Goal: Information Seeking & Learning: Learn about a topic

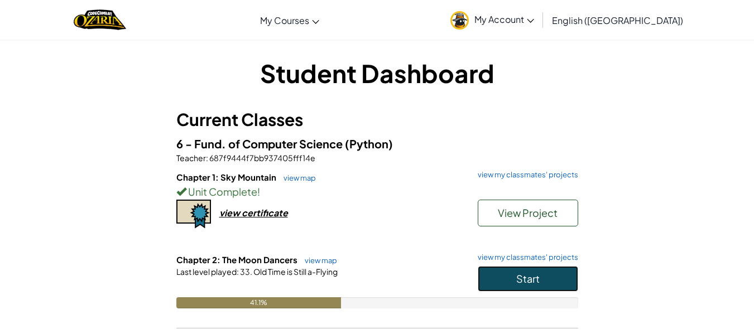
click at [548, 282] on button "Start" at bounding box center [528, 279] width 101 height 26
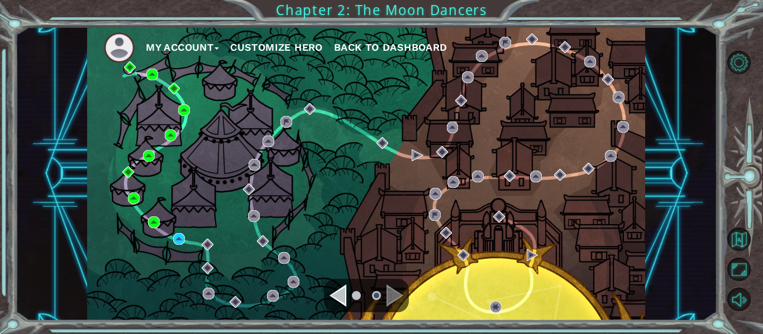
click at [336, 295] on div "Navigate to the previous page" at bounding box center [337, 296] width 17 height 22
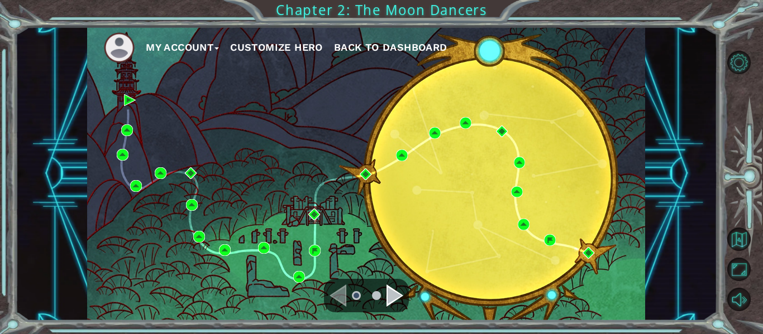
click at [396, 295] on div "Navigate to the next page" at bounding box center [394, 296] width 17 height 22
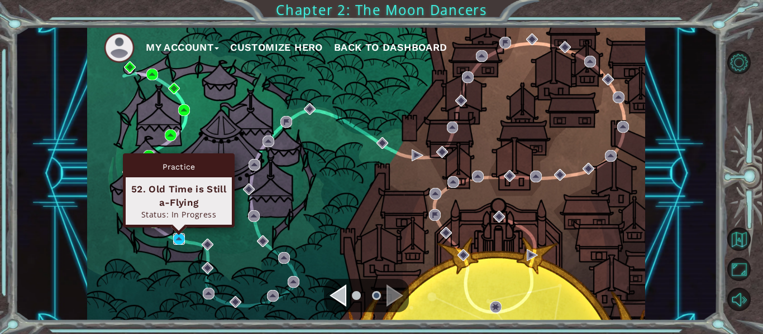
click at [179, 238] on img at bounding box center [179, 239] width 12 height 12
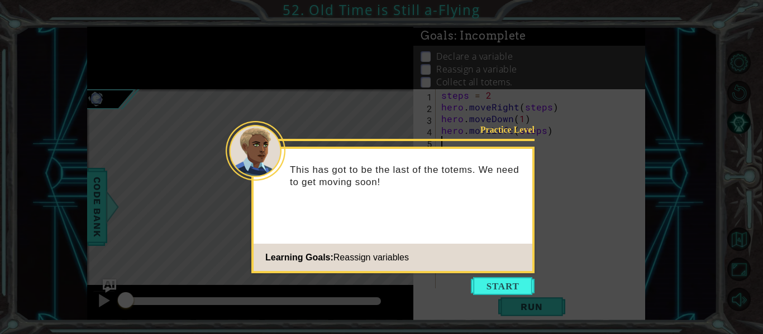
click at [531, 281] on button "Start" at bounding box center [503, 287] width 64 height 18
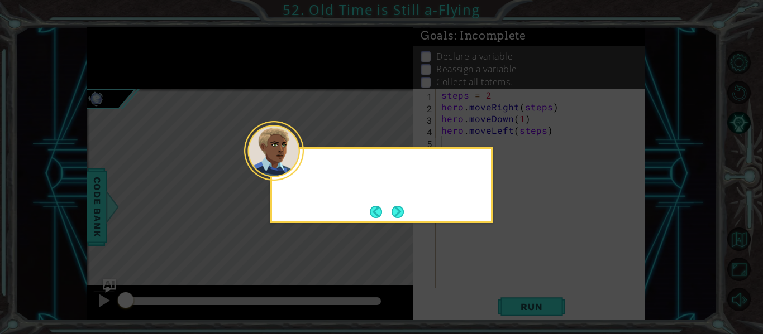
click at [525, 281] on icon at bounding box center [381, 167] width 763 height 334
click at [397, 208] on button "Next" at bounding box center [397, 212] width 12 height 12
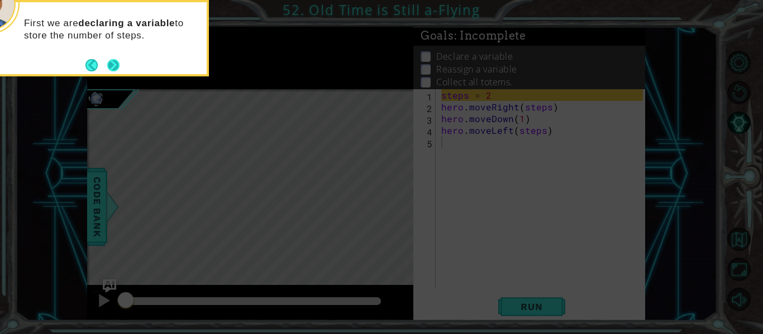
click at [107, 64] on button "Next" at bounding box center [113, 65] width 13 height 13
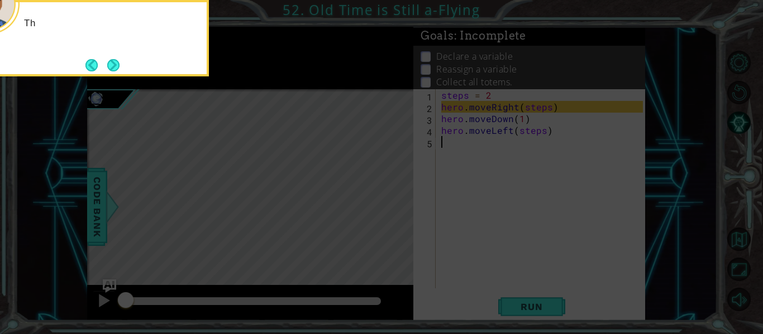
click at [118, 63] on button "Next" at bounding box center [113, 65] width 12 height 12
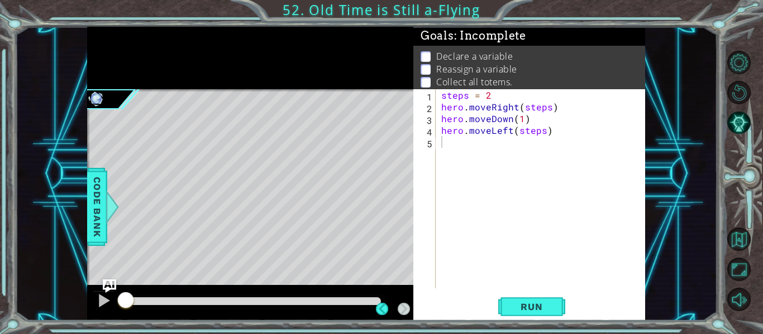
click at [372, 65] on div at bounding box center [250, 58] width 326 height 63
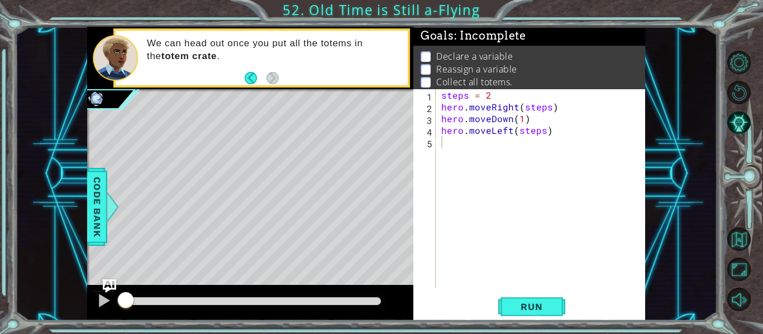
click at [372, 65] on div "We can head out once you put all the totems in the totem crate ." at bounding box center [273, 58] width 269 height 52
click at [475, 168] on div "steps = 2 hero . moveRight ( steps ) hero . moveDown ( 1 ) hero . moveLeft ( st…" at bounding box center [543, 200] width 209 height 223
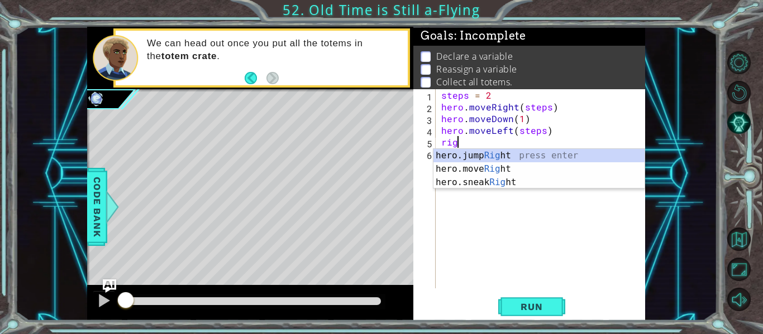
scroll to position [0, 1]
click at [362, 66] on div "We can head out once you put all the totems in the totem crate ." at bounding box center [273, 58] width 269 height 52
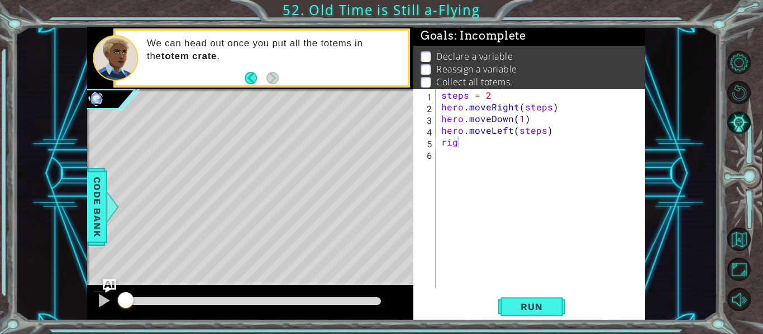
click at [363, 58] on p "We can head out once you put all the totems in the totem crate ." at bounding box center [273, 49] width 253 height 25
click at [363, 56] on p "We can head out once you put all the totems in the totem crate ." at bounding box center [273, 49] width 253 height 25
click at [490, 143] on div "steps = 2 hero . moveRight ( steps ) hero . moveDown ( 1 ) hero . moveLeft ( st…" at bounding box center [543, 200] width 209 height 223
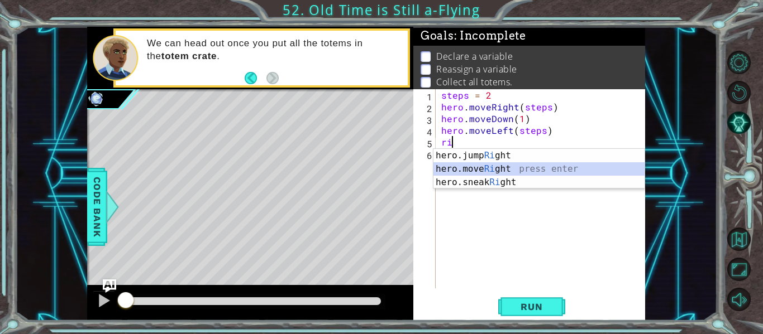
click at [472, 167] on div "hero.jump Ri ght press enter hero.move Ri ght press enter hero.sneak Ri ght pre…" at bounding box center [538, 182] width 211 height 67
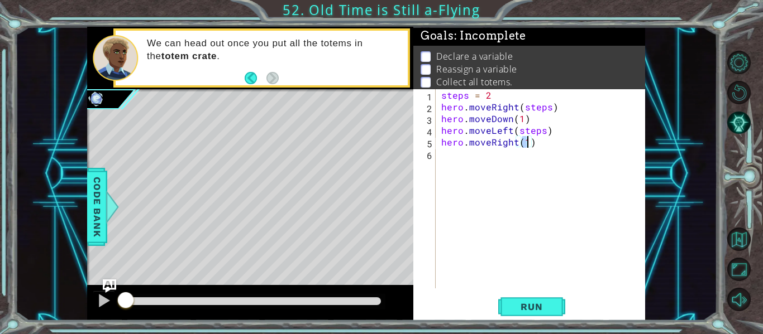
click at [353, 59] on p "We can head out once you put all the totems in the totem crate ." at bounding box center [273, 49] width 253 height 25
click at [352, 59] on p "We can head out once you put all the totems in the totem crate ." at bounding box center [273, 49] width 253 height 25
click at [313, 66] on div "We can head out once you put all the totems in the totem crate ." at bounding box center [273, 58] width 269 height 52
click at [530, 141] on div "steps = 2 hero . moveRight ( steps ) hero . moveDown ( 1 ) hero . moveLeft ( st…" at bounding box center [543, 200] width 209 height 223
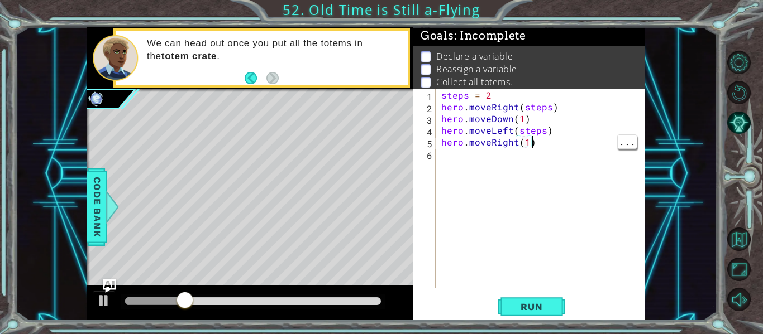
click at [526, 146] on div "steps = 2 hero . moveRight ( steps ) hero . moveDown ( 1 ) hero . moveLeft ( st…" at bounding box center [543, 200] width 209 height 223
type textarea "hero.moveRight(steps)"
click at [507, 172] on div "steps = 2 hero . moveRight ( steps ) hero . moveDown ( 1 ) hero . moveLeft ( st…" at bounding box center [543, 200] width 209 height 223
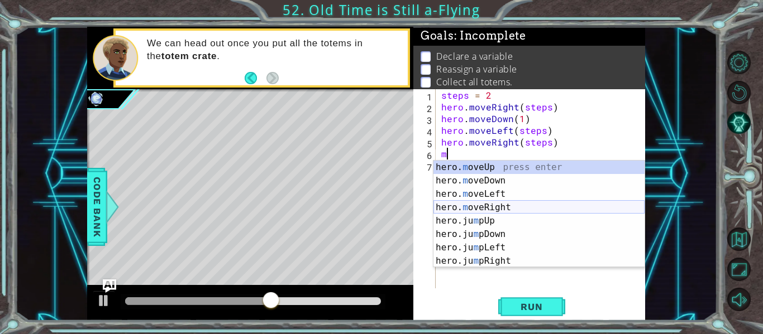
click at [476, 206] on div "hero. m oveUp press enter hero. m oveDown press enter hero. m oveLeft press ent…" at bounding box center [538, 228] width 211 height 134
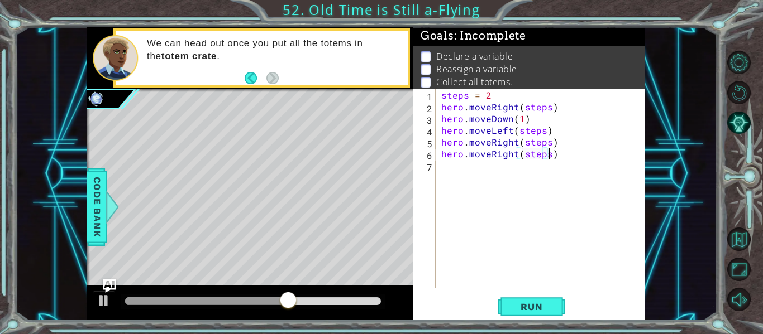
scroll to position [0, 7]
type textarea "hero.moveRight(steps)"
click at [539, 313] on span "Run" at bounding box center [531, 307] width 44 height 11
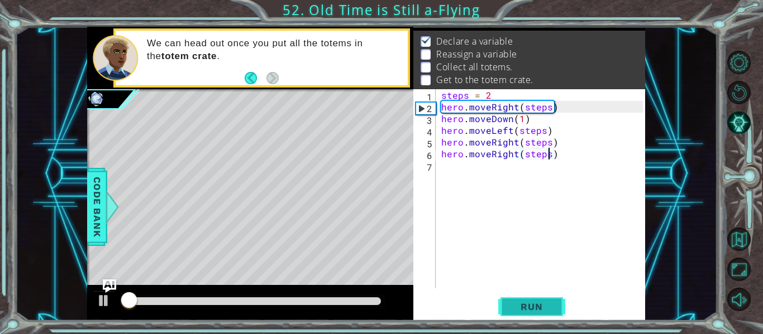
scroll to position [16, 0]
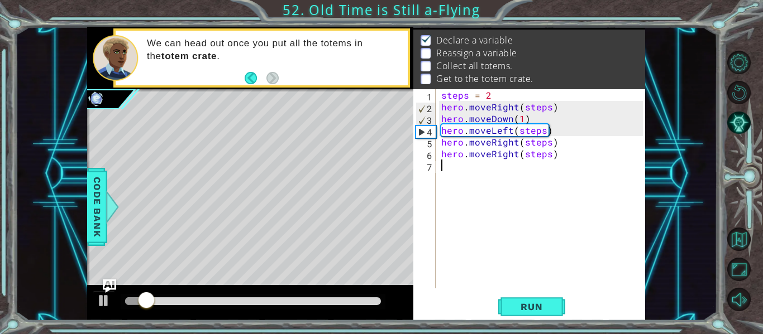
click at [499, 220] on div "steps = 2 hero . moveRight ( steps ) hero . moveDown ( 1 ) hero . moveLeft ( st…" at bounding box center [543, 200] width 209 height 223
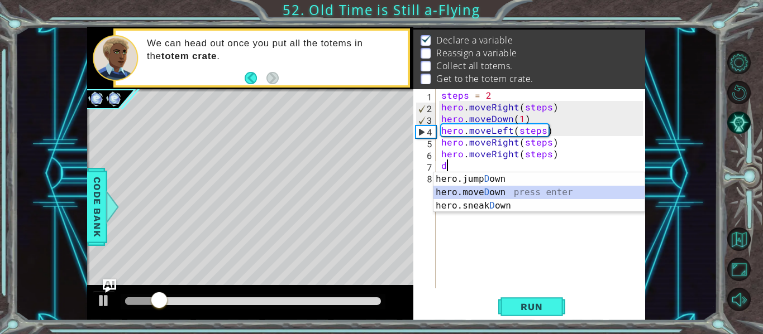
click at [477, 187] on div "hero.jump D own press enter hero.[PERSON_NAME] own press enter hero.sneak D own…" at bounding box center [538, 206] width 211 height 67
type textarea "hero.moveDown(1)"
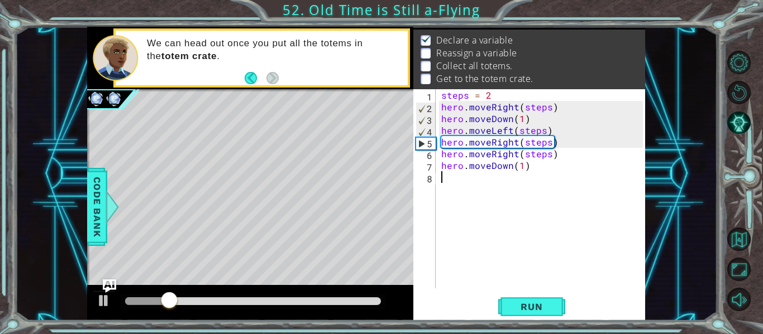
click at [457, 198] on div "steps = 2 hero . moveRight ( steps ) hero . moveDown ( 1 ) hero . moveLeft ( st…" at bounding box center [543, 200] width 209 height 223
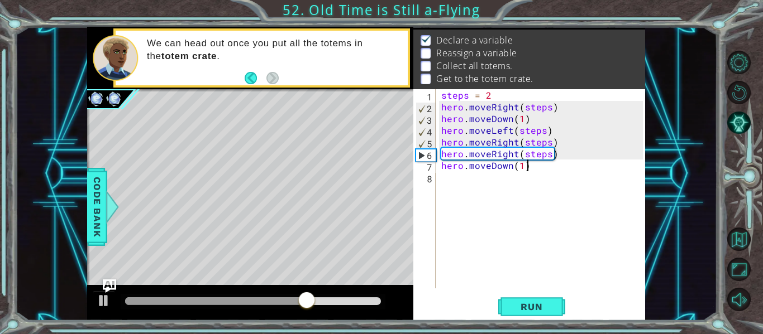
click at [538, 171] on div "steps = 2 hero . moveRight ( steps ) hero . moveDown ( 1 ) hero . moveLeft ( st…" at bounding box center [543, 200] width 209 height 223
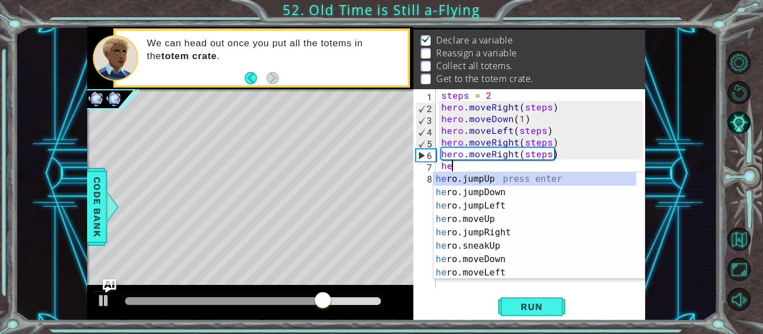
type textarea "h"
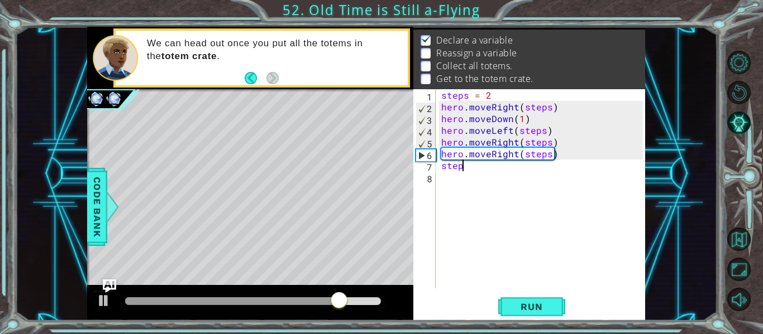
scroll to position [0, 1]
type textarea "steps = 1"
click at [535, 176] on div "steps = 2 hero . moveRight ( steps ) hero . moveDown ( 1 ) hero . moveLeft ( st…" at bounding box center [543, 200] width 209 height 223
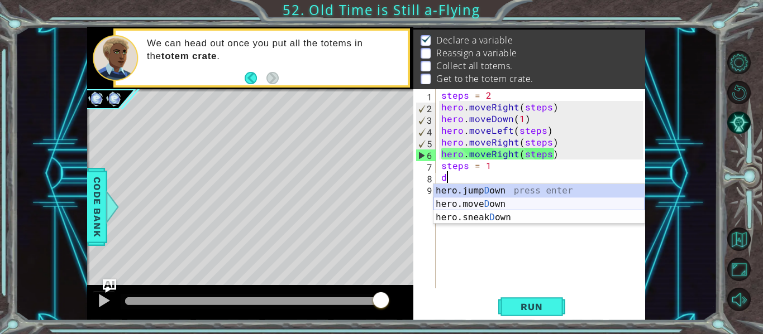
click at [511, 204] on div "hero.jump D own press enter hero.[PERSON_NAME] own press enter hero.sneak D own…" at bounding box center [538, 217] width 211 height 67
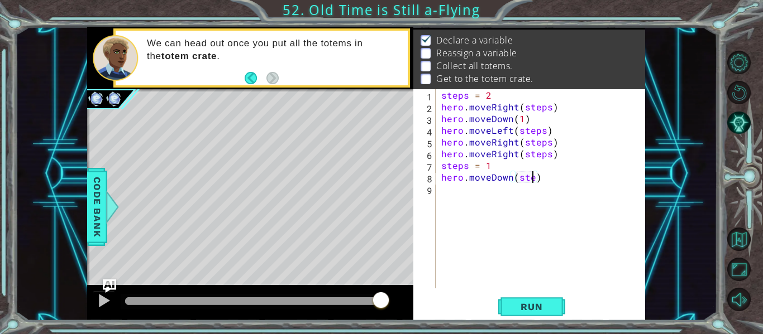
type textarea "hero.moveDown(steps)"
click at [511, 204] on div "steps = 2 hero . moveRight ( steps ) hero . moveDown ( 1 ) hero . moveLeft ( st…" at bounding box center [543, 200] width 209 height 223
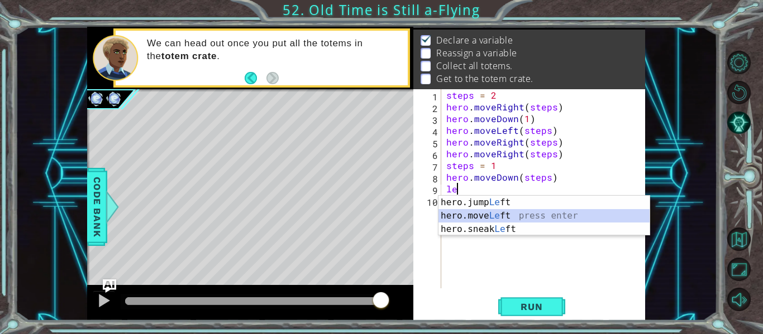
click at [516, 214] on div "hero.jump Le ft press enter hero.move Le ft press enter hero.sneak Le ft press …" at bounding box center [543, 229] width 211 height 67
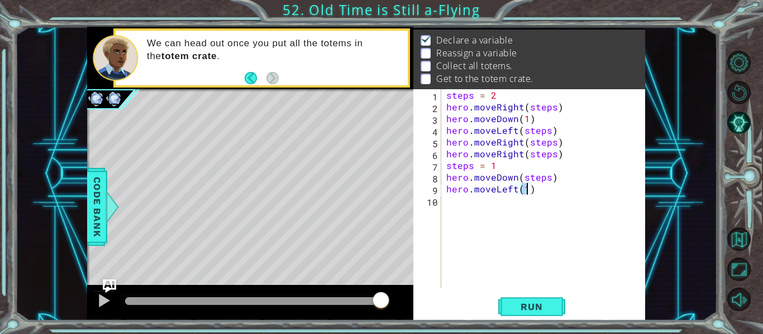
type textarea "hero.moveLeft(4)"
click at [462, 208] on div "steps = 2 hero . moveRight ( steps ) hero . moveDown ( 1 ) hero . moveLeft ( st…" at bounding box center [546, 200] width 204 height 223
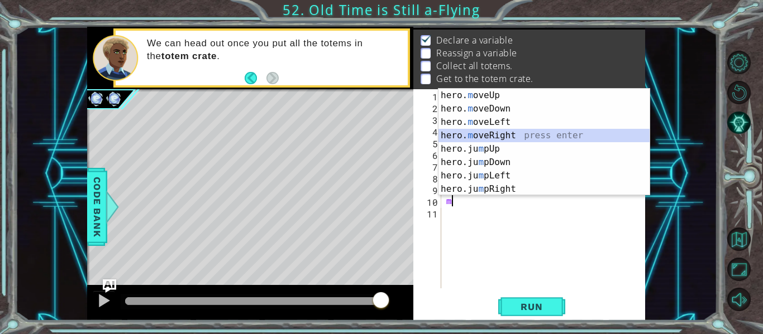
click at [504, 140] on div "hero. m oveUp press enter hero. m oveDown press enter hero. m oveLeft press ent…" at bounding box center [543, 156] width 211 height 134
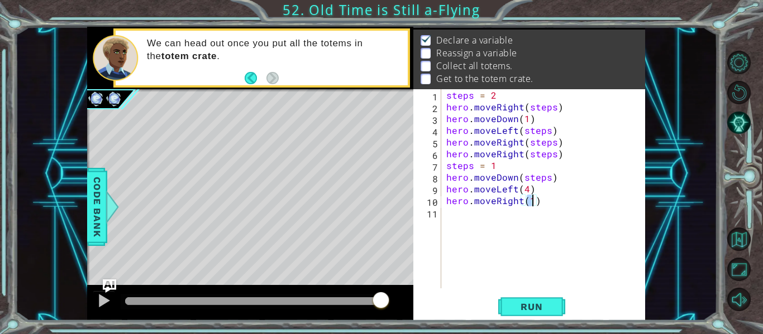
type textarea "hero.moveRight(6)"
click at [483, 231] on div "steps = 2 hero . moveRight ( steps ) hero . moveDown ( 1 ) hero . moveLeft ( st…" at bounding box center [546, 200] width 204 height 223
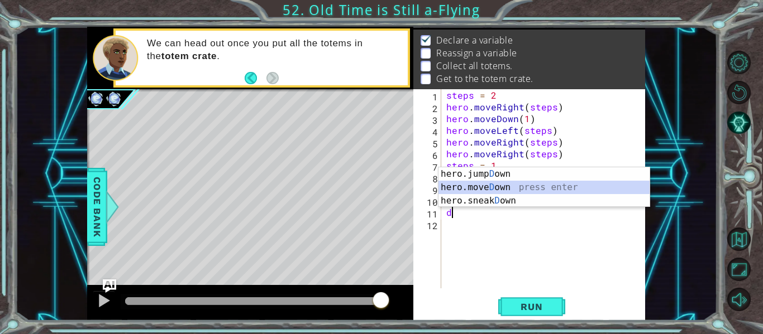
click at [506, 189] on div "hero.jump D own press enter hero.[PERSON_NAME] own press enter hero.sneak D own…" at bounding box center [543, 201] width 211 height 67
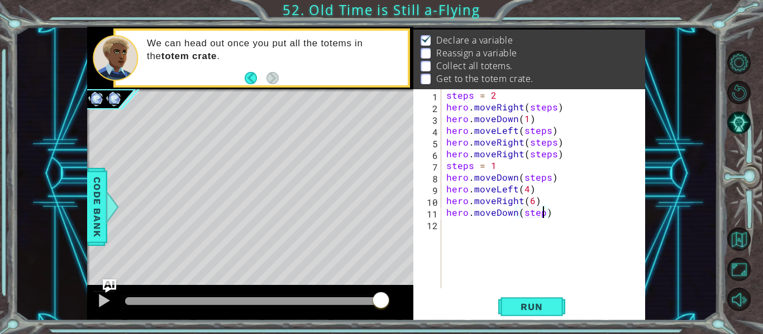
type textarea "hero.moveDown(steps)"
click at [486, 241] on div "steps = 2 hero . moveRight ( steps ) hero . moveDown ( 1 ) hero . moveLeft ( st…" at bounding box center [546, 200] width 204 height 223
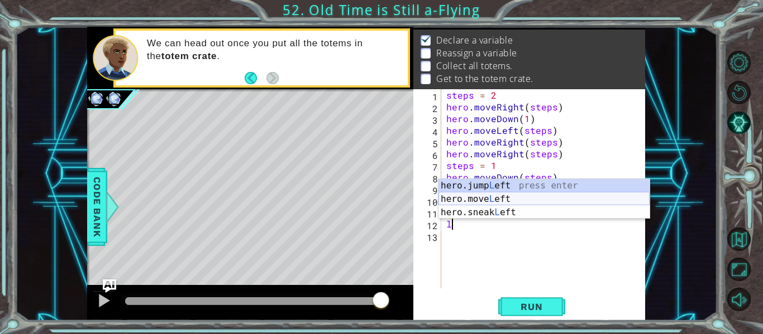
click at [491, 206] on div "hero.jump L eft press enter hero.move L eft press enter hero.sneak L eft press …" at bounding box center [543, 212] width 211 height 67
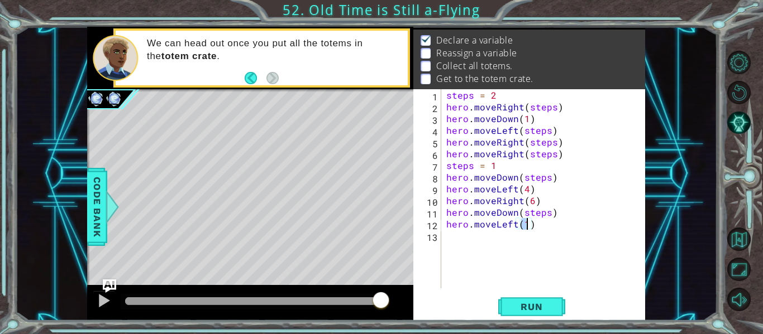
scroll to position [0, 5]
type textarea "hero.moveLeft(6)"
click at [562, 305] on button "Run" at bounding box center [531, 307] width 67 height 23
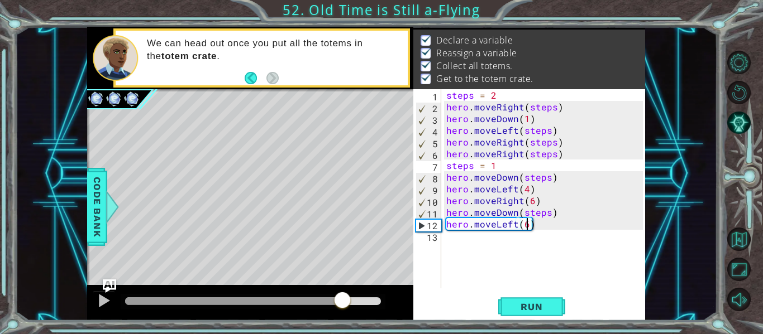
drag, startPoint x: 342, startPoint y: 300, endPoint x: 655, endPoint y: 325, distance: 313.6
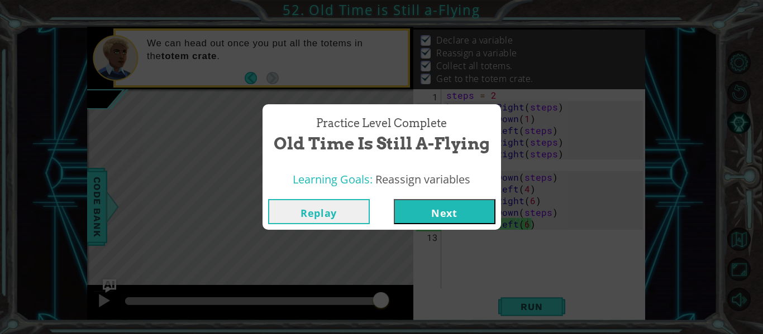
click at [452, 211] on button "Next" at bounding box center [445, 211] width 102 height 25
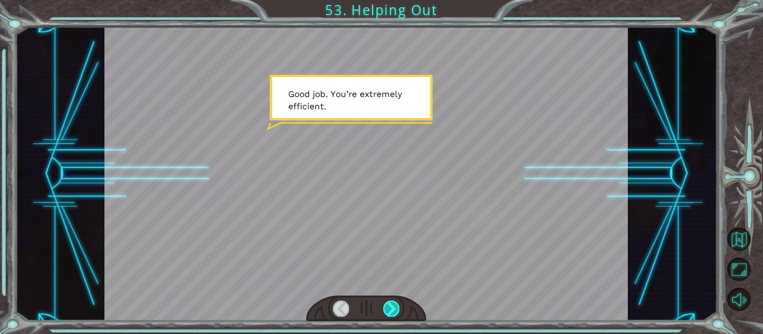
click at [392, 305] on div at bounding box center [391, 309] width 16 height 16
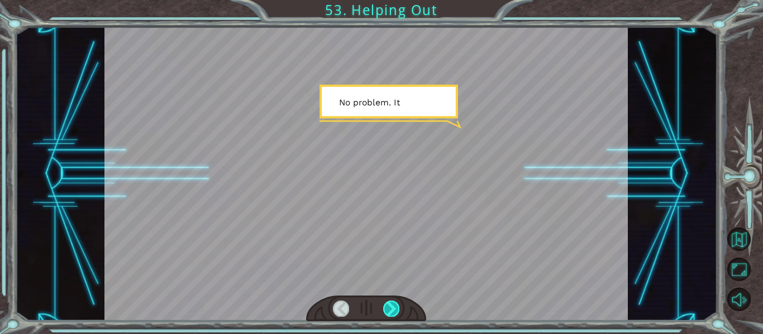
click at [392, 305] on div at bounding box center [391, 309] width 16 height 16
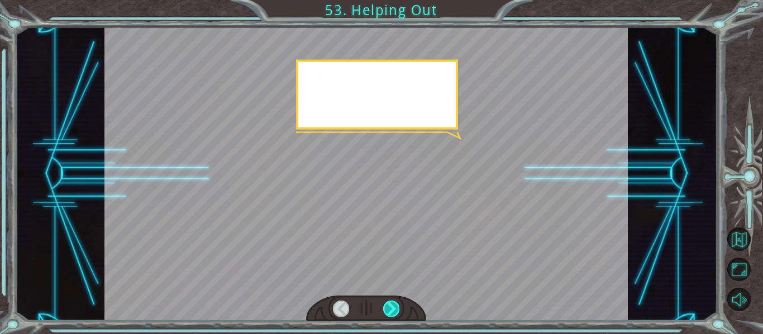
click at [392, 305] on div at bounding box center [391, 309] width 16 height 16
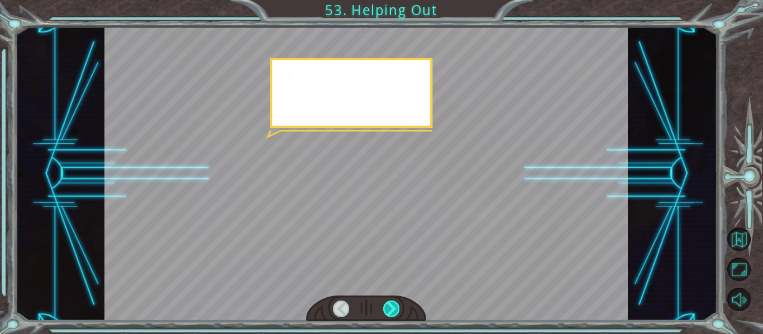
click at [392, 305] on div at bounding box center [391, 309] width 16 height 16
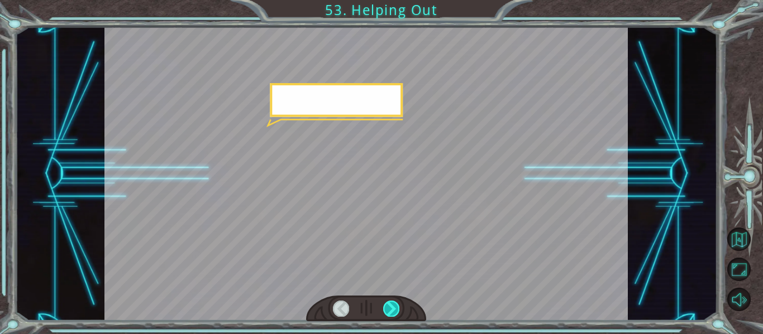
click at [392, 305] on div at bounding box center [391, 309] width 16 height 16
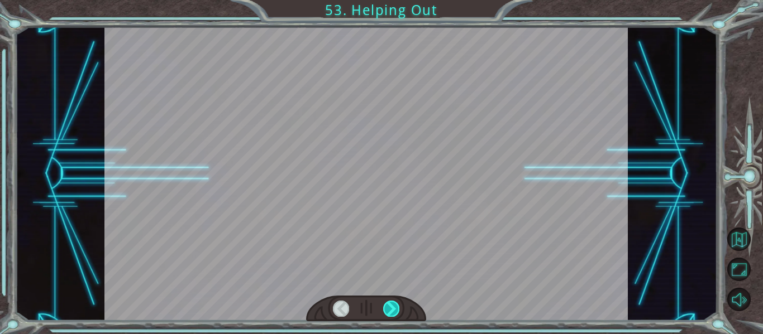
click at [392, 305] on div at bounding box center [391, 309] width 16 height 16
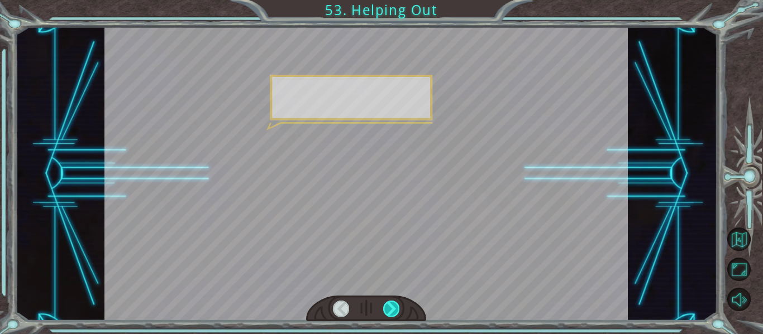
click at [392, 305] on div at bounding box center [391, 309] width 16 height 16
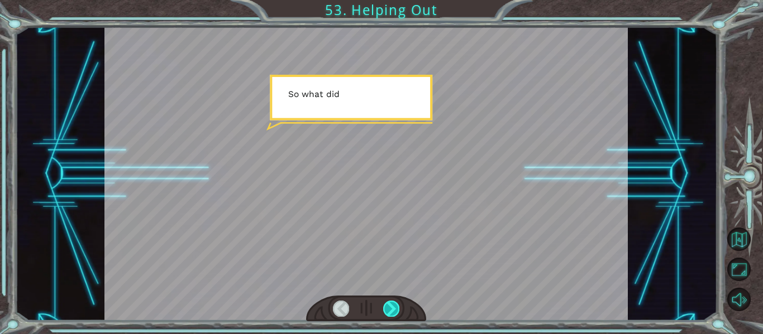
click at [392, 305] on div at bounding box center [391, 309] width 16 height 16
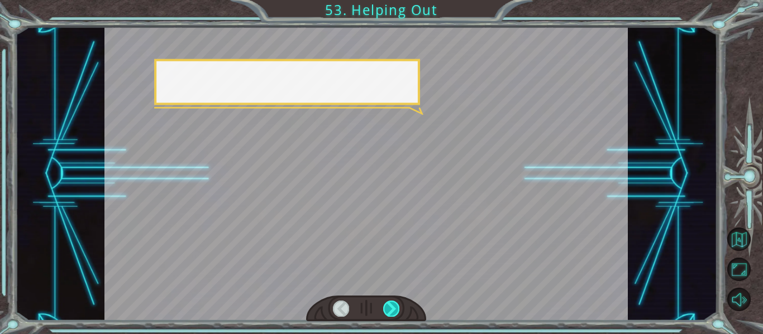
click at [392, 305] on div at bounding box center [391, 309] width 16 height 16
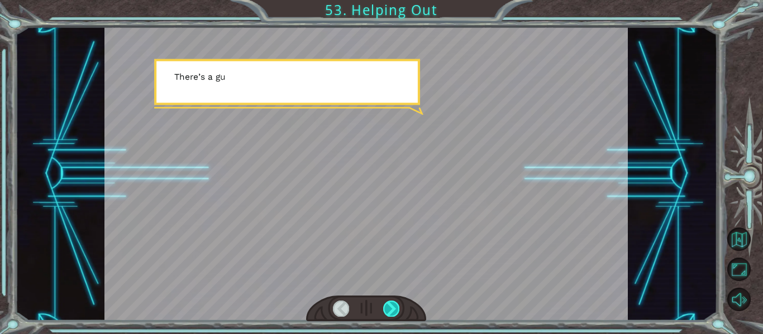
click at [392, 305] on div at bounding box center [391, 309] width 16 height 16
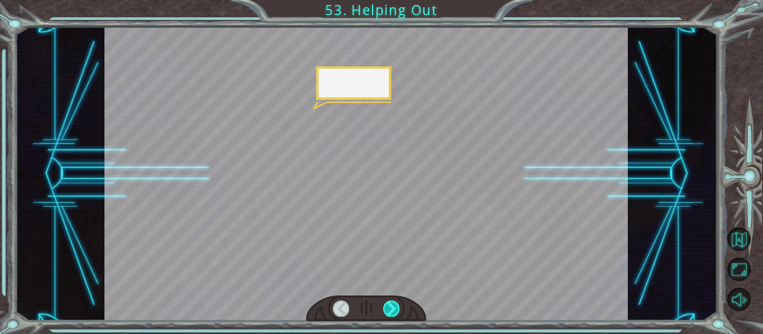
click at [392, 305] on div at bounding box center [391, 309] width 16 height 16
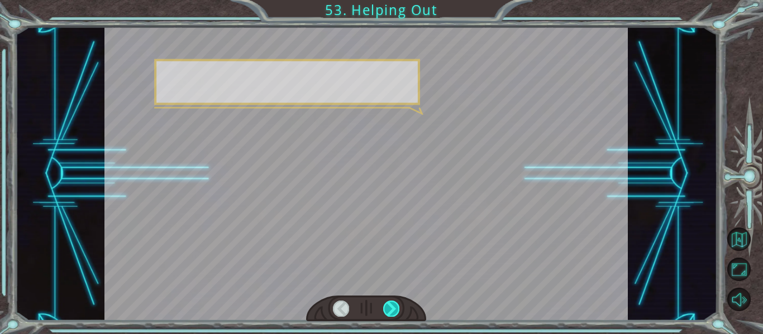
click at [392, 305] on div at bounding box center [391, 309] width 16 height 16
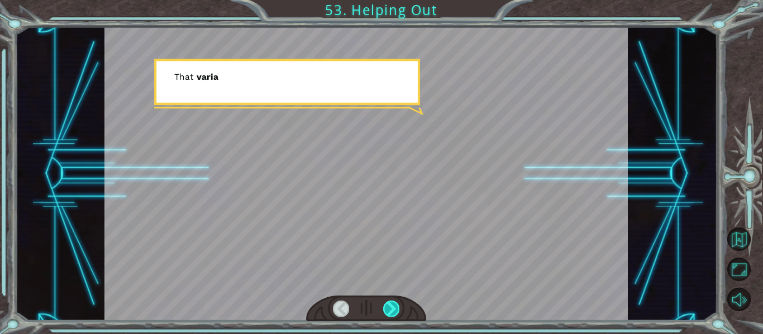
click at [392, 305] on div at bounding box center [391, 309] width 16 height 16
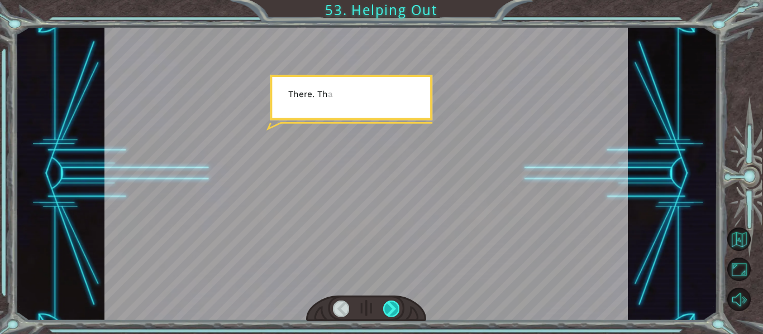
click at [392, 305] on div at bounding box center [391, 309] width 16 height 16
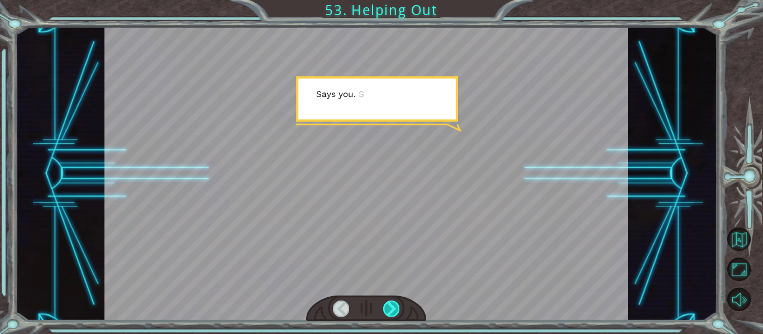
click at [392, 305] on div at bounding box center [391, 309] width 16 height 16
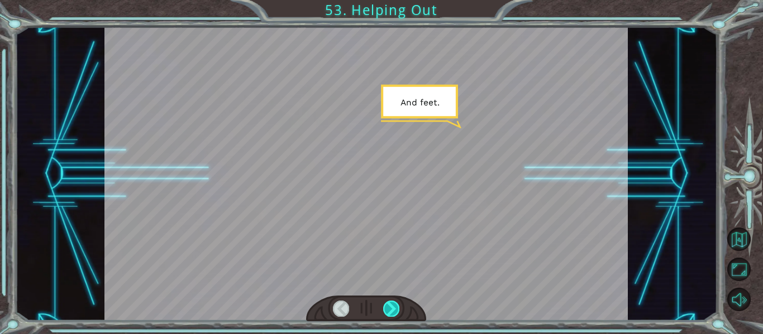
click at [392, 305] on div at bounding box center [391, 309] width 16 height 16
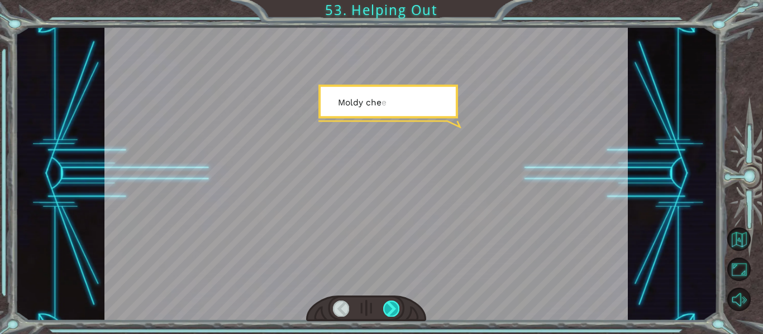
click at [392, 305] on div at bounding box center [391, 309] width 16 height 16
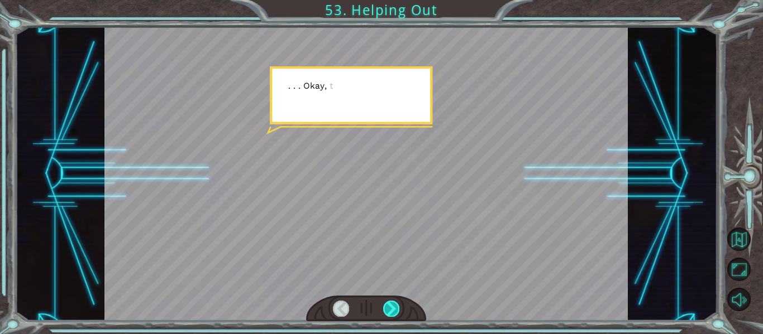
click at [392, 305] on div at bounding box center [391, 309] width 16 height 16
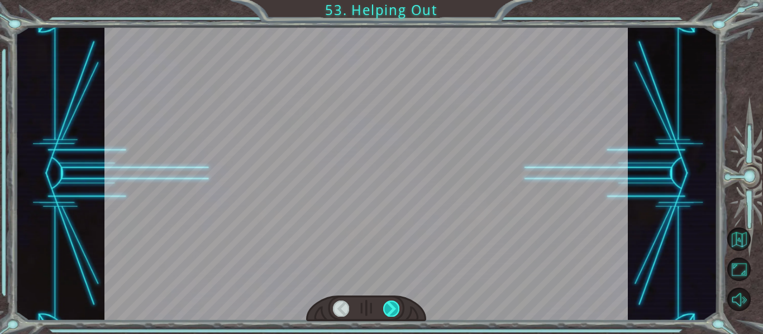
click at [392, 305] on div at bounding box center [391, 309] width 16 height 16
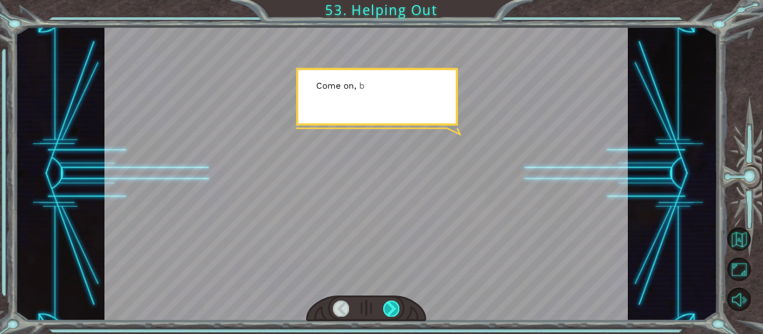
click at [392, 305] on div at bounding box center [391, 309] width 16 height 16
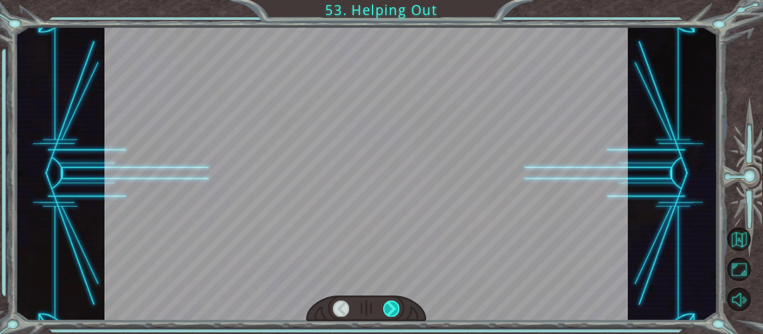
click at [392, 305] on div at bounding box center [391, 309] width 16 height 16
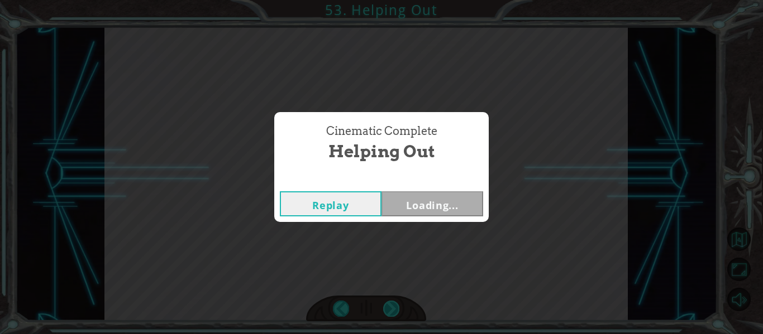
click at [392, 0] on div "Temporary Text G o o d j o b . Y o u ’ r e e x t r e m e l y e f f i c i e n t …" at bounding box center [381, 0] width 763 height 0
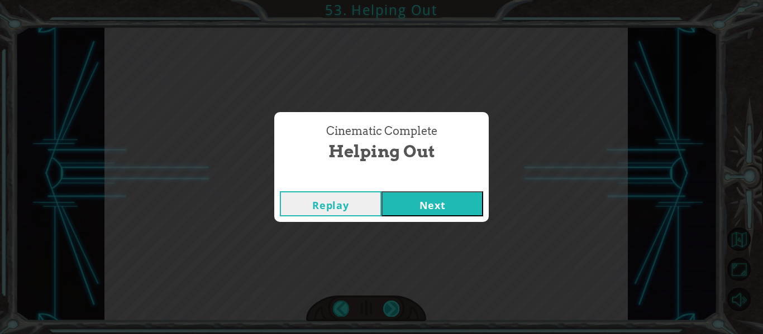
click at [392, 305] on div "Cinematic Complete Helping Out Replay Next" at bounding box center [381, 167] width 763 height 334
click at [437, 198] on button "Next" at bounding box center [432, 204] width 102 height 25
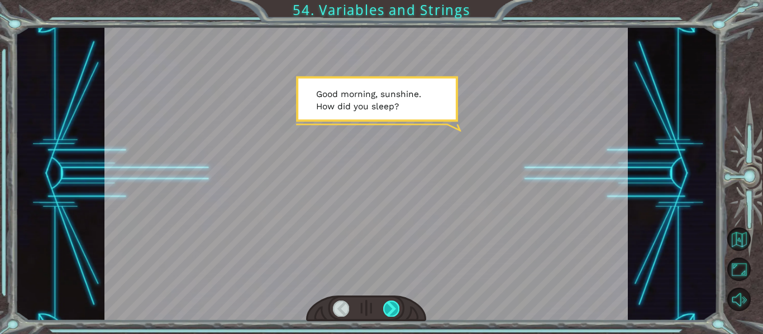
click at [395, 308] on div at bounding box center [391, 309] width 16 height 16
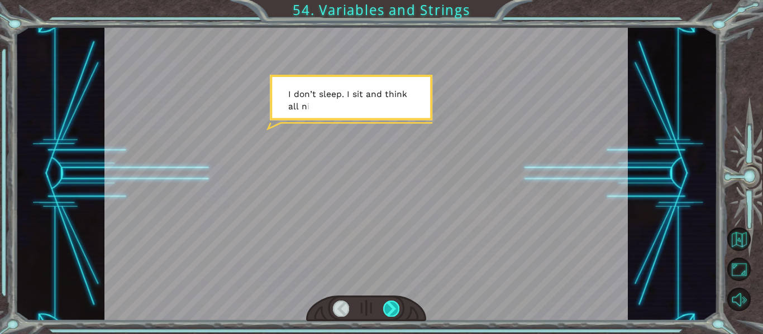
click at [395, 308] on div at bounding box center [391, 309] width 16 height 16
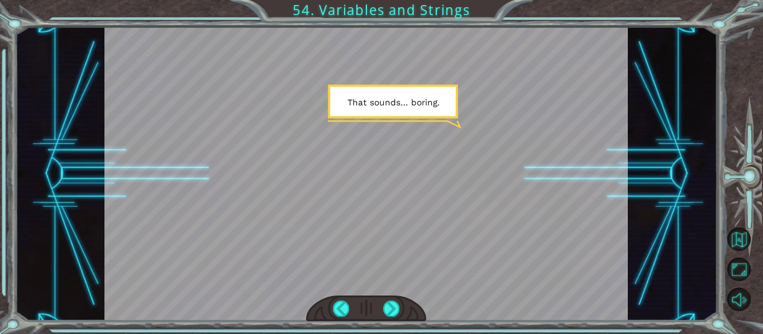
click at [374, 316] on div at bounding box center [366, 309] width 121 height 26
drag, startPoint x: 374, startPoint y: 316, endPoint x: 394, endPoint y: 314, distance: 20.2
click at [394, 314] on div at bounding box center [366, 309] width 121 height 26
click at [394, 315] on div at bounding box center [391, 309] width 16 height 16
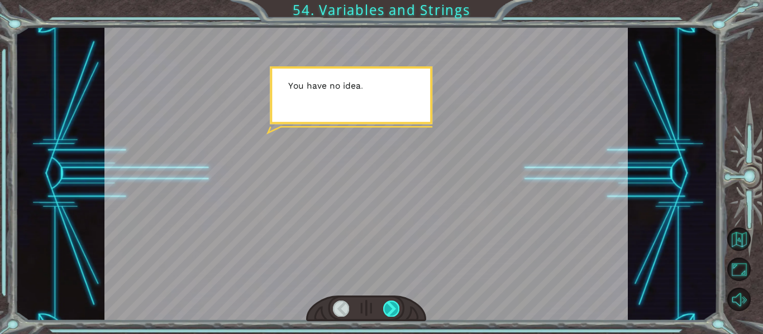
click at [394, 315] on div at bounding box center [391, 309] width 16 height 16
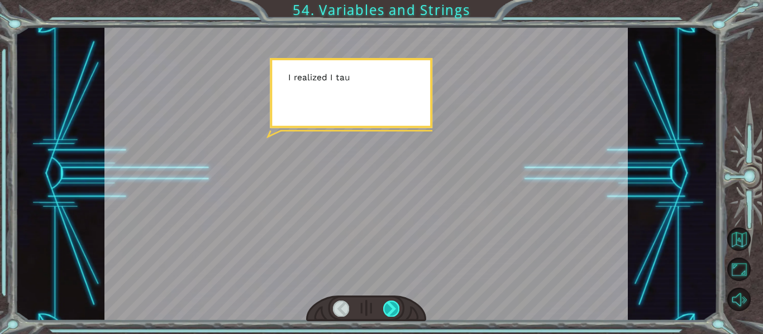
click at [394, 315] on div at bounding box center [391, 309] width 16 height 16
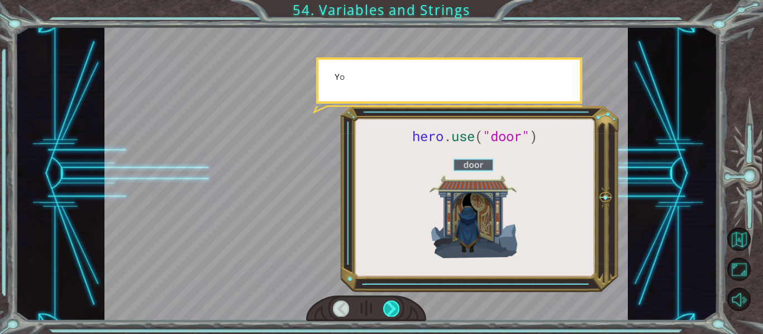
click at [394, 315] on div at bounding box center [391, 309] width 16 height 16
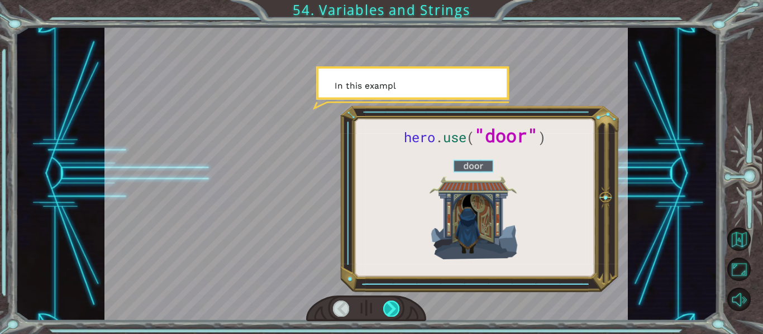
click at [394, 315] on div at bounding box center [391, 309] width 16 height 16
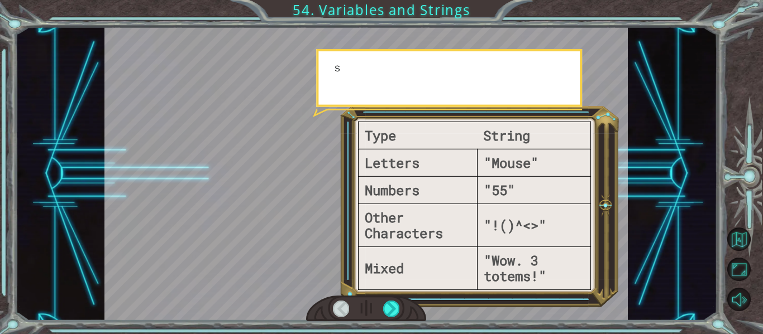
drag, startPoint x: 394, startPoint y: 315, endPoint x: 394, endPoint y: 326, distance: 10.6
click at [394, 326] on div "Type String Letters "Mouse" Numbers "55" Other Characters "!()^<>" Mixed "Wow. …" at bounding box center [381, 167] width 763 height 334
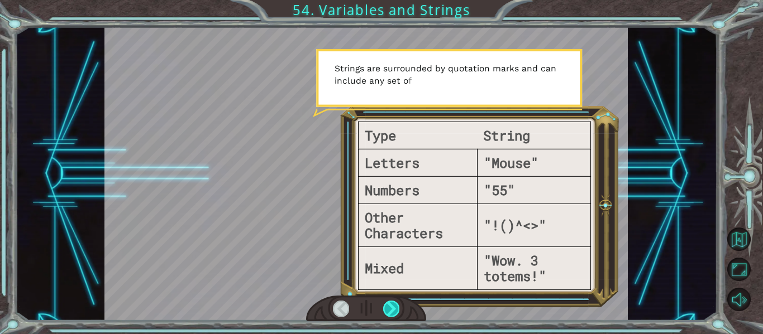
click at [390, 315] on div at bounding box center [391, 309] width 16 height 16
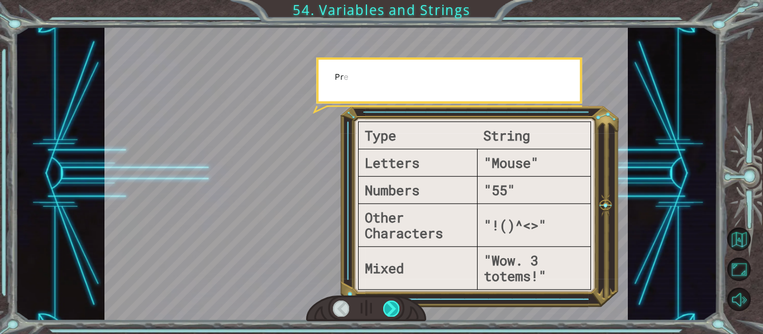
click at [390, 315] on div at bounding box center [391, 309] width 16 height 16
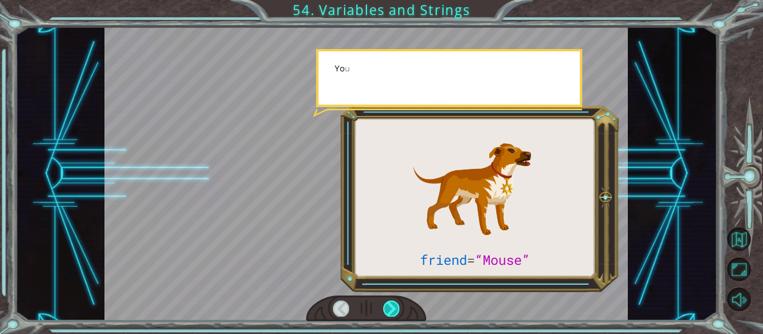
click at [390, 315] on div at bounding box center [391, 309] width 16 height 16
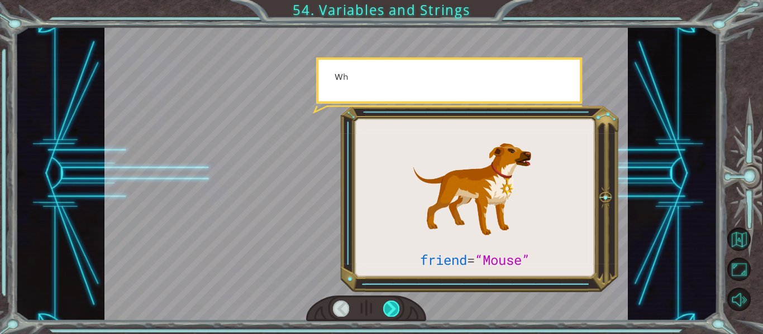
click at [390, 315] on div at bounding box center [391, 309] width 16 height 16
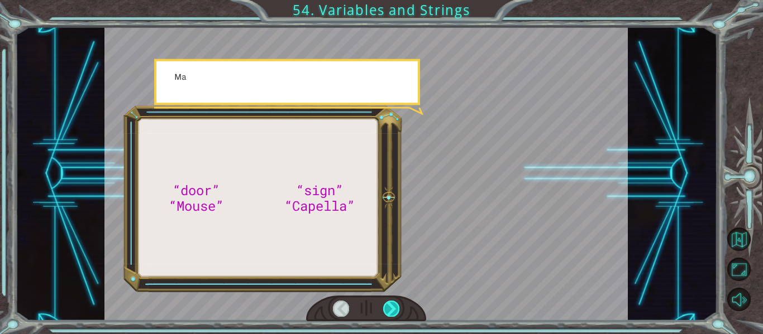
click at [390, 315] on div at bounding box center [391, 309] width 16 height 16
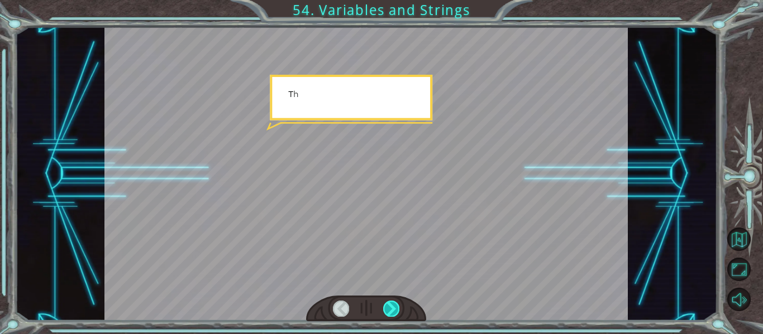
click at [390, 315] on div at bounding box center [391, 309] width 16 height 16
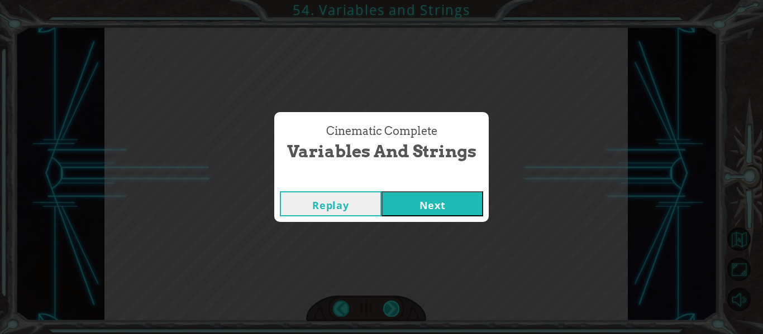
click at [390, 0] on div "“door” “Mouse” “sign” “Capella” G o o d m o r n i n g , s u n s h i n e . H o w…" at bounding box center [381, 0] width 763 height 0
drag, startPoint x: 390, startPoint y: 315, endPoint x: 419, endPoint y: 193, distance: 126.2
click at [419, 193] on div "Cinematic Complete Variables and Strings Replay Next" at bounding box center [381, 167] width 763 height 334
click at [414, 199] on button "Next" at bounding box center [432, 204] width 102 height 25
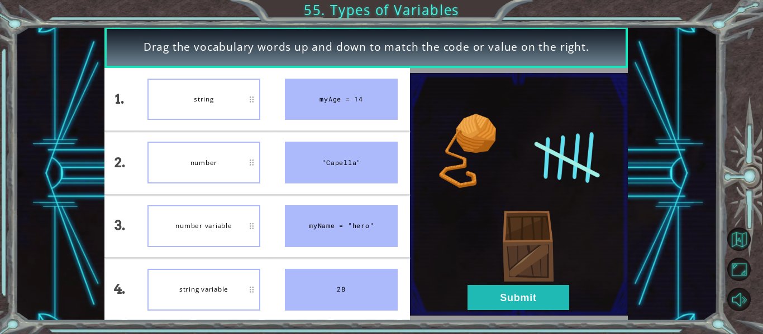
click at [208, 96] on div "string" at bounding box center [203, 100] width 113 height 42
click at [205, 171] on div "number" at bounding box center [203, 163] width 113 height 42
click at [226, 231] on div "number variable" at bounding box center [203, 226] width 113 height 42
click at [220, 294] on div "string variable" at bounding box center [203, 290] width 113 height 42
click at [535, 308] on button "Submit" at bounding box center [518, 297] width 102 height 25
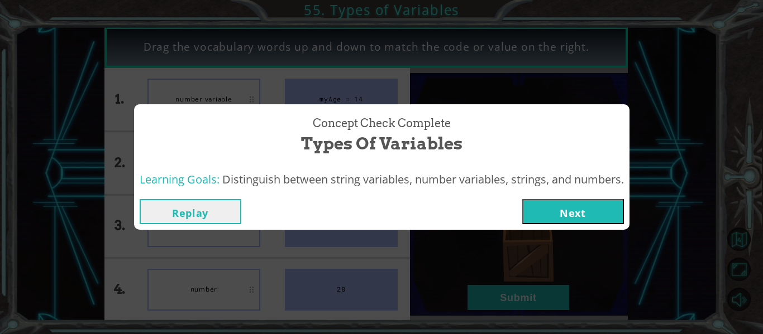
click at [567, 216] on button "Next" at bounding box center [573, 211] width 102 height 25
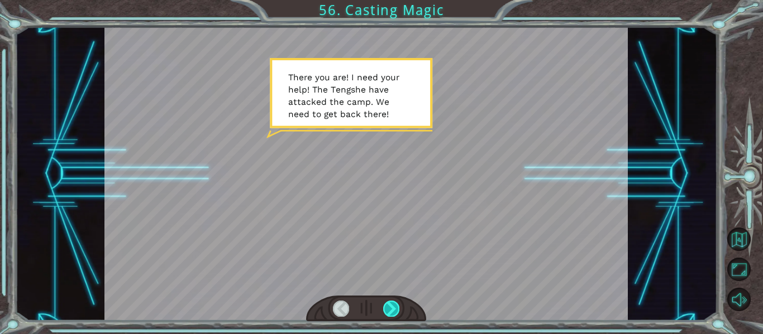
click at [393, 307] on div at bounding box center [391, 309] width 16 height 16
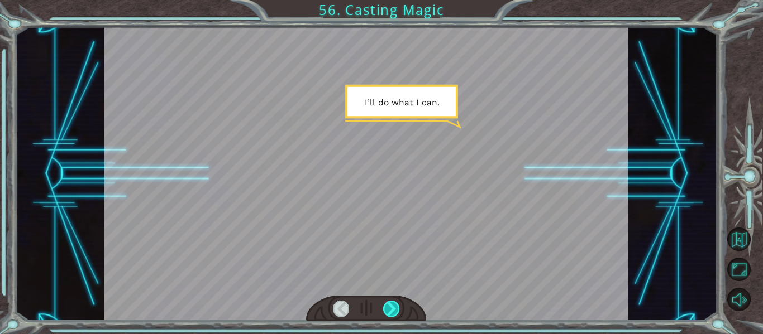
click at [393, 307] on div at bounding box center [391, 309] width 16 height 16
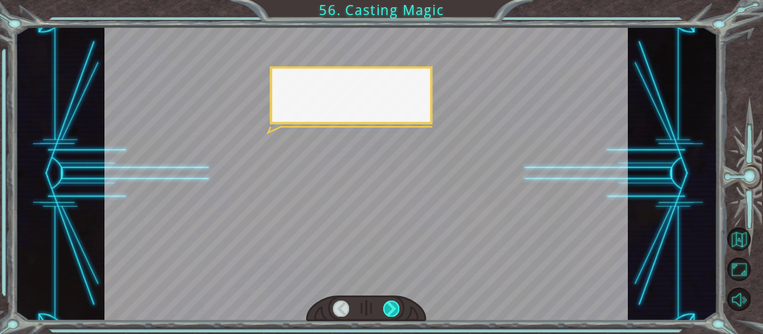
click at [393, 307] on div at bounding box center [391, 309] width 16 height 16
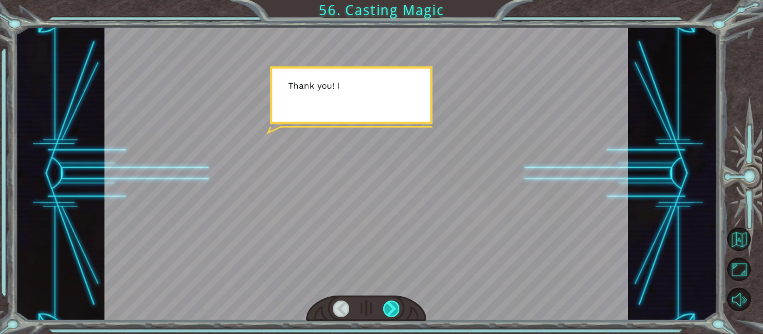
click at [393, 307] on div at bounding box center [391, 309] width 16 height 16
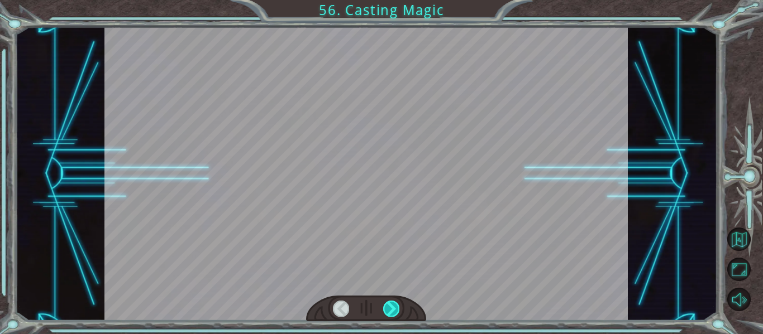
click at [393, 307] on div at bounding box center [391, 309] width 16 height 16
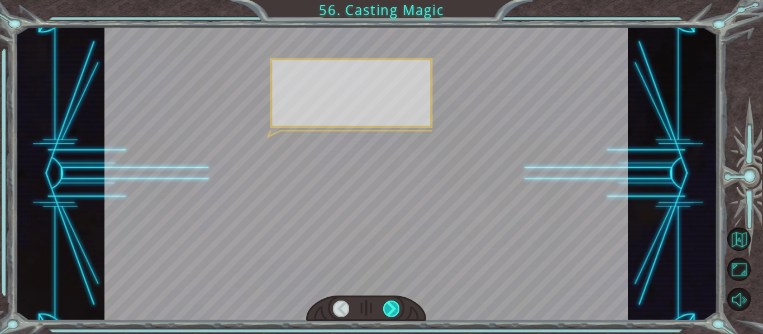
click at [393, 307] on div at bounding box center [391, 309] width 16 height 16
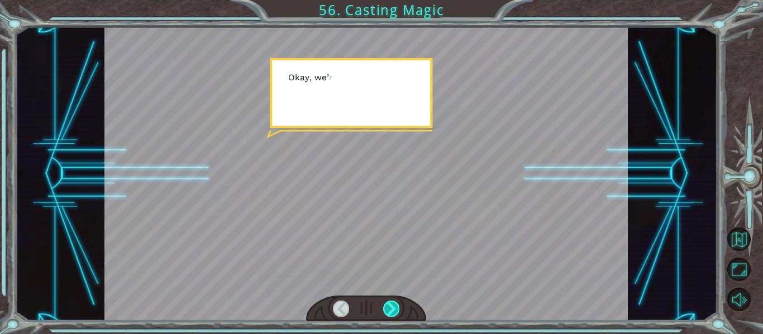
click at [393, 307] on div at bounding box center [391, 309] width 16 height 16
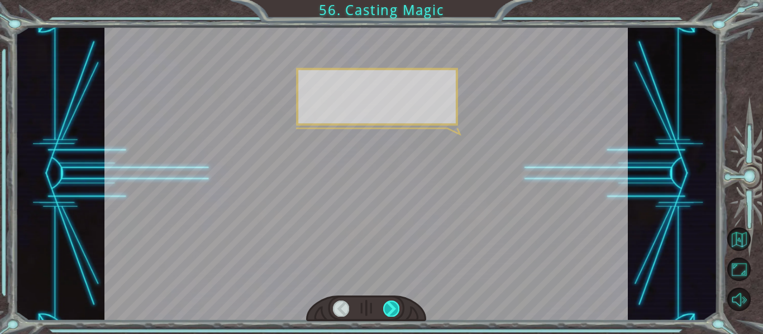
click at [393, 307] on div at bounding box center [391, 309] width 16 height 16
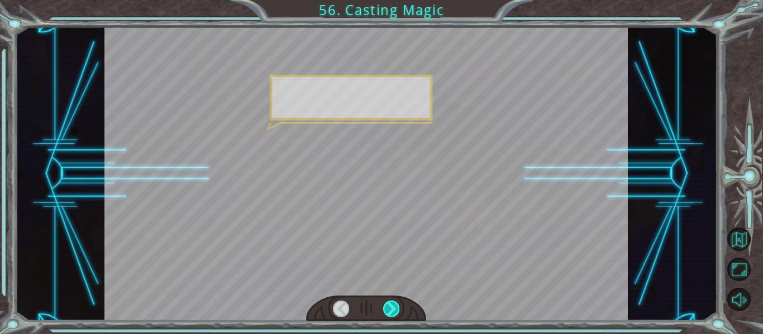
click at [393, 307] on div at bounding box center [391, 309] width 16 height 16
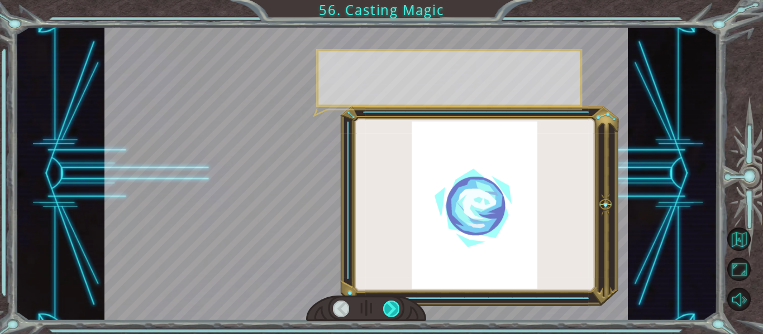
click at [393, 307] on div at bounding box center [391, 309] width 16 height 16
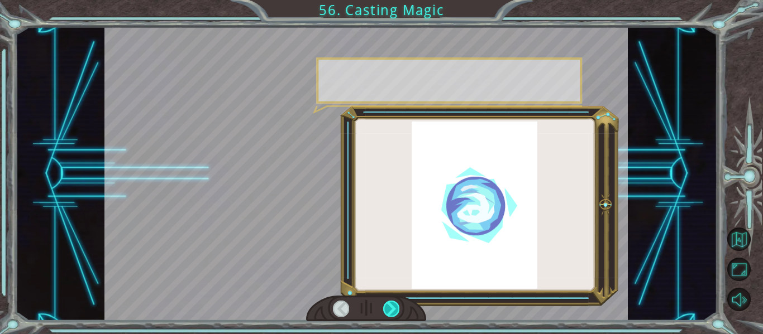
click at [393, 307] on div at bounding box center [391, 309] width 16 height 16
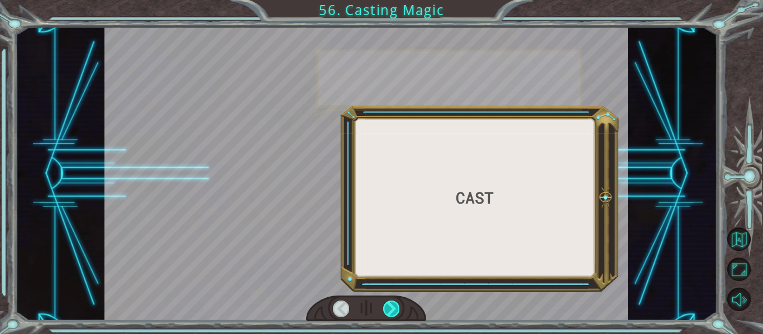
click at [393, 307] on div at bounding box center [391, 309] width 16 height 16
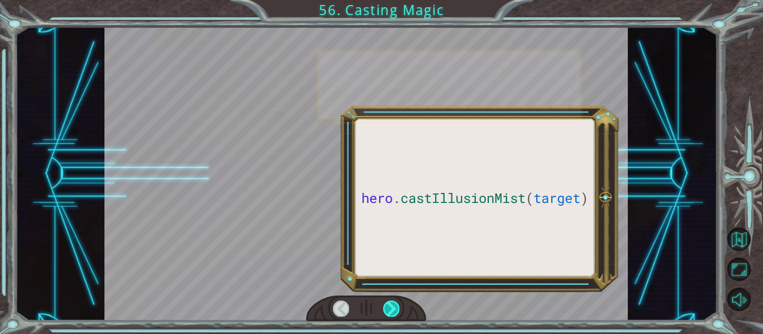
click at [393, 307] on div at bounding box center [391, 309] width 16 height 16
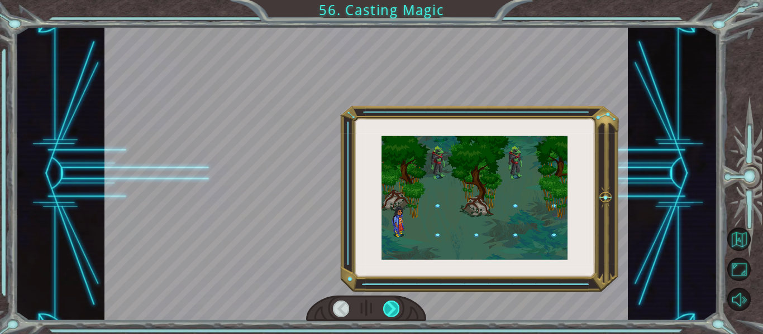
click at [393, 307] on div at bounding box center [391, 309] width 16 height 16
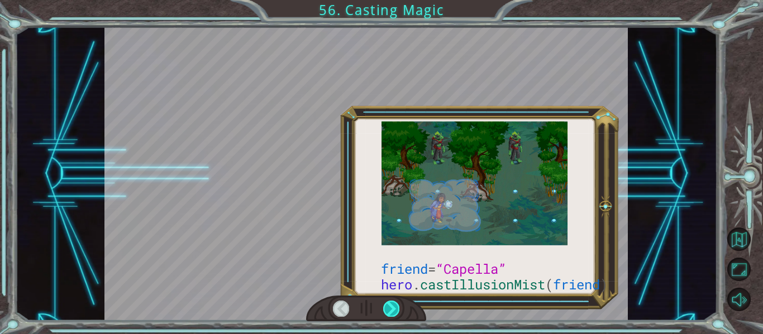
click at [393, 307] on div at bounding box center [391, 309] width 16 height 16
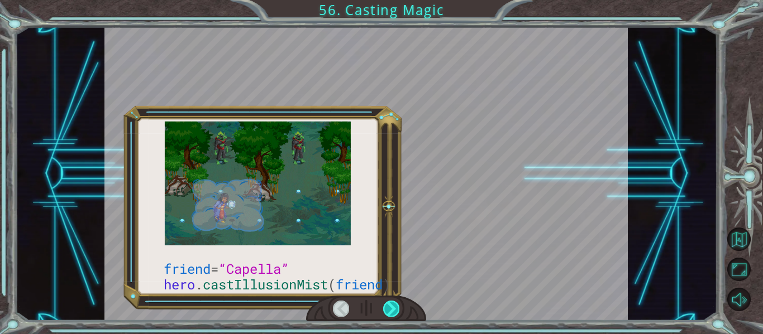
click at [393, 307] on div at bounding box center [391, 309] width 16 height 16
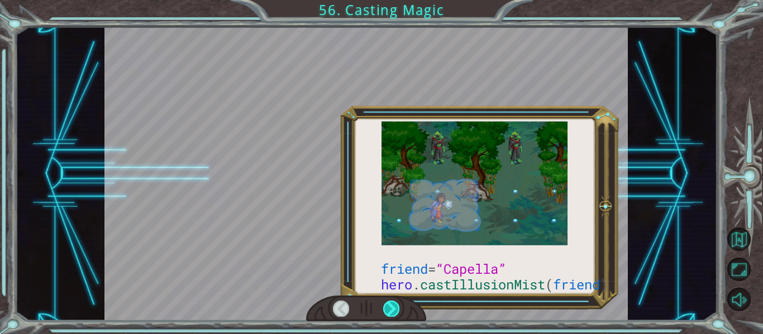
click at [393, 307] on div at bounding box center [391, 309] width 16 height 16
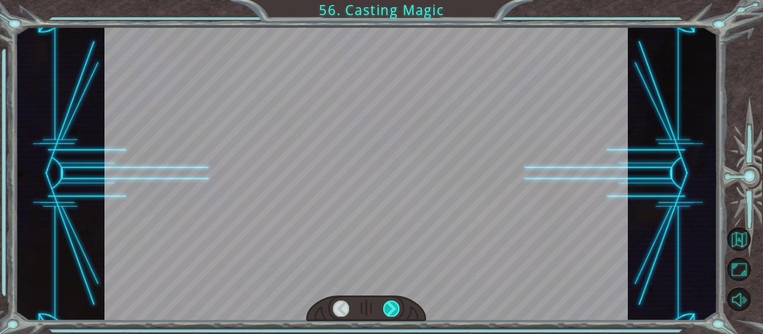
click at [393, 307] on div at bounding box center [391, 309] width 16 height 16
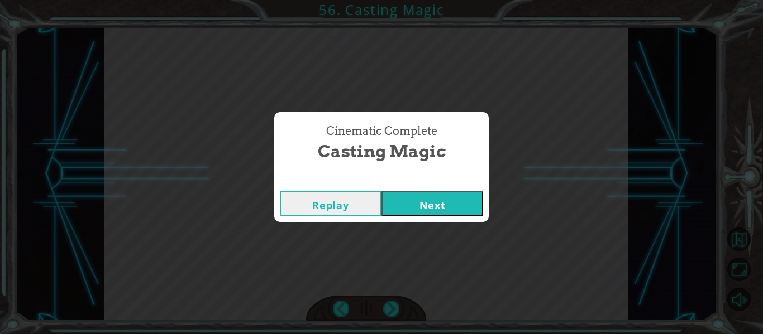
drag, startPoint x: 393, startPoint y: 307, endPoint x: 441, endPoint y: 212, distance: 106.1
click at [441, 212] on div "Cinematic Complete Casting Magic Replay Next" at bounding box center [381, 167] width 763 height 334
click at [441, 212] on button "Next" at bounding box center [432, 204] width 102 height 25
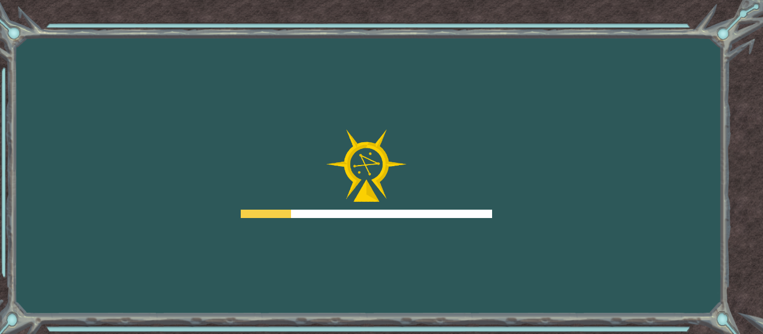
click at [441, 212] on div at bounding box center [366, 214] width 251 height 8
click at [265, 223] on body "Goals Error loading from server. Try refreshing the page. You'll need to join a…" at bounding box center [381, 167] width 763 height 334
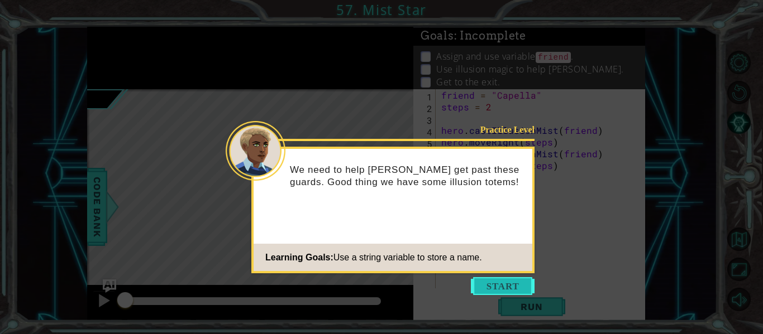
click at [505, 287] on button "Start" at bounding box center [503, 287] width 64 height 18
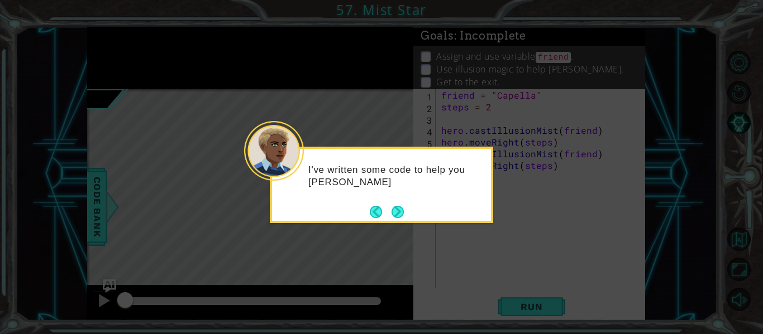
click at [408, 214] on div "I've written some code to help you [PERSON_NAME]" at bounding box center [381, 185] width 223 height 76
click at [403, 214] on button "Next" at bounding box center [397, 212] width 12 height 12
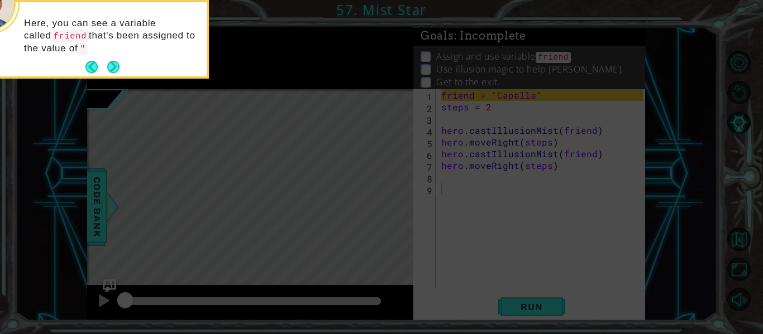
click at [108, 73] on footer at bounding box center [102, 67] width 34 height 17
click at [107, 64] on button "Next" at bounding box center [113, 67] width 12 height 12
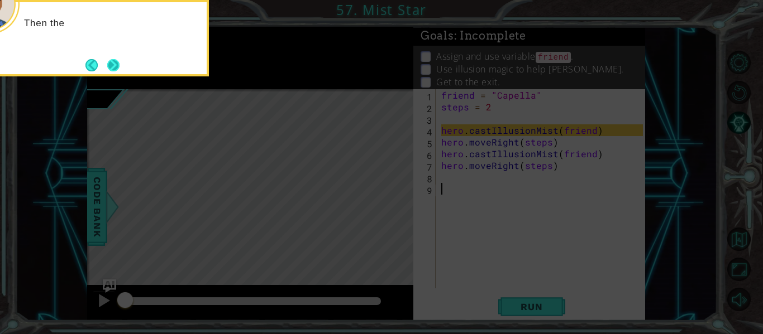
click at [112, 66] on button "Next" at bounding box center [113, 65] width 12 height 12
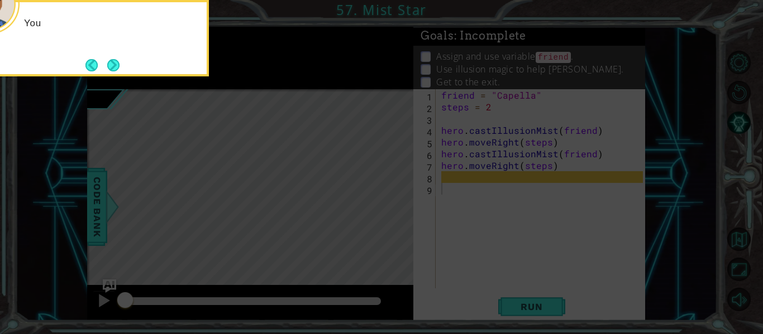
click at [112, 66] on button "Next" at bounding box center [113, 65] width 12 height 12
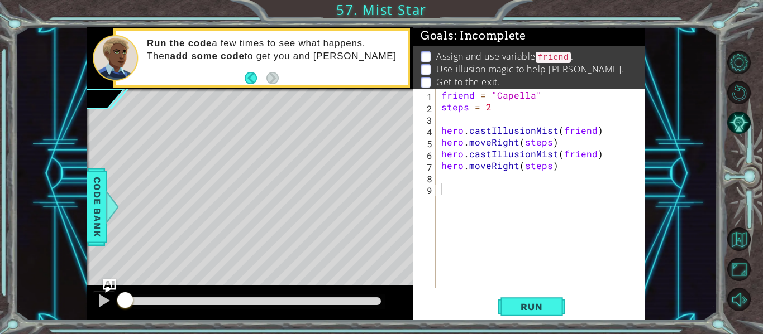
click at [515, 319] on div "1 2 3 4 5 6 7 8 9 friend = "Capella" steps = 2 hero . castIllusionMist ( friend…" at bounding box center [529, 205] width 232 height 232
click at [526, 310] on span "Run" at bounding box center [531, 307] width 44 height 11
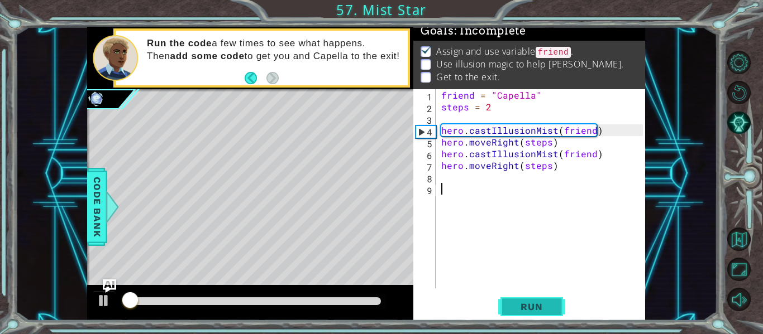
scroll to position [9, 0]
click at [528, 313] on button "Run" at bounding box center [531, 307] width 67 height 23
click at [528, 314] on button "Run" at bounding box center [531, 307] width 67 height 23
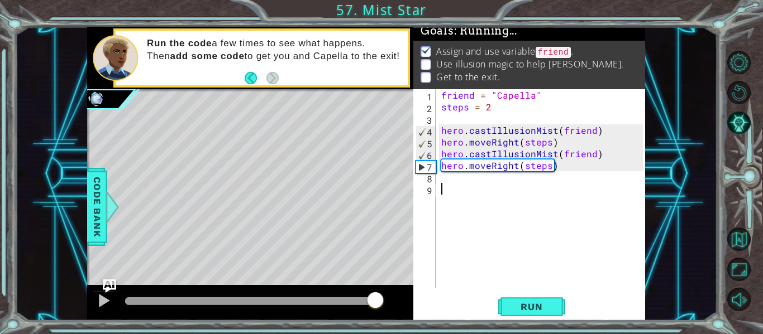
click at [375, 301] on div at bounding box center [253, 302] width 256 height 8
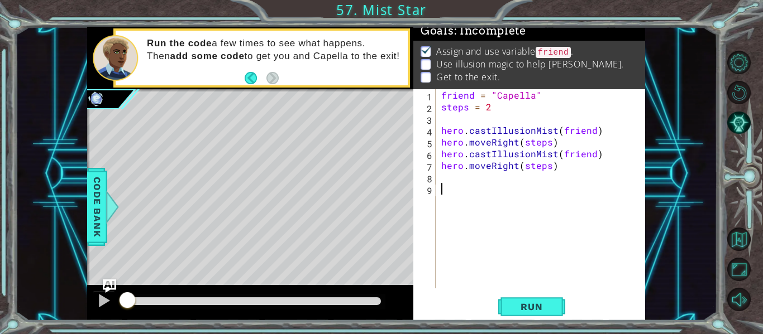
click at [375, 302] on div at bounding box center [253, 302] width 256 height 8
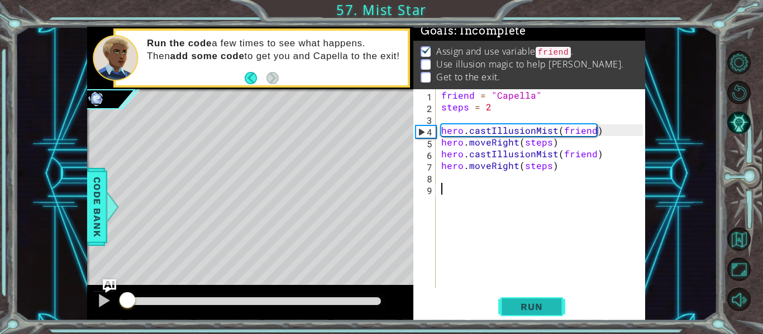
click at [516, 313] on span "Run" at bounding box center [531, 307] width 44 height 11
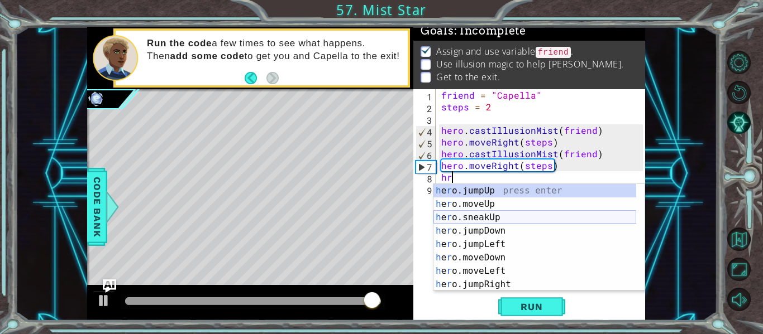
scroll to position [0, 1]
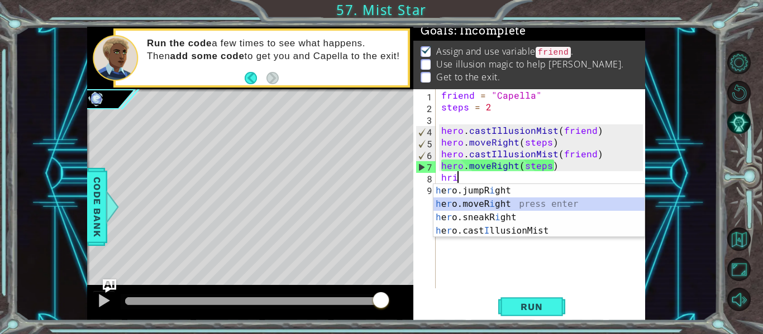
click at [489, 202] on div "h e r o.jumpR i ght press enter h e r o.moveR i ght press enter h e r o.sneakR …" at bounding box center [538, 224] width 211 height 80
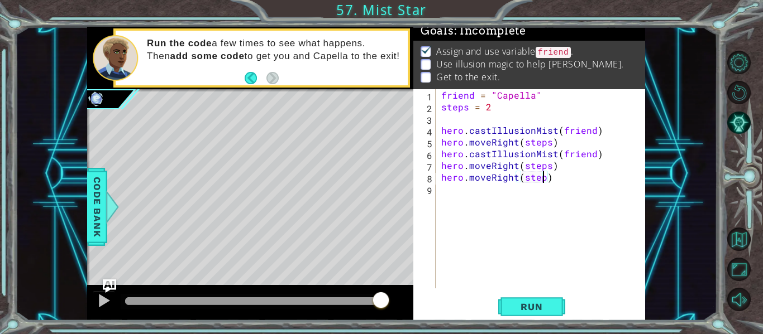
scroll to position [0, 7]
click at [521, 310] on span "Run" at bounding box center [531, 307] width 44 height 11
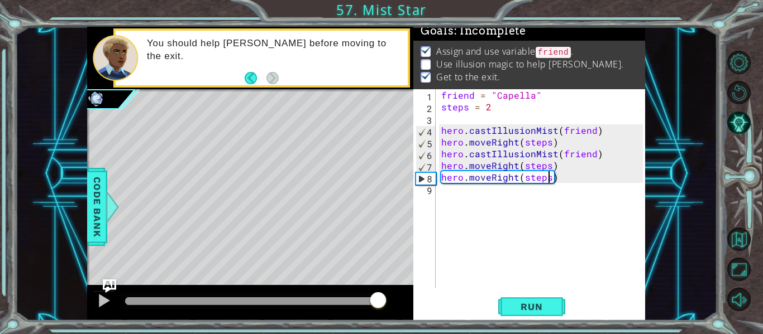
click at [377, 300] on div at bounding box center [253, 302] width 256 height 8
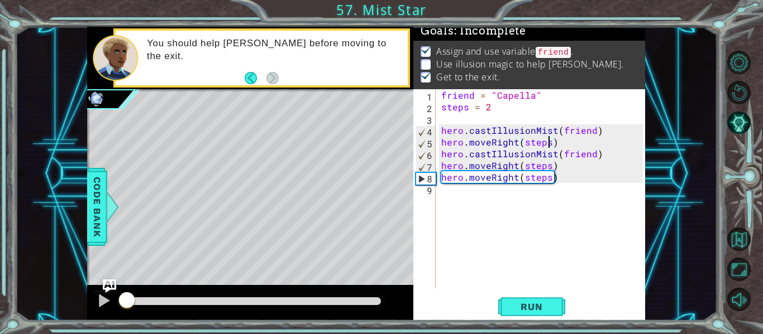
click at [548, 147] on div "friend = "Capella" steps = 2 hero . castIllusionMist ( friend ) hero . moveRigh…" at bounding box center [543, 200] width 209 height 223
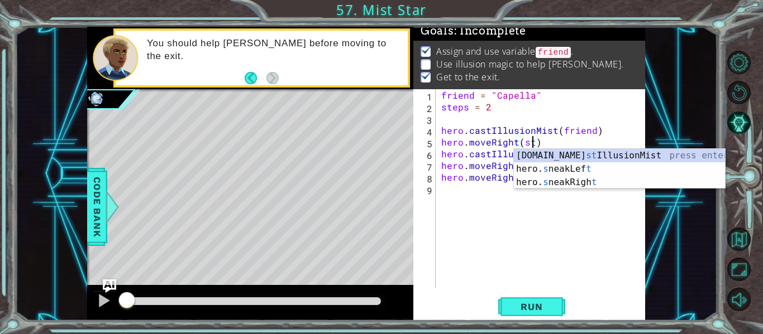
scroll to position [0, 5]
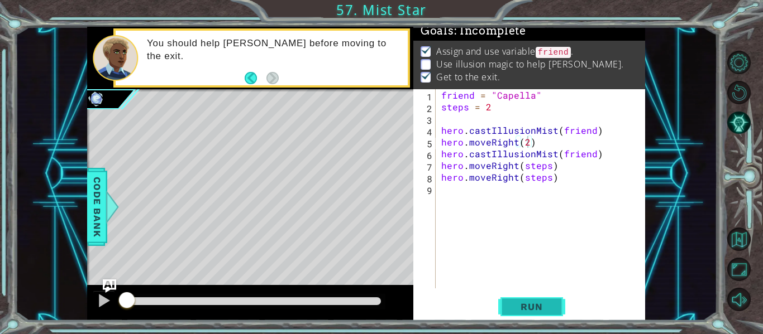
click at [551, 308] on span "Run" at bounding box center [531, 307] width 44 height 11
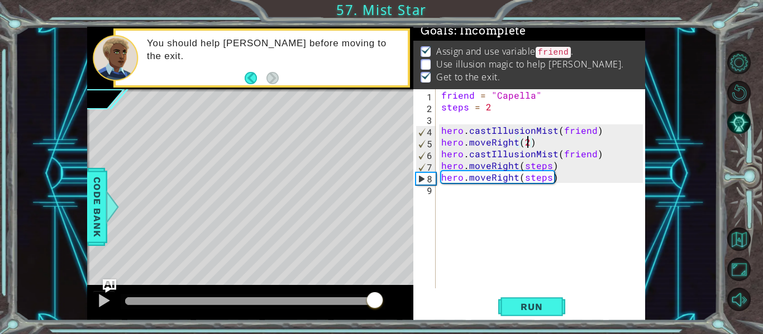
click at [375, 302] on div at bounding box center [253, 302] width 256 height 8
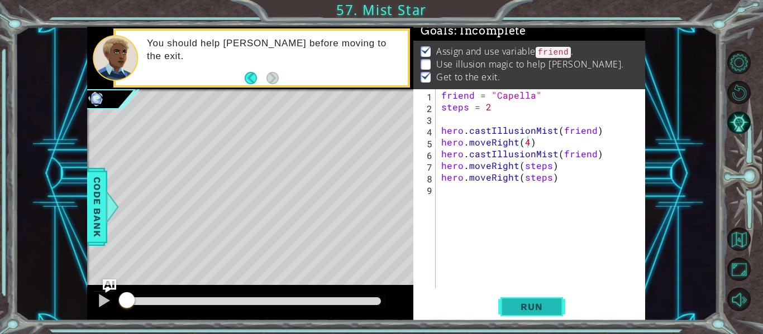
click at [523, 305] on span "Run" at bounding box center [531, 307] width 44 height 11
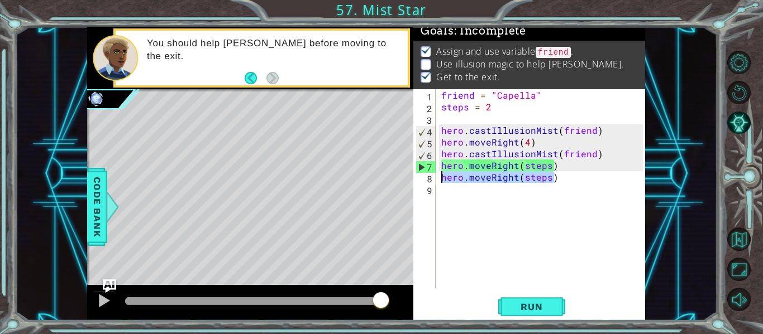
click at [413, 179] on div "1 ההההההההההההההההההההההההההההההההההההההההההההההההההההההההההההההההההההההההההההה…" at bounding box center [366, 174] width 558 height 294
type textarea "hero.moveRight(steps)"
click at [553, 160] on div "friend = "Capella" steps = 2 hero . castIllusionMist ( friend ) hero . moveRigh…" at bounding box center [543, 200] width 209 height 223
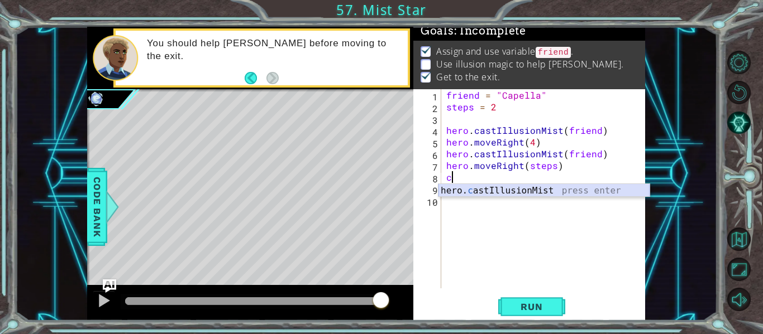
click at [601, 189] on div "hero. c astIllusionMist press enter" at bounding box center [543, 204] width 211 height 40
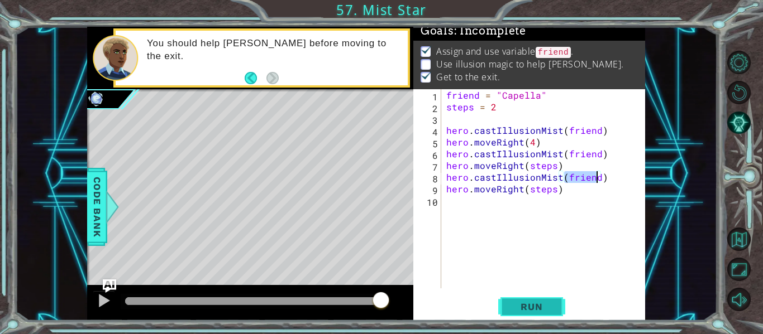
click at [528, 313] on button "Run" at bounding box center [531, 307] width 67 height 23
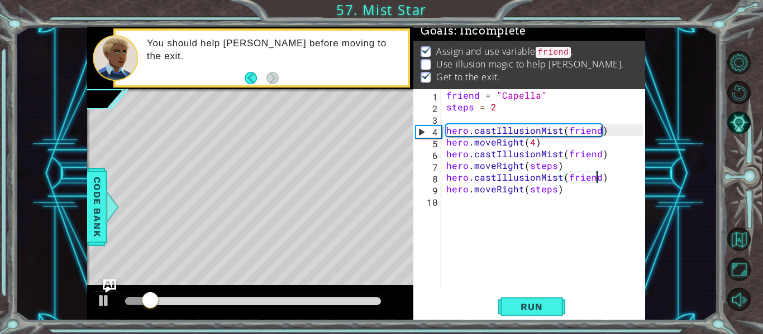
click at [379, 298] on div at bounding box center [253, 302] width 256 height 8
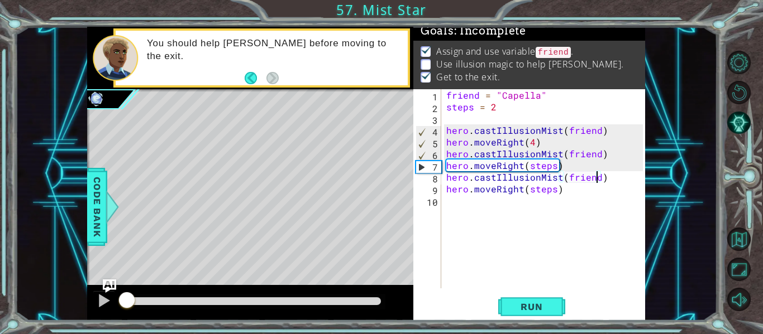
click at [551, 189] on div "friend = "Capella" steps = 2 hero . castIllusionMist ( friend ) hero . moveRigh…" at bounding box center [546, 200] width 204 height 223
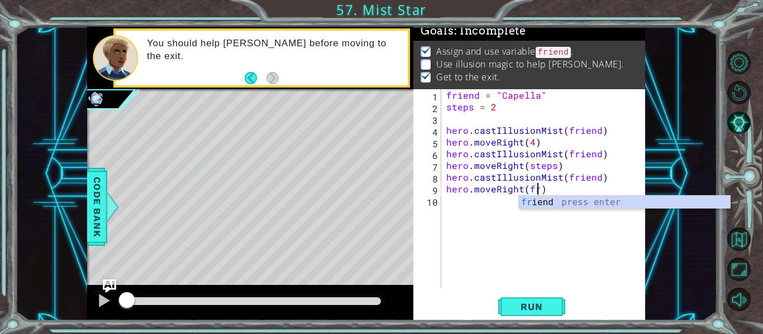
scroll to position [0, 6]
click at [547, 202] on div "fr iend press enter" at bounding box center [624, 216] width 211 height 40
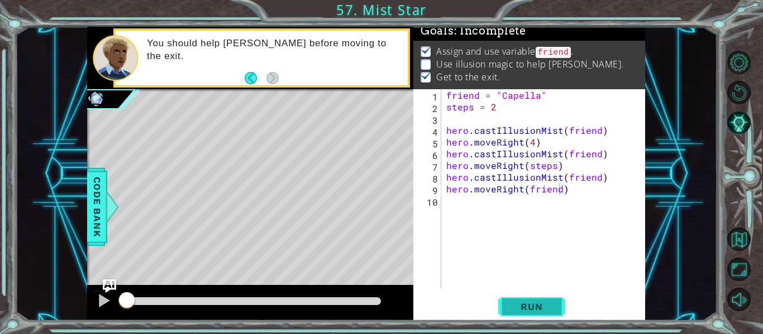
click at [538, 310] on span "Run" at bounding box center [531, 307] width 44 height 11
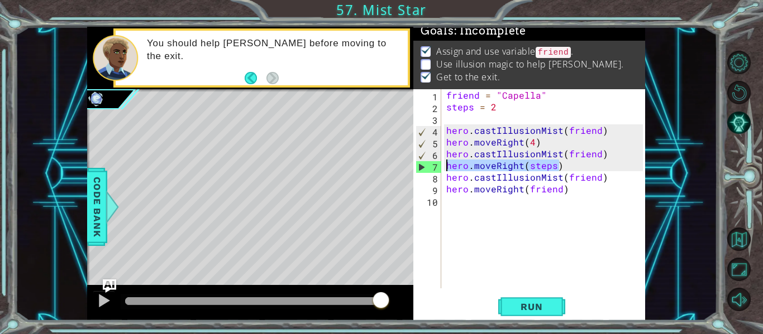
drag, startPoint x: 568, startPoint y: 166, endPoint x: 439, endPoint y: 165, distance: 129.5
click at [439, 165] on div "hero.moveRight(friend) 1 2 3 4 5 6 7 8 9 10 friend = "[PERSON_NAME]" steps = 2 …" at bounding box center [527, 188] width 229 height 199
click at [535, 146] on div "friend = "Capella" steps = 2 hero . castIllusionMist ( friend ) hero . moveRigh…" at bounding box center [546, 200] width 204 height 223
click at [534, 146] on div "friend = "Capella" steps = 2 hero . castIllusionMist ( friend ) hero . moveRigh…" at bounding box center [546, 200] width 204 height 223
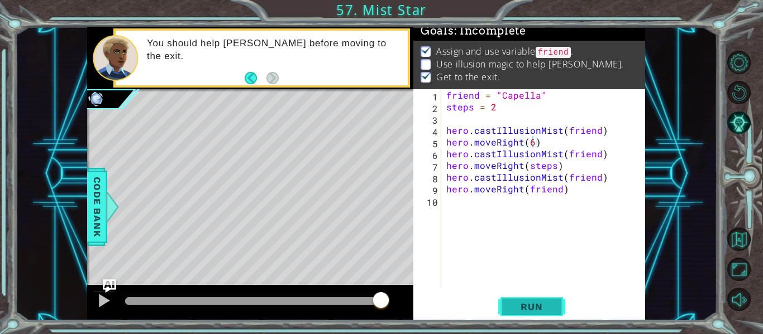
click at [522, 304] on span "Run" at bounding box center [531, 307] width 44 height 11
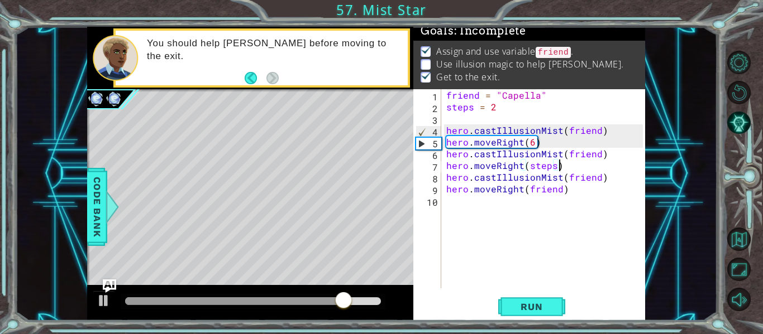
click at [567, 166] on div "friend = "Capella" steps = 2 hero . castIllusionMist ( friend ) hero . moveRigh…" at bounding box center [546, 200] width 204 height 223
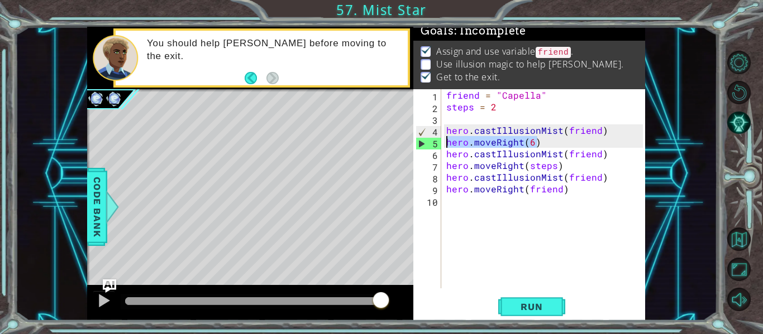
drag, startPoint x: 538, startPoint y: 140, endPoint x: 416, endPoint y: 147, distance: 122.5
click at [416, 147] on div "hero.moveRight(steps) 1 2 3 4 5 6 7 8 9 10 friend = "Capella" steps = 2 hero . …" at bounding box center [527, 188] width 229 height 199
type textarea "hero.moveRight(6)"
click at [487, 217] on div "friend = "Capella" steps = 2 hero . castIllusionMist ( friend ) hero . moveRigh…" at bounding box center [546, 200] width 204 height 223
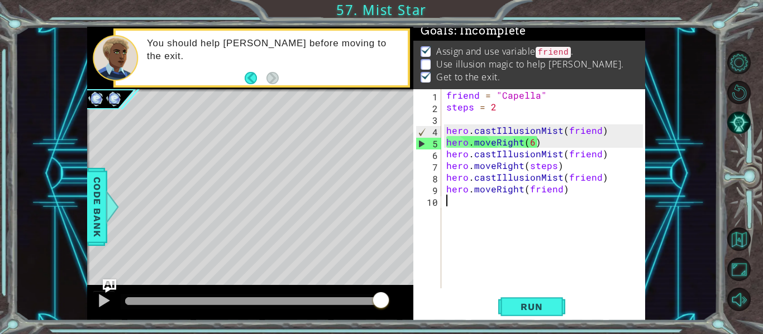
drag, startPoint x: 570, startPoint y: 197, endPoint x: 507, endPoint y: 198, distance: 62.5
click at [507, 198] on div "friend = "Capella" steps = 2 hero . castIllusionMist ( friend ) hero . moveRigh…" at bounding box center [546, 200] width 204 height 223
click at [568, 193] on div "friend = "Capella" steps = 2 hero . castIllusionMist ( friend ) hero . moveRigh…" at bounding box center [546, 200] width 204 height 223
drag, startPoint x: 568, startPoint y: 193, endPoint x: 446, endPoint y: 192, distance: 122.8
click at [446, 192] on div "friend = "Capella" steps = 2 hero . castIllusionMist ( friend ) hero . moveRigh…" at bounding box center [546, 200] width 204 height 223
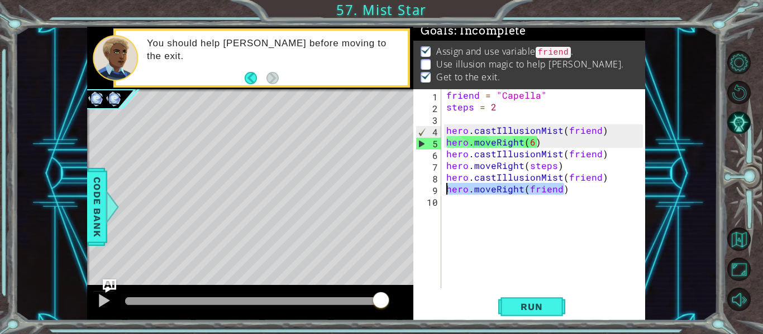
paste textarea "6"
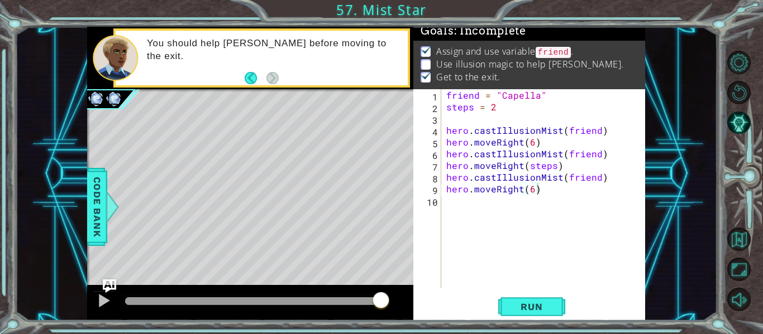
drag, startPoint x: 551, startPoint y: 306, endPoint x: 469, endPoint y: 325, distance: 84.2
click at [551, 306] on span "Run" at bounding box center [531, 307] width 44 height 11
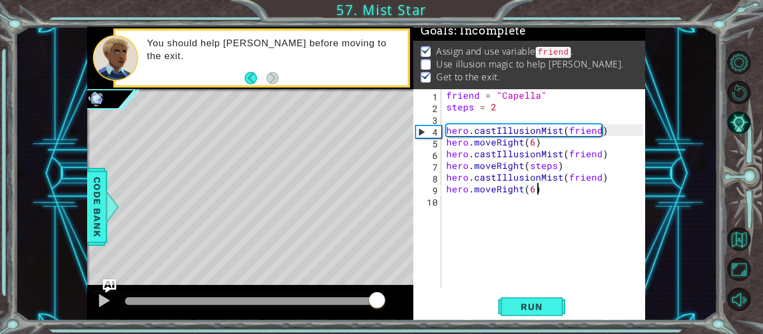
click at [377, 303] on div at bounding box center [253, 302] width 256 height 8
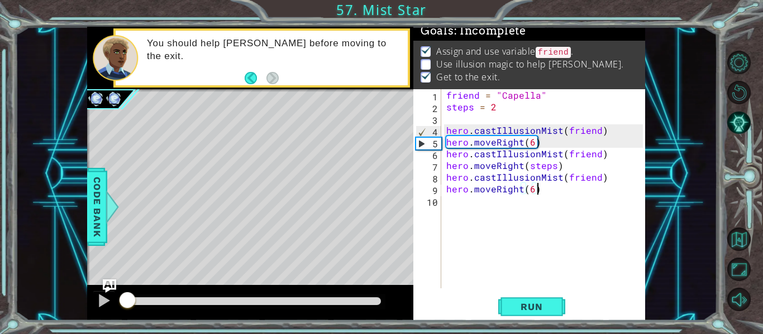
click at [377, 303] on div at bounding box center [253, 302] width 256 height 8
drag, startPoint x: 556, startPoint y: 150, endPoint x: 425, endPoint y: 164, distance: 132.0
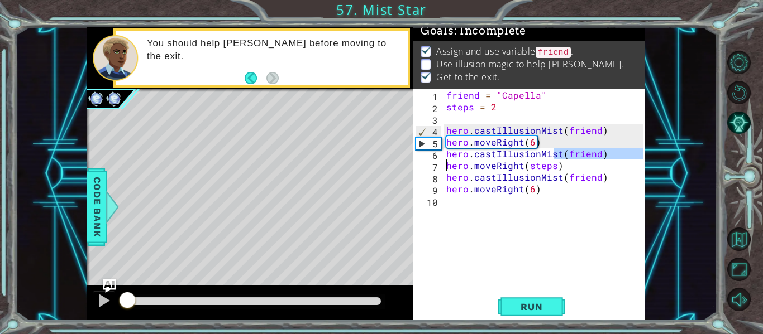
click at [425, 164] on div "hero.moveRight(6) 1 2 3 4 5 6 7 8 9 10 friend = "[PERSON_NAME]" steps = 2 hero …" at bounding box center [527, 188] width 229 height 199
click at [301, 147] on div "1 ההההההההההההההההההההההההההההההההההההההההההההההההההההההההההההההההההההההההההההה…" at bounding box center [366, 174] width 558 height 294
type textarea "hero.moveRight(6)"
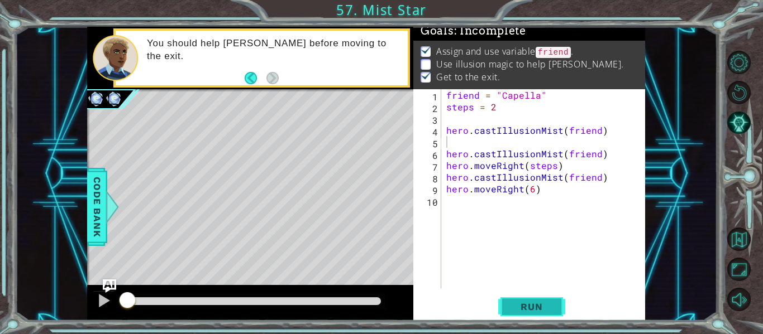
click at [541, 315] on button "Run" at bounding box center [531, 307] width 67 height 23
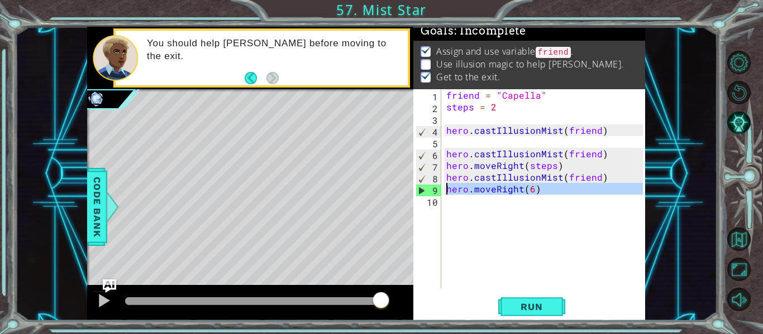
drag, startPoint x: 556, startPoint y: 197, endPoint x: 429, endPoint y: 192, distance: 126.8
click at [429, 192] on div "1 2 3 4 5 6 7 8 9 10 friend = "Capella" steps = 2 hero . castIllusionMist ( fri…" at bounding box center [527, 188] width 229 height 199
type textarea "hero.moveRight(6)"
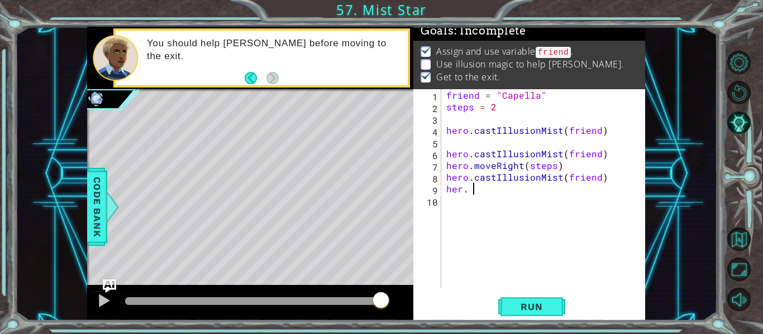
scroll to position [0, 2]
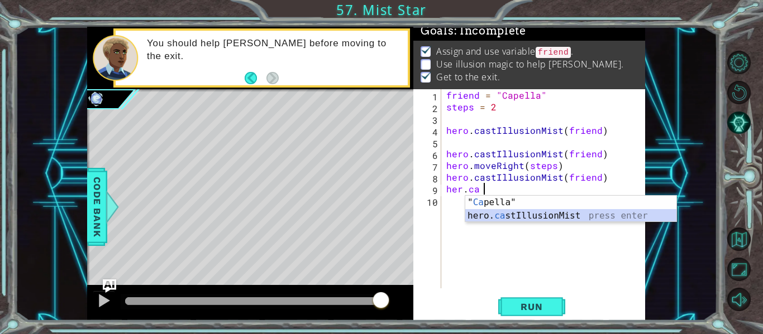
click at [497, 218] on div "" Ca pella" press enter hero. ca stIllusionMist press enter" at bounding box center [570, 223] width 211 height 54
type textarea "her. hero.castIllusionMist(friend)"
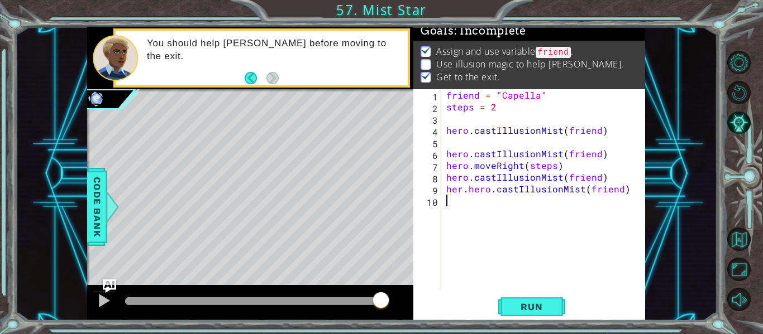
click at [448, 212] on div "friend = "Capella" steps = 2 hero . castIllusionMist ( friend ) hero . castIllu…" at bounding box center [546, 200] width 204 height 223
paste textarea "hero.moveRight(6)"
click at [533, 203] on div "friend = "Capella" steps = 2 hero . castIllusionMist ( friend ) hero . castIllu…" at bounding box center [546, 200] width 204 height 223
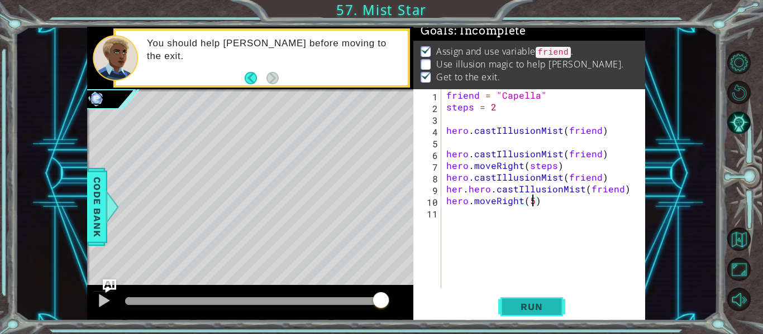
click at [530, 310] on span "Run" at bounding box center [531, 307] width 44 height 11
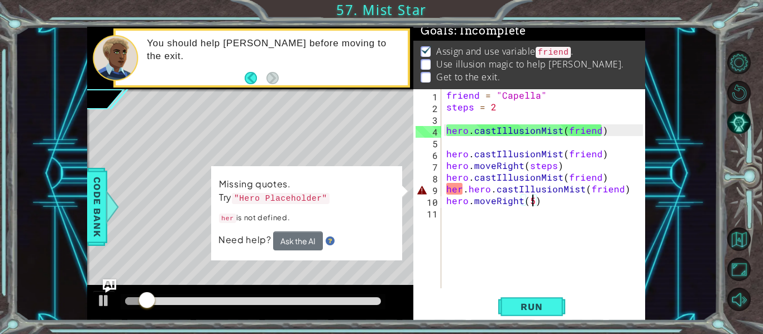
click at [462, 189] on div "friend = "Capella" steps = 2 hero . castIllusionMist ( friend ) hero . castIllu…" at bounding box center [546, 200] width 204 height 223
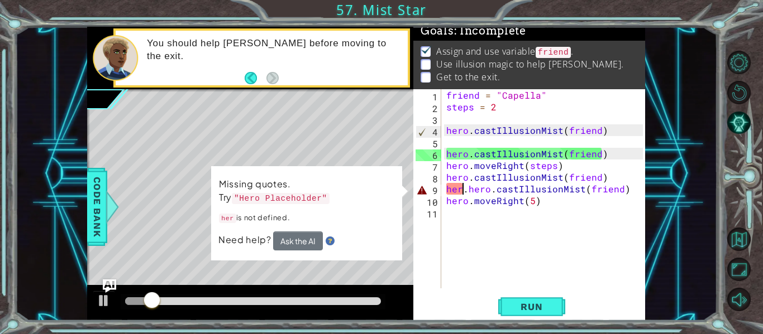
scroll to position [0, 2]
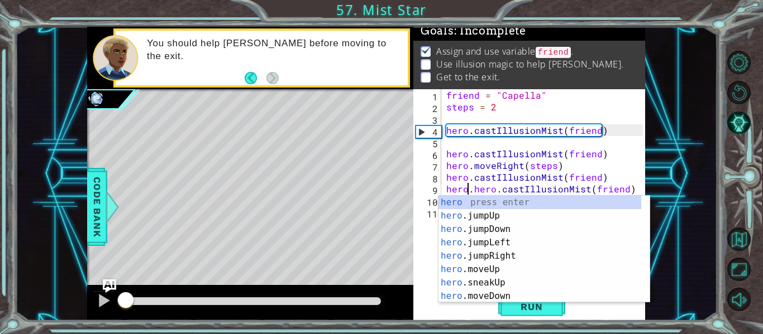
drag, startPoint x: 176, startPoint y: 291, endPoint x: 9, endPoint y: 311, distance: 167.5
click at [9, 311] on div "1 ההההההההההההההההההההההההההההההההההההההההההההההההההההההההההההההההההההההההההההה…" at bounding box center [381, 167] width 763 height 334
click at [530, 310] on span "Run" at bounding box center [531, 307] width 44 height 11
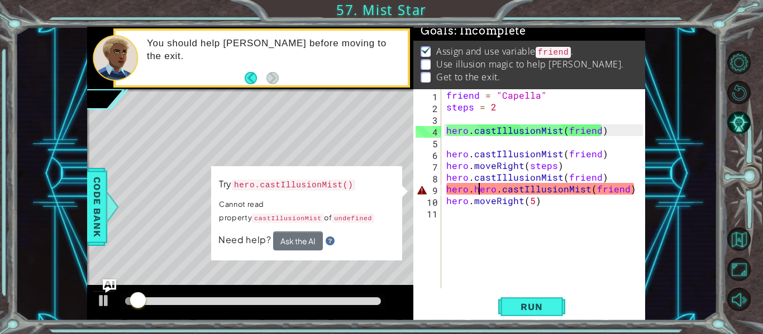
click at [480, 189] on div "friend = "Capella" steps = 2 hero . castIllusionMist ( friend ) hero . castIllu…" at bounding box center [546, 200] width 204 height 223
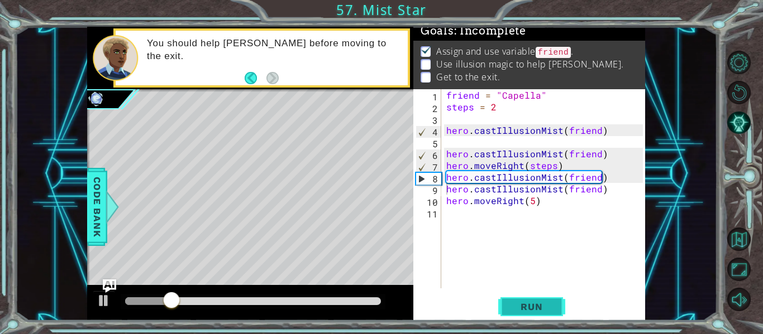
click at [522, 310] on span "Run" at bounding box center [531, 307] width 44 height 11
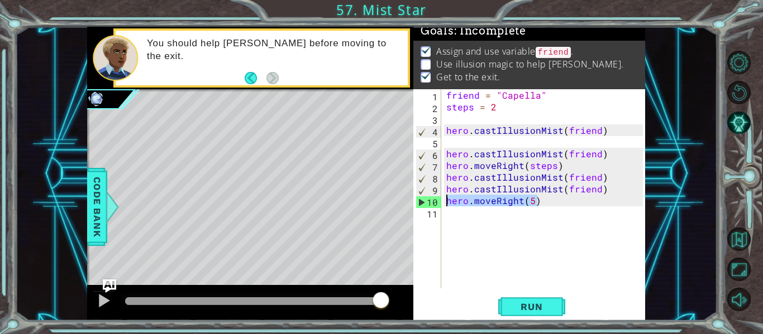
drag, startPoint x: 588, startPoint y: 205, endPoint x: 417, endPoint y: 202, distance: 170.9
click at [417, 202] on div "hero.castIllusionMist(friend) 1 2 3 4 5 6 7 8 9 10 11 friend = "[PERSON_NAME]" …" at bounding box center [527, 188] width 229 height 199
type textarea "hero.moveRight(5)"
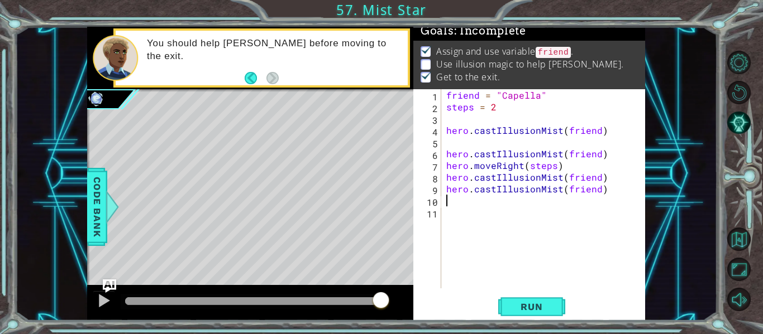
click at [609, 180] on div "friend = "Capella" steps = 2 hero . castIllusionMist ( friend ) hero . castIllu…" at bounding box center [546, 200] width 204 height 223
type textarea "hero.castIllusionMist(friend)"
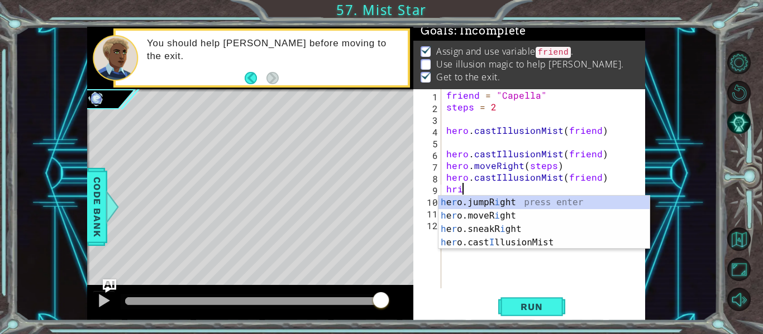
scroll to position [0, 1]
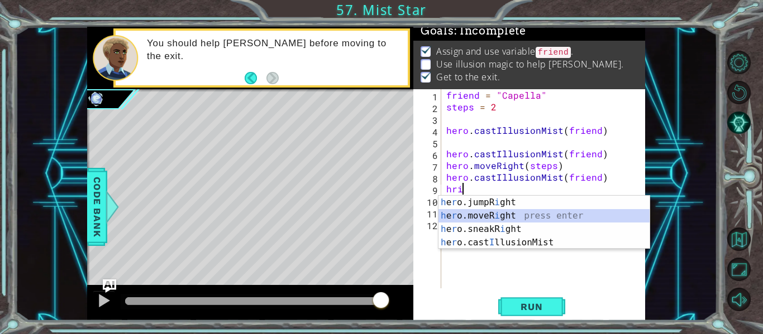
click at [503, 214] on div "h e r o.jumpR i ght press enter h e r o.moveR i ght press enter h e r o.sneakR …" at bounding box center [543, 236] width 211 height 80
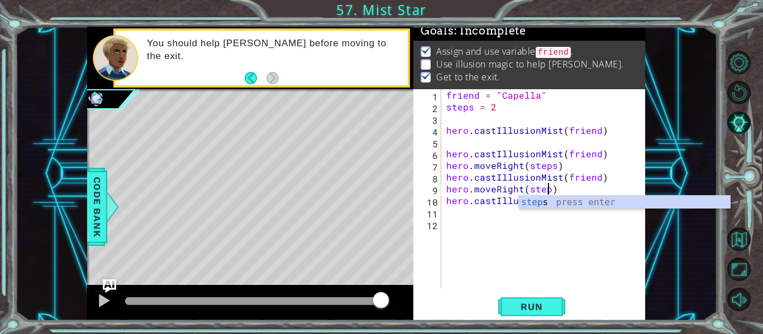
type textarea "hero.moveRight(steps)"
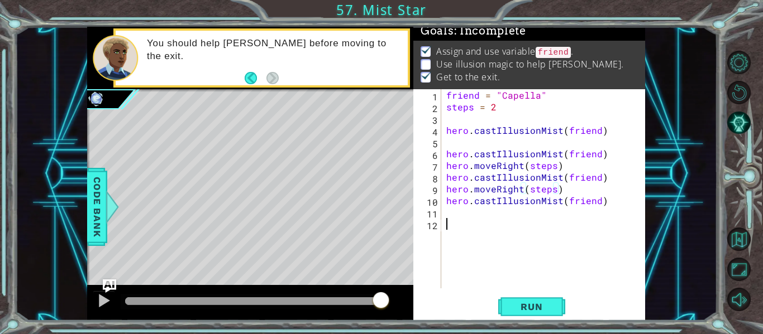
click at [505, 219] on div "friend = "Capella" steps = 2 hero . castIllusionMist ( friend ) hero . castIllu…" at bounding box center [546, 200] width 204 height 223
click at [505, 213] on div "friend = "Capella" steps = 2 hero . castIllusionMist ( friend ) hero . castIllu…" at bounding box center [546, 200] width 204 height 223
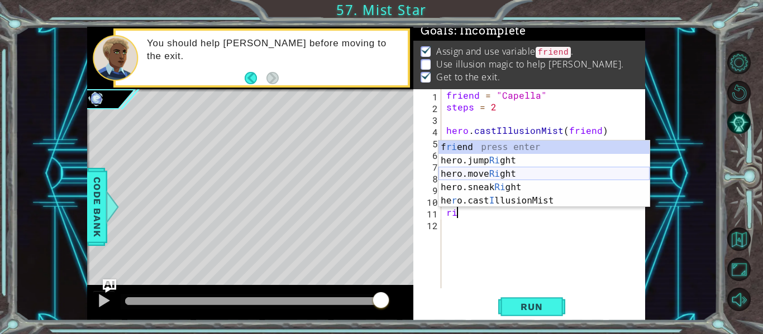
click at [491, 176] on div "f ri end press enter hero.jump Ri ght press enter hero.move Ri ght press enter …" at bounding box center [543, 188] width 211 height 94
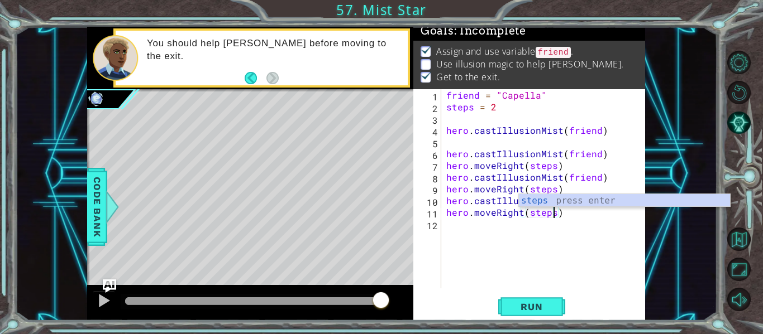
scroll to position [0, 7]
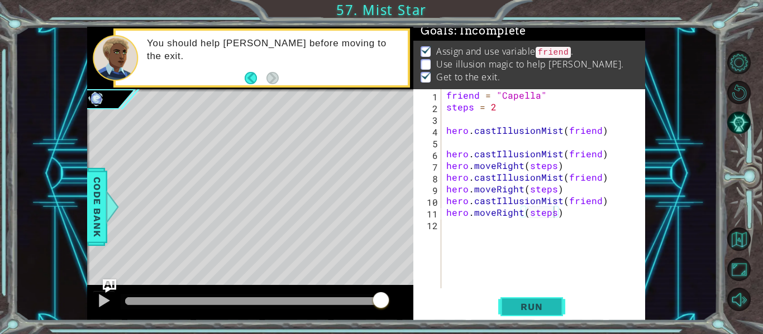
click at [533, 313] on button "Run" at bounding box center [531, 307] width 67 height 23
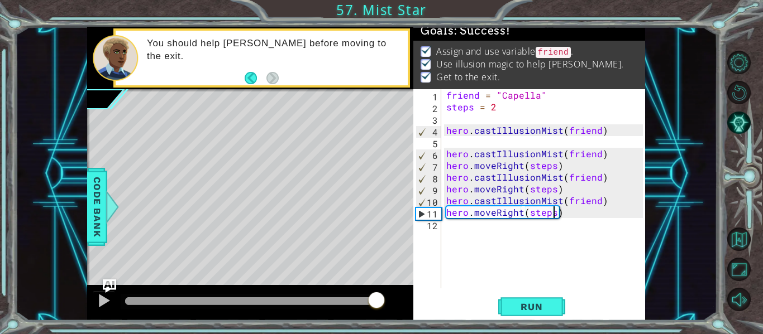
click at [376, 302] on div at bounding box center [253, 302] width 256 height 8
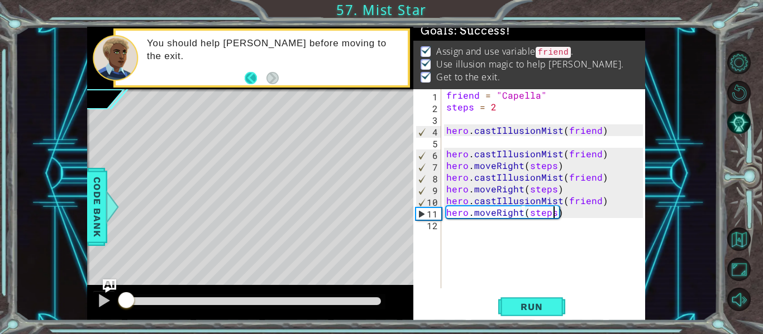
click at [251, 79] on button "Back" at bounding box center [256, 78] width 22 height 12
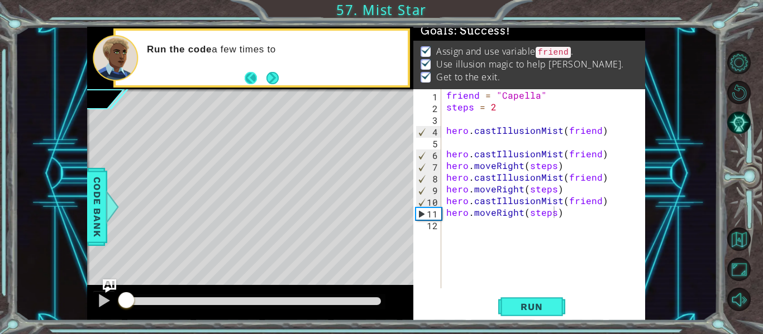
click at [248, 75] on button "Back" at bounding box center [256, 78] width 22 height 12
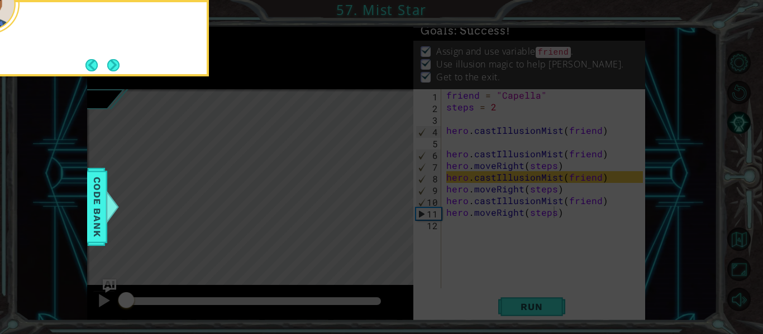
click at [248, 75] on icon at bounding box center [381, 49] width 763 height 569
click at [107, 71] on button "Next" at bounding box center [113, 65] width 12 height 12
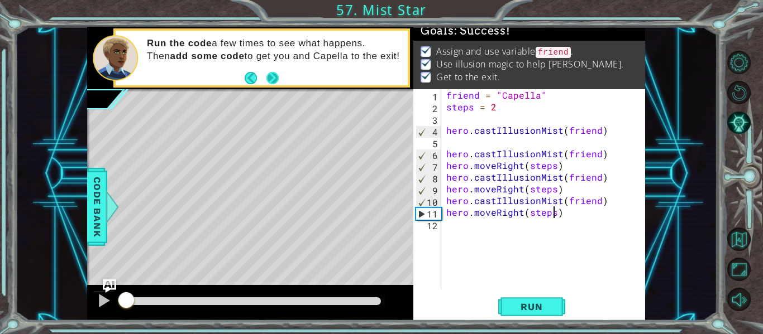
click at [276, 72] on button "Next" at bounding box center [272, 78] width 12 height 12
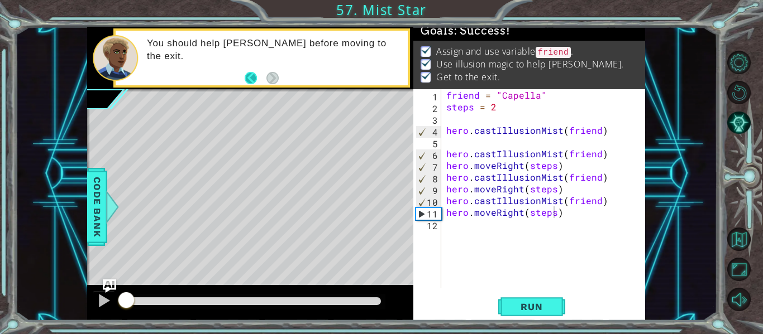
click at [246, 78] on button "Back" at bounding box center [256, 78] width 22 height 12
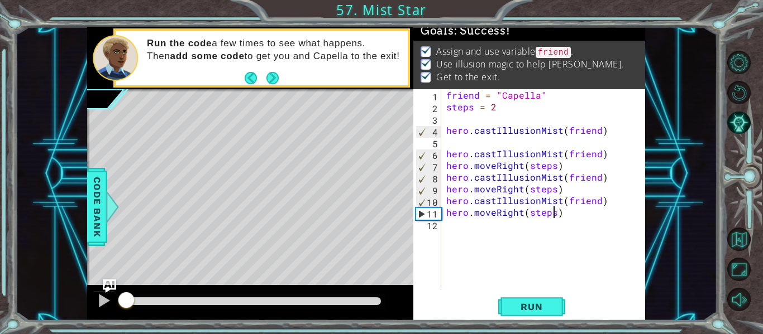
click at [246, 78] on button "Back" at bounding box center [256, 78] width 22 height 12
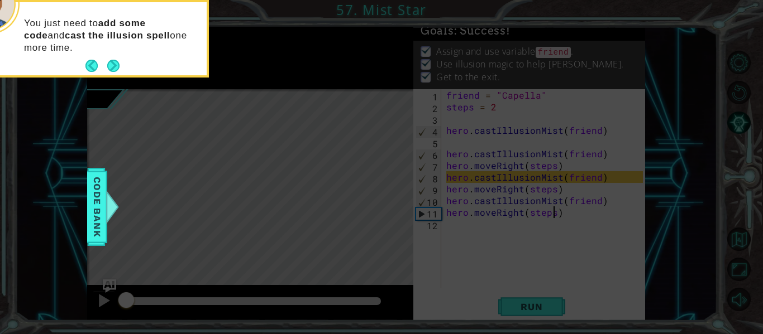
click at [246, 78] on icon at bounding box center [381, 49] width 763 height 569
drag, startPoint x: 104, startPoint y: 61, endPoint x: 92, endPoint y: 65, distance: 12.4
click at [92, 65] on footer at bounding box center [102, 66] width 34 height 17
click at [92, 66] on button "Back" at bounding box center [96, 66] width 22 height 12
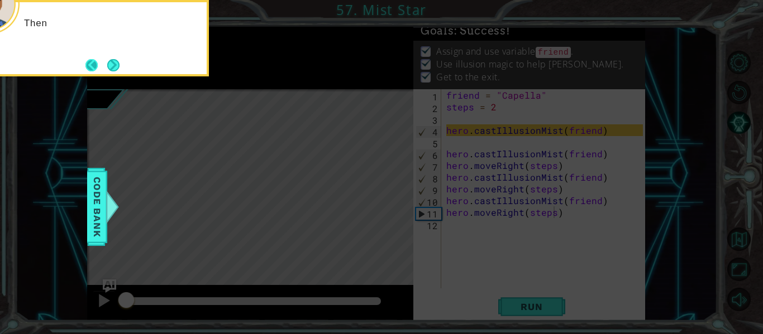
click at [93, 64] on button "Back" at bounding box center [96, 65] width 22 height 12
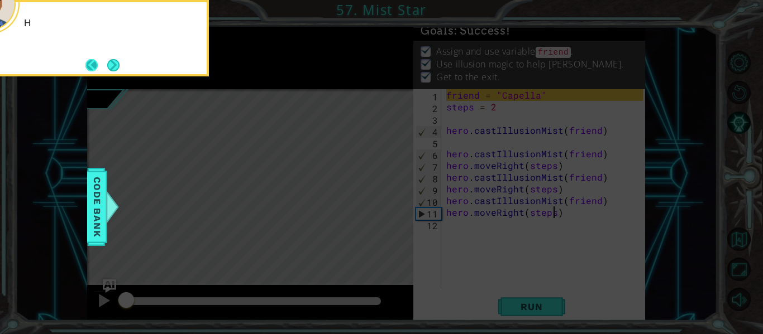
click at [93, 66] on button "Back" at bounding box center [96, 65] width 22 height 12
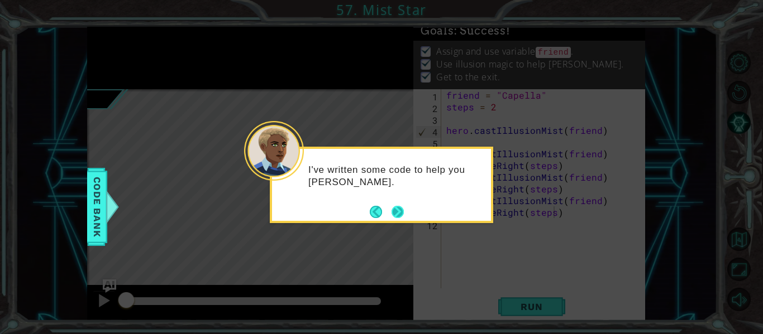
click at [401, 212] on button "Next" at bounding box center [397, 212] width 12 height 12
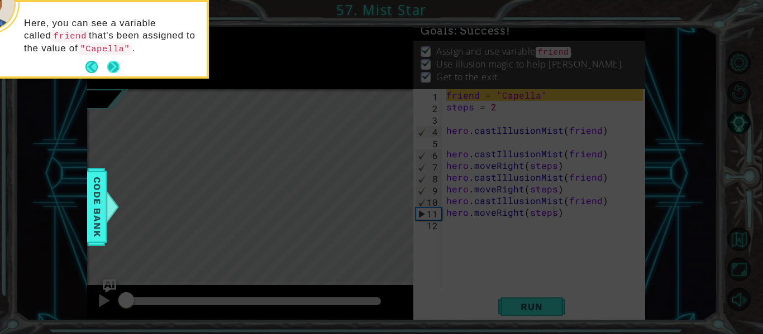
click at [112, 66] on button "Next" at bounding box center [113, 67] width 12 height 12
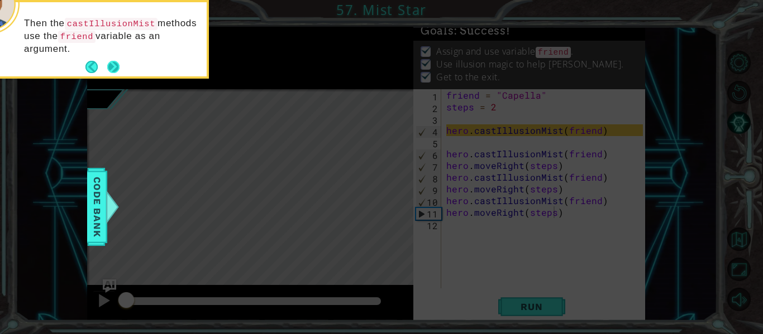
click at [111, 66] on button "Next" at bounding box center [113, 67] width 12 height 12
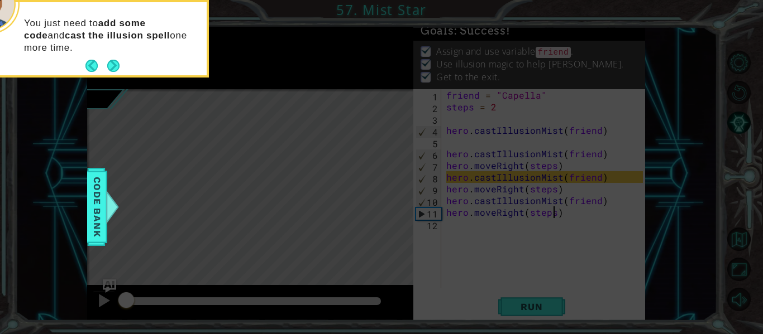
click at [111, 66] on button "Next" at bounding box center [113, 66] width 13 height 13
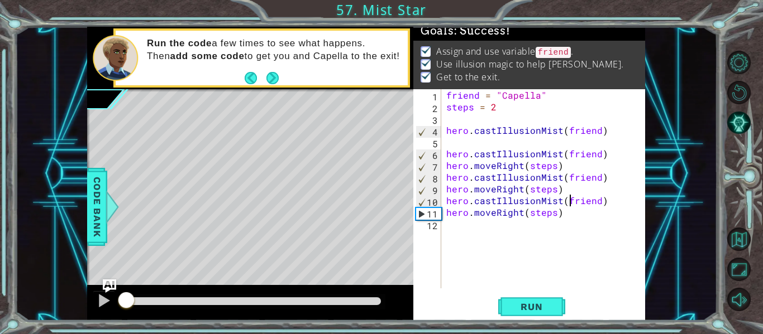
click at [569, 204] on div "friend = "Capella" steps = 2 hero . castIllusionMist ( friend ) hero . castIllu…" at bounding box center [546, 200] width 204 height 223
click at [524, 313] on button "Run" at bounding box center [531, 307] width 67 height 23
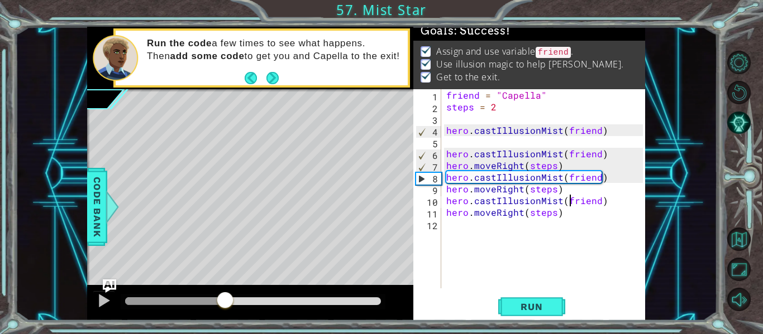
drag, startPoint x: 203, startPoint y: 296, endPoint x: 224, endPoint y: 307, distance: 23.5
click at [224, 307] on div at bounding box center [225, 301] width 20 height 20
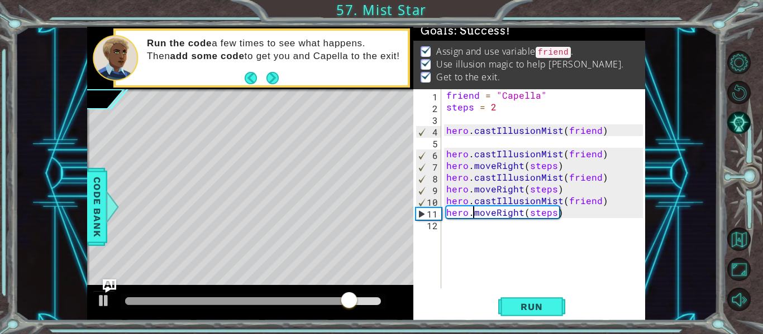
click at [473, 208] on div "friend = "Capella" steps = 2 hero . castIllusionMist ( friend ) hero . castIllu…" at bounding box center [546, 200] width 204 height 223
type textarea "hero.moveRight(steps)"
click at [456, 229] on div "friend = "Capella" steps = 2 hero . castIllusionMist ( friend ) hero . castIllu…" at bounding box center [546, 200] width 204 height 223
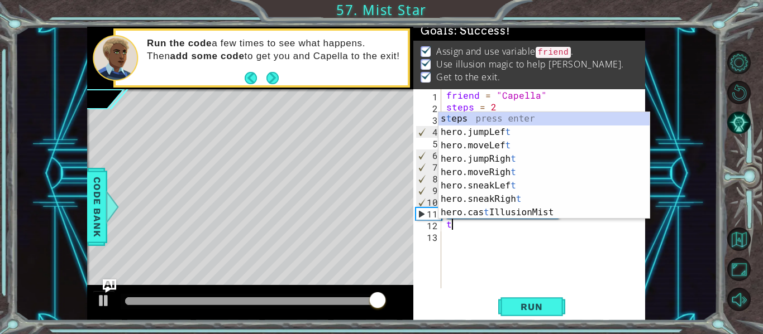
type textarea "t"
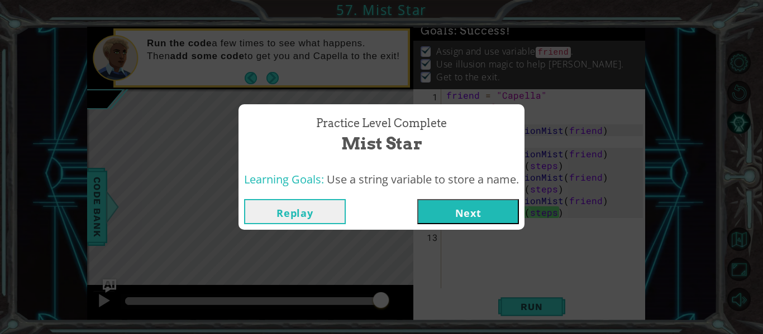
click at [450, 210] on button "Next" at bounding box center [468, 211] width 102 height 25
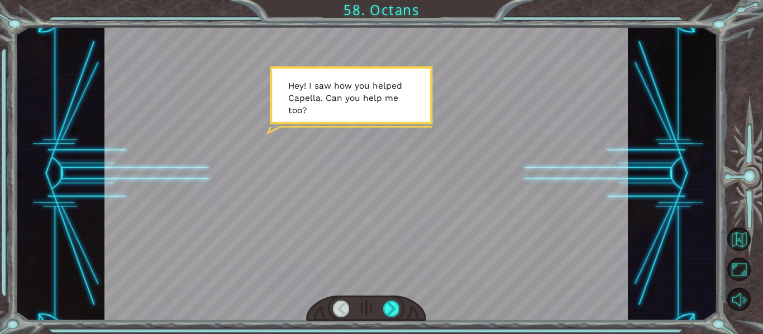
click at [402, 312] on div at bounding box center [366, 309] width 121 height 26
click at [394, 312] on div at bounding box center [391, 309] width 16 height 16
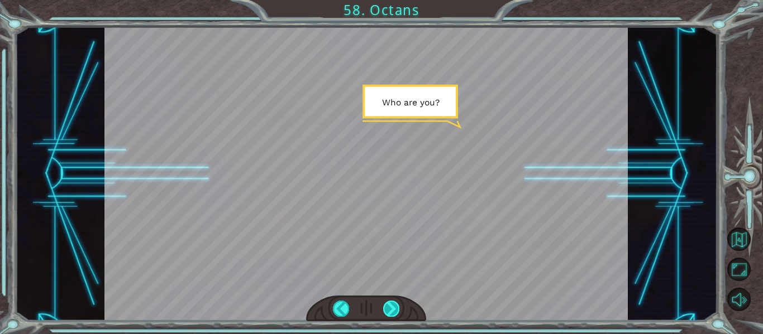
click at [394, 312] on div at bounding box center [391, 309] width 16 height 16
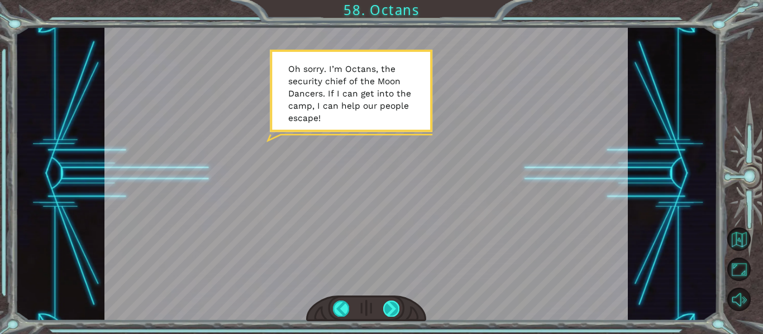
click at [394, 312] on div at bounding box center [391, 309] width 16 height 16
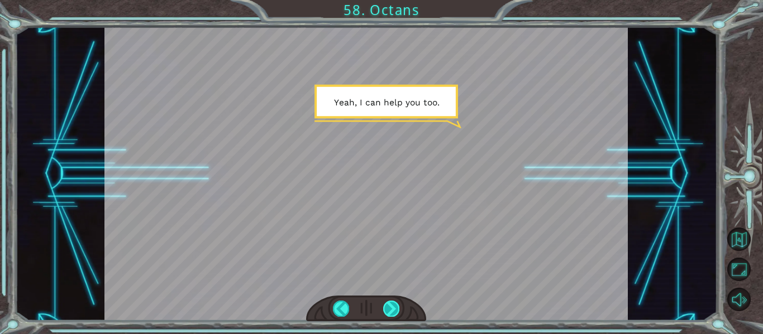
click at [394, 312] on div at bounding box center [391, 309] width 16 height 16
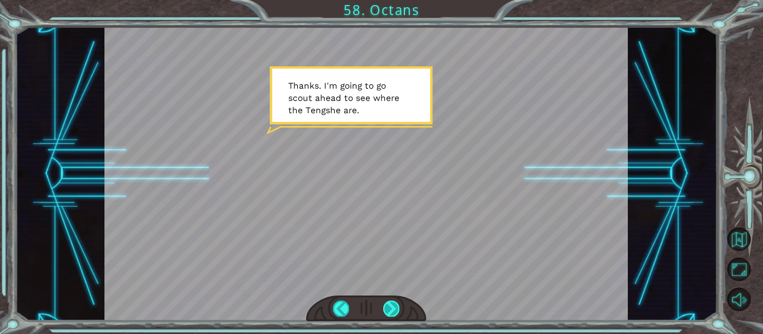
click at [394, 312] on div at bounding box center [391, 309] width 16 height 16
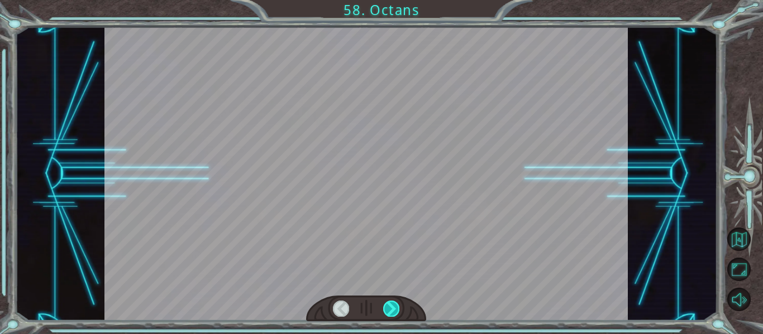
click at [394, 312] on div at bounding box center [391, 309] width 16 height 16
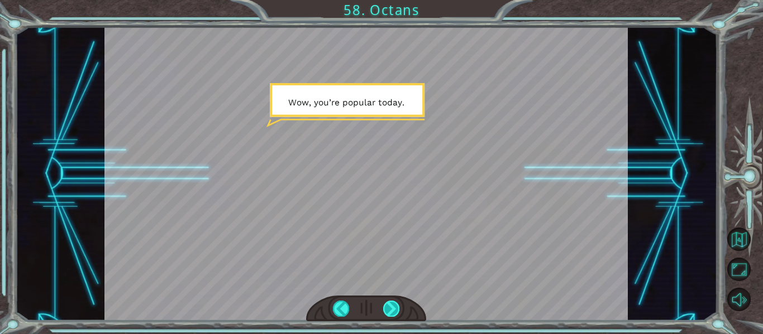
click at [394, 312] on div at bounding box center [391, 309] width 16 height 16
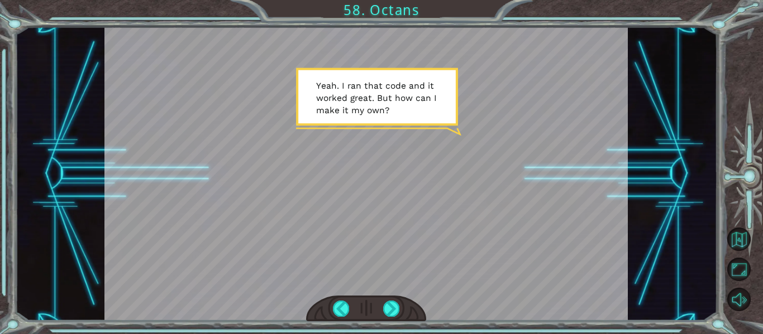
click at [400, 327] on div "Temporary Text H e y ! I s a w h o w y o u h e l p e d C a p e l l a . C a n y …" at bounding box center [381, 167] width 763 height 334
click at [389, 307] on div at bounding box center [391, 309] width 16 height 16
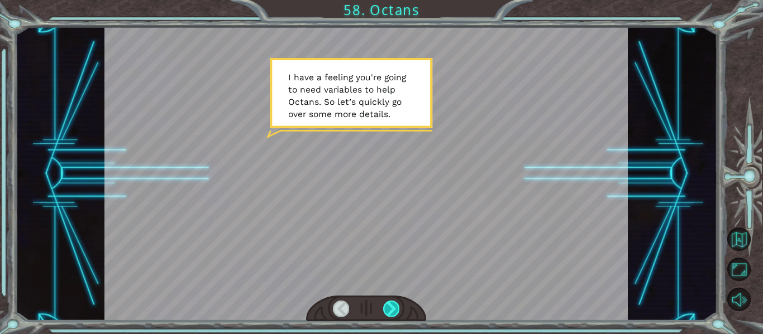
click at [388, 307] on div at bounding box center [391, 309] width 16 height 16
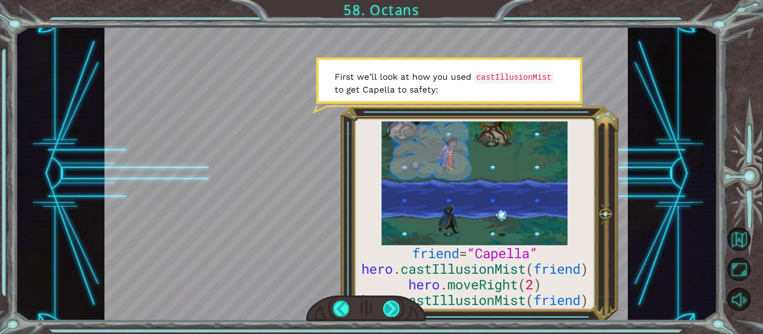
click at [388, 308] on div at bounding box center [391, 309] width 16 height 16
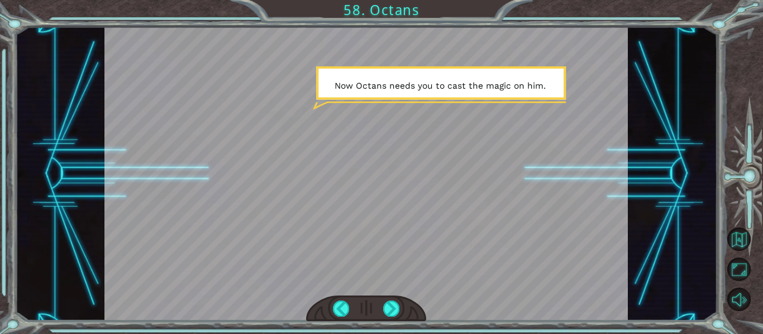
drag, startPoint x: 388, startPoint y: 308, endPoint x: 385, endPoint y: 286, distance: 22.5
click at [393, 159] on div at bounding box center [366, 174] width 524 height 294
click at [403, 316] on div at bounding box center [366, 309] width 121 height 26
click at [385, 288] on div at bounding box center [366, 174] width 524 height 294
click at [391, 303] on div at bounding box center [391, 309] width 16 height 16
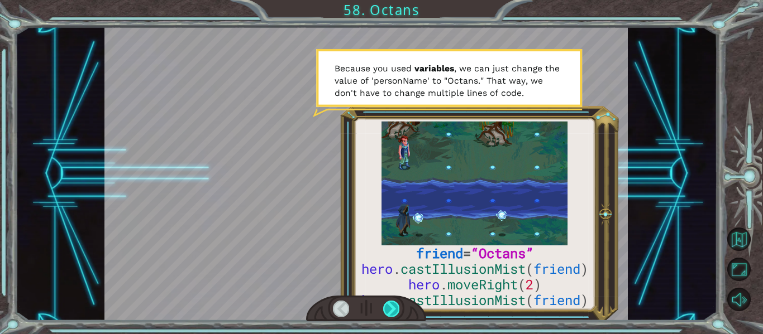
click at [390, 303] on div at bounding box center [391, 309] width 16 height 16
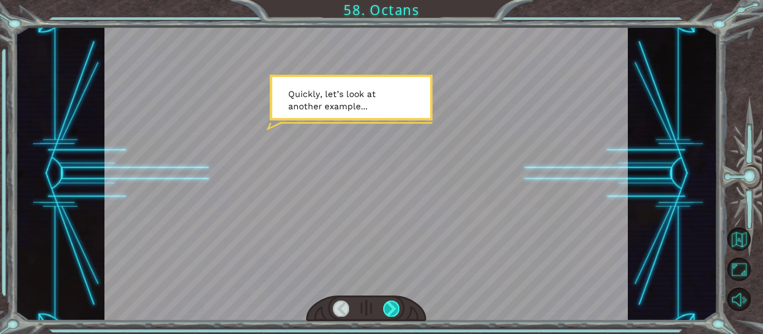
click at [390, 303] on div at bounding box center [391, 309] width 16 height 16
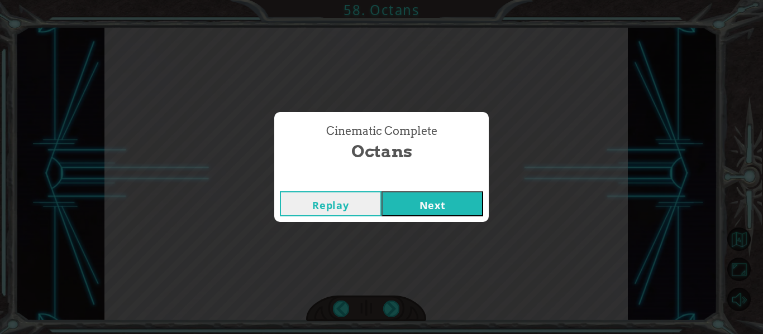
click at [409, 203] on button "Next" at bounding box center [432, 204] width 102 height 25
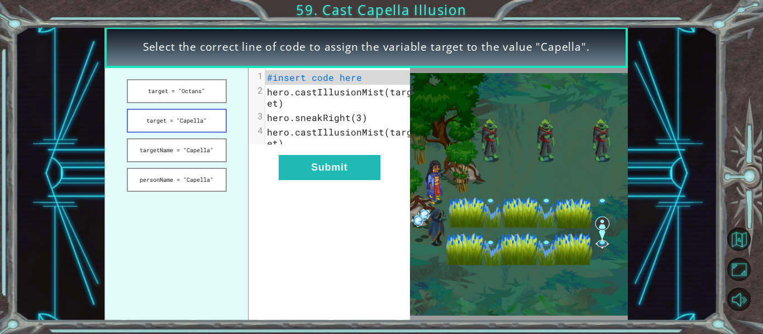
click at [161, 119] on button "target = "Capella"" at bounding box center [177, 121] width 100 height 24
click at [190, 114] on button "target = "Capella"" at bounding box center [177, 121] width 100 height 24
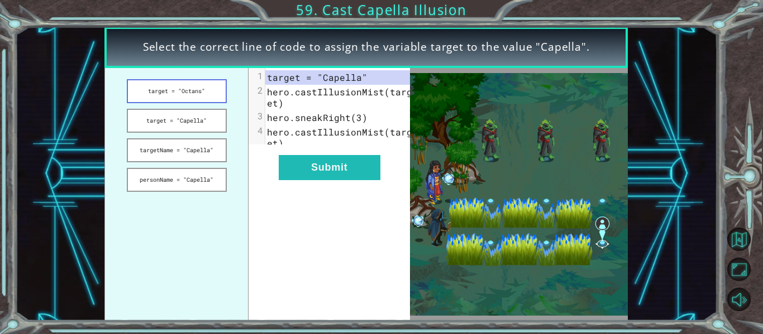
click at [203, 88] on button "target = "Octans"" at bounding box center [177, 91] width 100 height 24
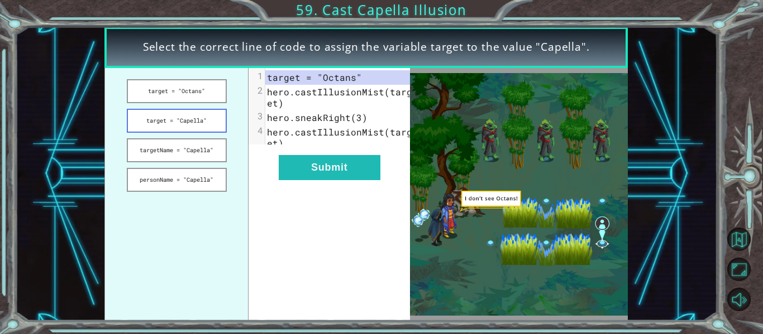
click at [203, 121] on button "target = "Capella"" at bounding box center [177, 121] width 100 height 24
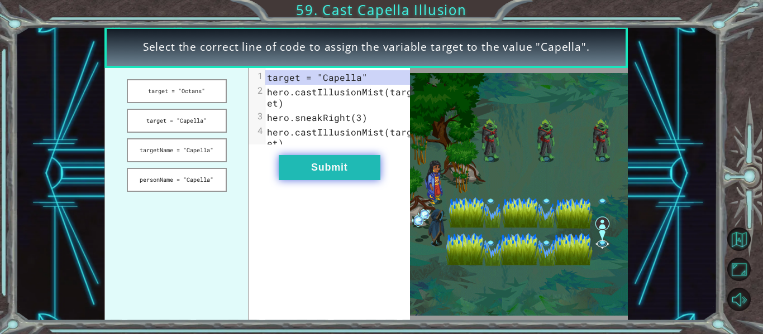
click at [327, 180] on button "Submit" at bounding box center [330, 167] width 102 height 25
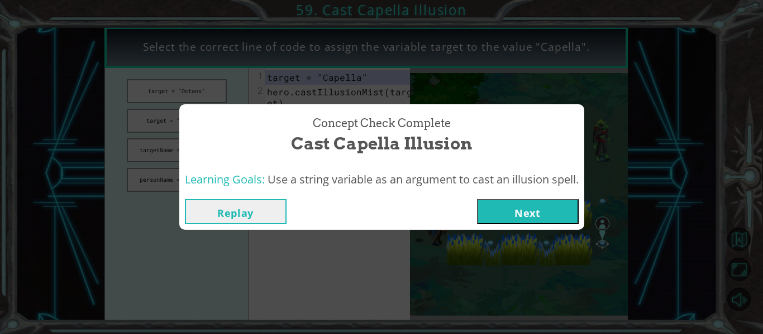
click at [546, 216] on button "Next" at bounding box center [528, 211] width 102 height 25
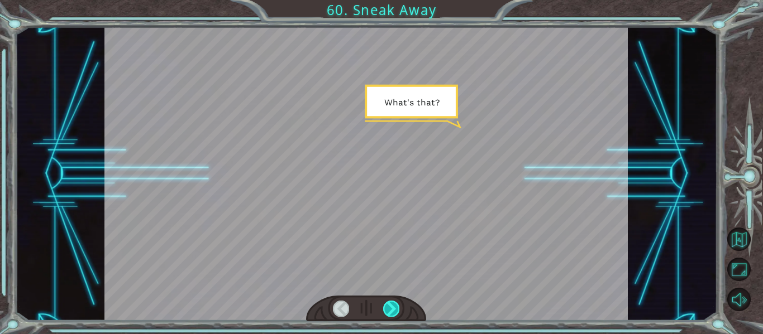
click at [386, 308] on div at bounding box center [391, 309] width 16 height 16
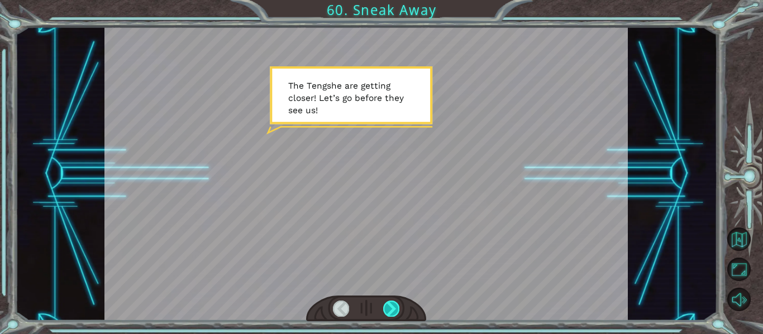
click at [386, 308] on div at bounding box center [391, 309] width 16 height 16
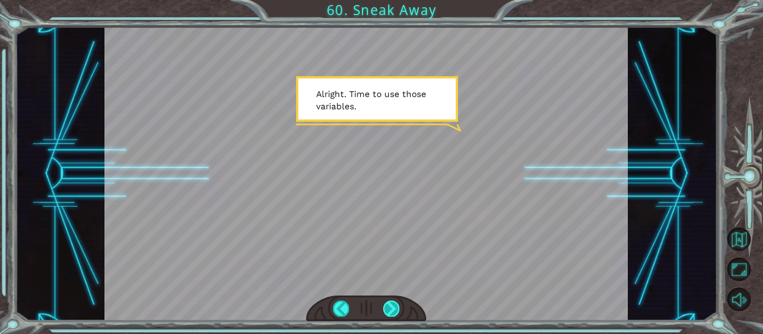
click at [393, 309] on div at bounding box center [391, 309] width 16 height 16
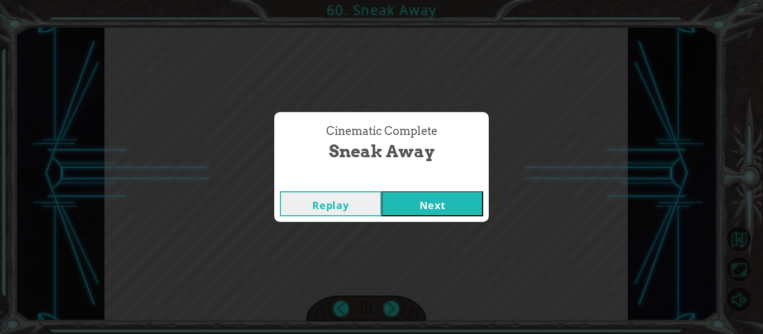
click at [425, 209] on button "Next" at bounding box center [432, 204] width 102 height 25
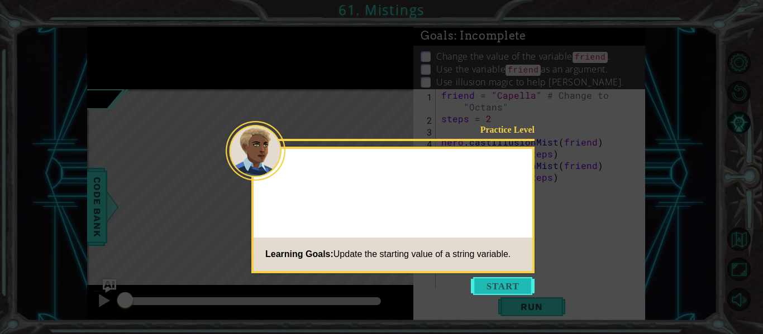
click at [499, 290] on button "Start" at bounding box center [503, 287] width 64 height 18
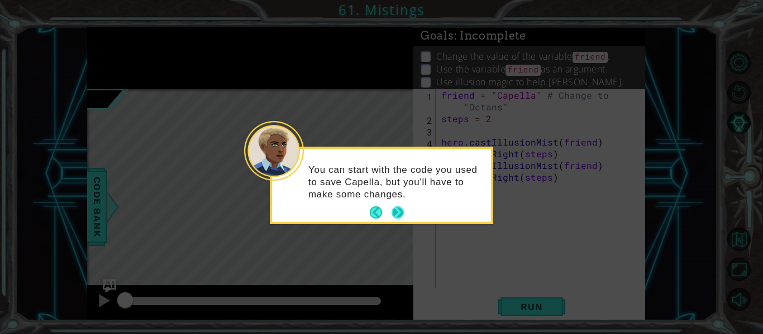
click at [401, 213] on button "Next" at bounding box center [397, 213] width 12 height 12
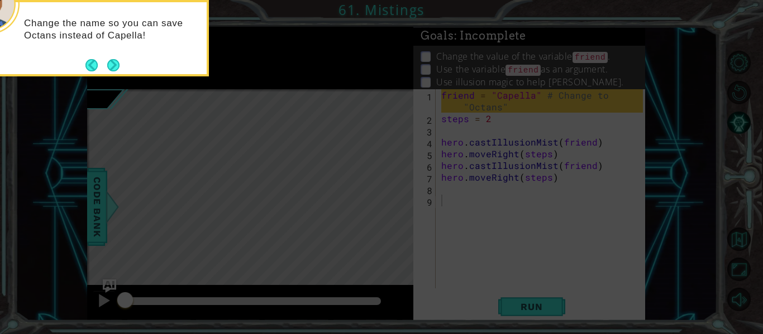
click at [528, 106] on icon at bounding box center [381, 49] width 763 height 569
click at [118, 66] on button "Next" at bounding box center [113, 65] width 12 height 12
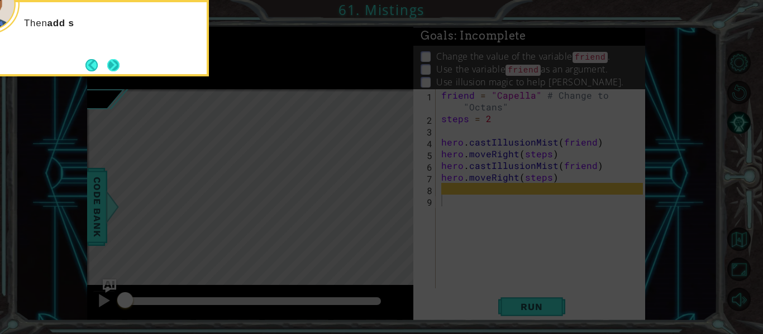
click at [116, 71] on button "Next" at bounding box center [113, 65] width 12 height 12
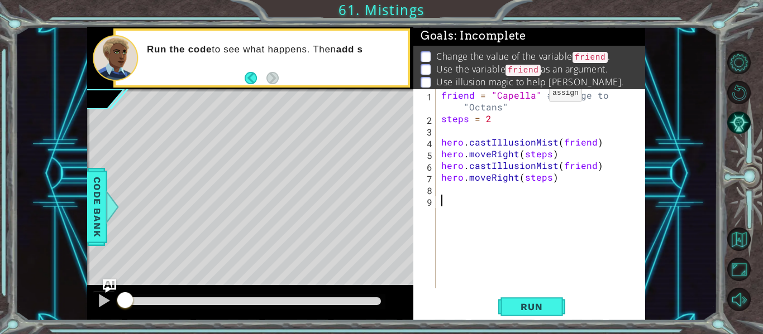
click at [530, 96] on div "friend = "Capella" # Change to "Octans" steps = 2 hero . castIllusionMist ( fri…" at bounding box center [543, 206] width 209 height 235
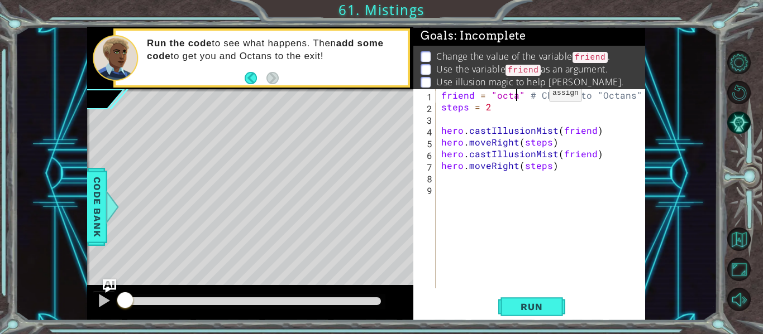
scroll to position [0, 6]
click at [505, 98] on div "friend = "octans" # Change to "Octans" steps = 2 hero . castIllusionMist ( frie…" at bounding box center [543, 200] width 209 height 223
click at [500, 99] on div "friend = "octans" # Change to "Octans" steps = 2 hero . castIllusionMist ( frie…" at bounding box center [543, 200] width 209 height 223
type textarea "friend = "Octans" # Change to "Octans""
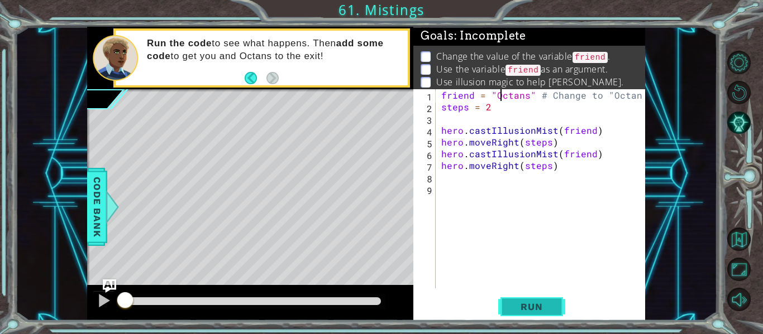
click at [535, 302] on span "Run" at bounding box center [531, 307] width 44 height 11
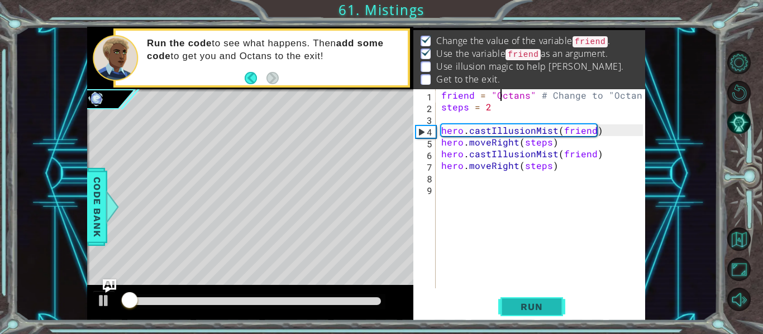
scroll to position [16, 0]
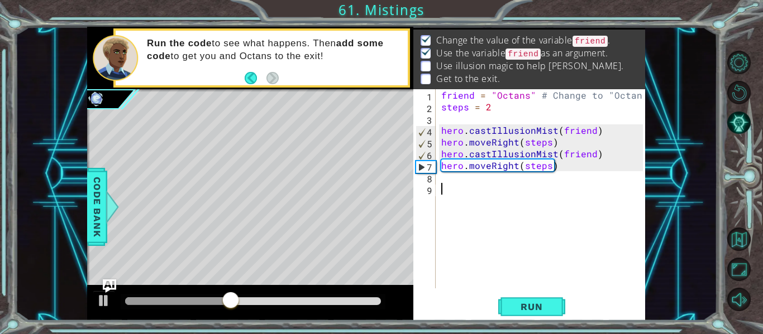
click at [469, 192] on div "friend = "Octans" # Change to "Octans" steps = 2 hero . castIllusionMist ( frie…" at bounding box center [543, 200] width 209 height 223
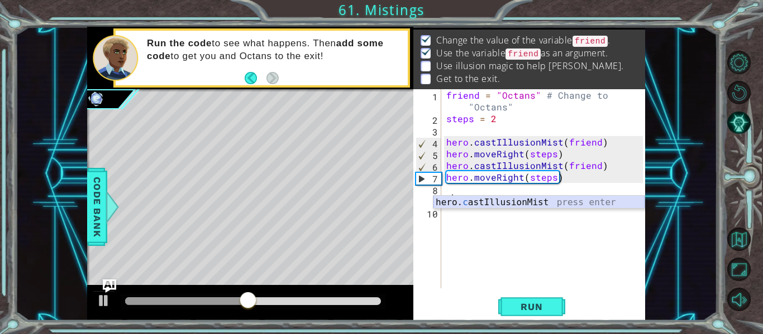
click at [476, 203] on div "hero. c astIllusionMist press enter" at bounding box center [538, 216] width 211 height 40
type textarea "hero.castIllusionMist(friend)"
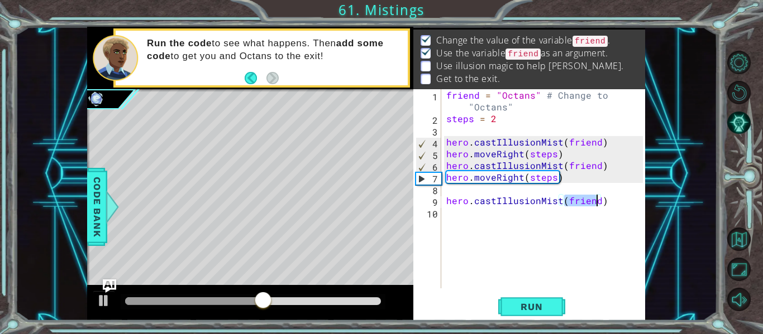
click at [479, 192] on div "friend = "Octans" # Change to "Octans" steps = 2 hero . castIllusionMist ( frie…" at bounding box center [546, 206] width 204 height 235
click at [481, 211] on div "friend = "Octans" # Change to "Octans" steps = 2 hero . castIllusionMist ( frie…" at bounding box center [546, 206] width 204 height 235
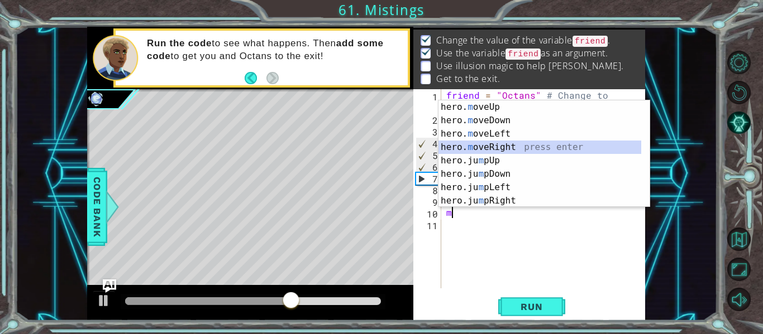
click at [489, 146] on div "hero. m oveUp press enter hero. m oveDown press enter hero. m oveLeft press ent…" at bounding box center [539, 168] width 203 height 134
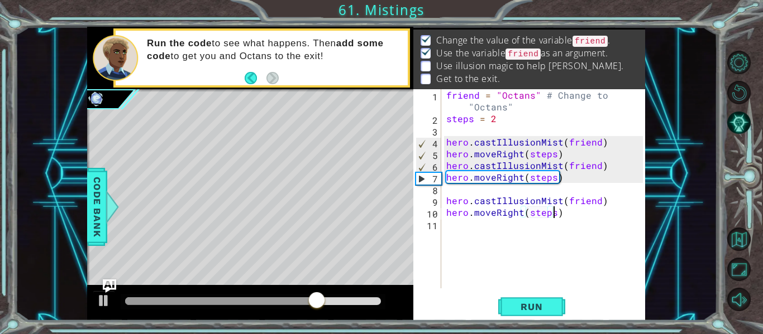
scroll to position [0, 7]
type textarea "hero.moveRight(steps)"
click at [543, 314] on button "Run" at bounding box center [531, 307] width 67 height 23
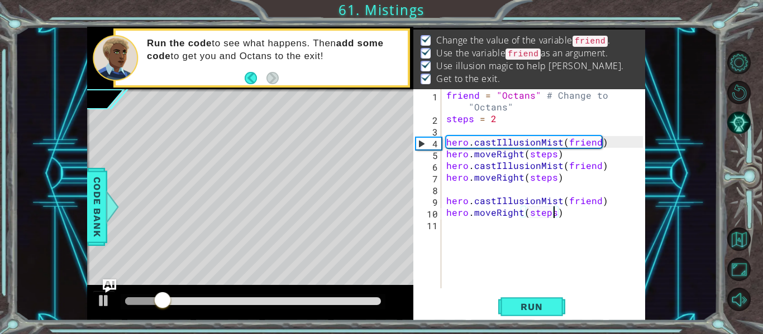
click at [347, 302] on div at bounding box center [253, 302] width 256 height 8
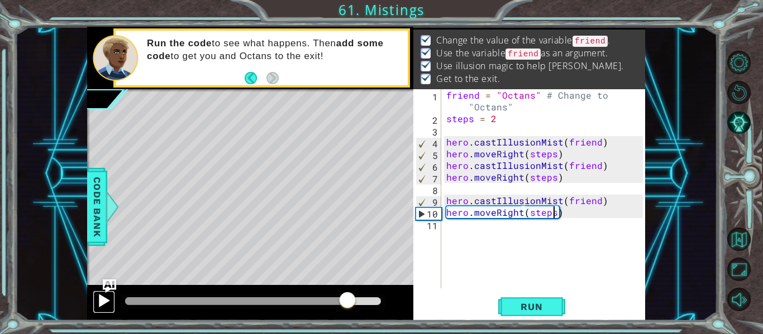
click at [107, 304] on div at bounding box center [104, 301] width 15 height 15
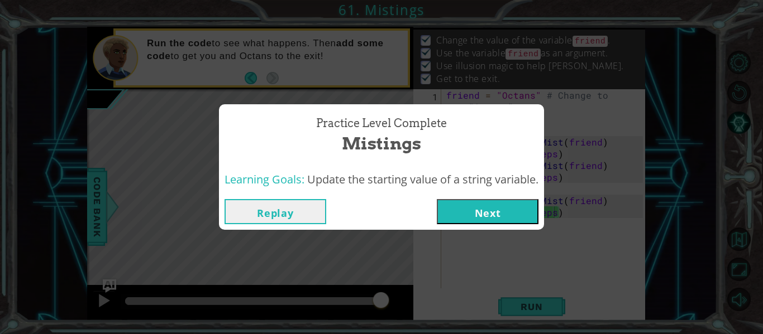
click at [451, 221] on button "Next" at bounding box center [488, 211] width 102 height 25
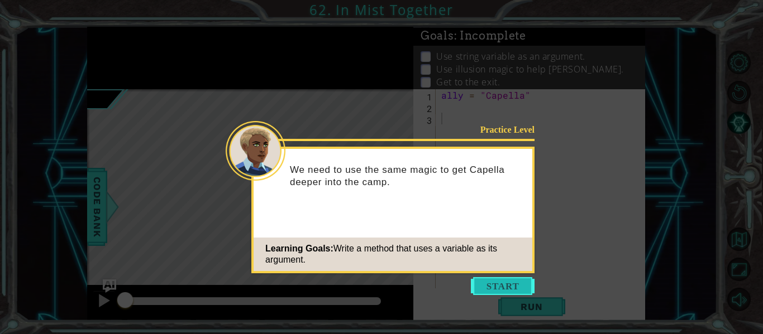
click at [492, 286] on button "Start" at bounding box center [503, 287] width 64 height 18
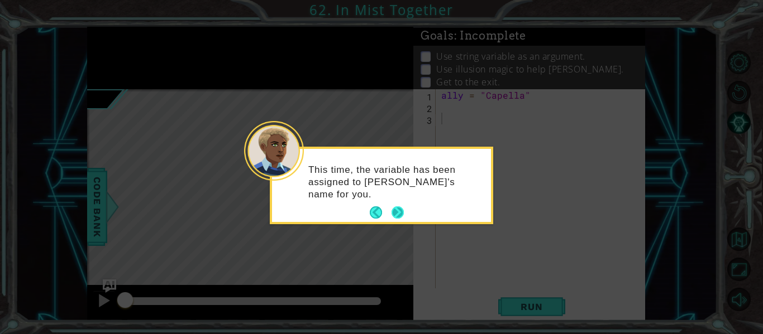
click at [398, 214] on button "Next" at bounding box center [397, 213] width 12 height 12
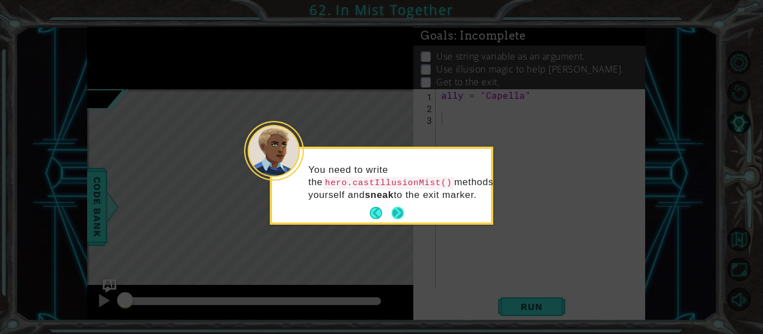
click at [394, 214] on button "Next" at bounding box center [397, 213] width 12 height 12
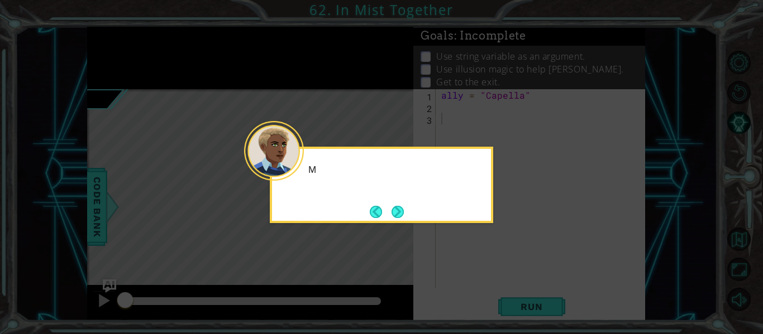
drag, startPoint x: 394, startPoint y: 214, endPoint x: 397, endPoint y: 221, distance: 7.8
click at [397, 218] on button "Next" at bounding box center [397, 212] width 12 height 12
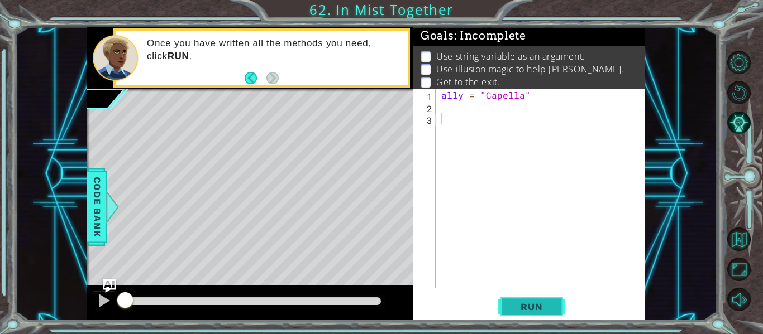
click at [549, 312] on span "Run" at bounding box center [531, 307] width 44 height 11
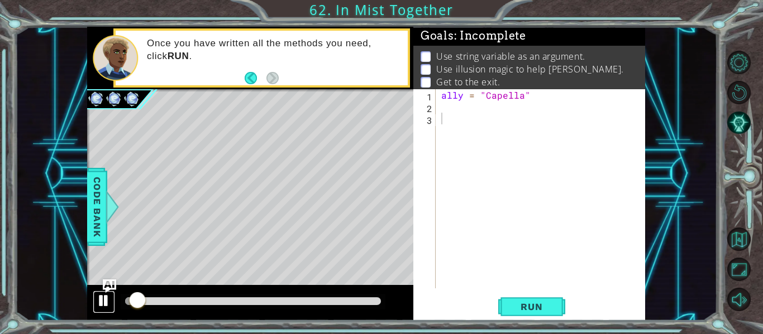
click at [103, 302] on div at bounding box center [104, 301] width 15 height 15
click at [101, 226] on span "Code Bank" at bounding box center [97, 207] width 18 height 68
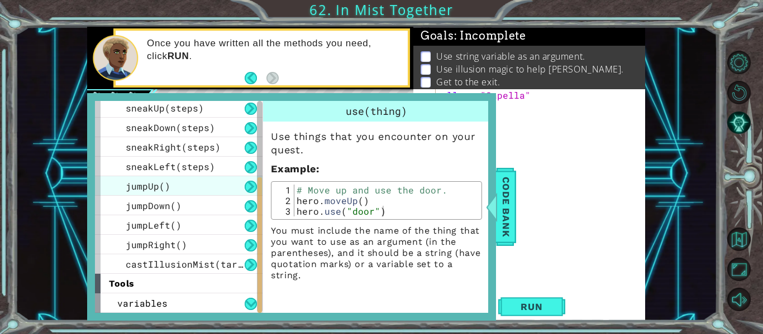
scroll to position [140, 0]
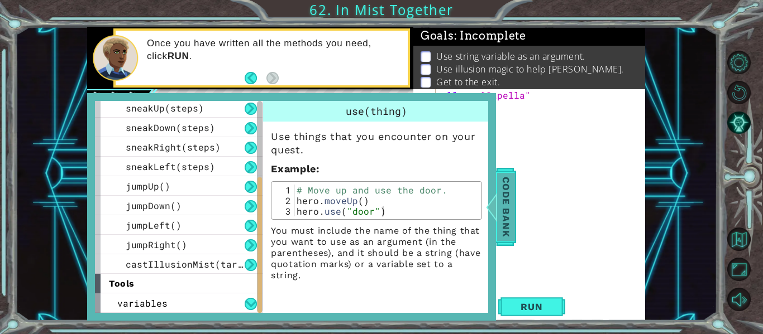
click at [504, 237] on span "Code Bank" at bounding box center [506, 207] width 18 height 68
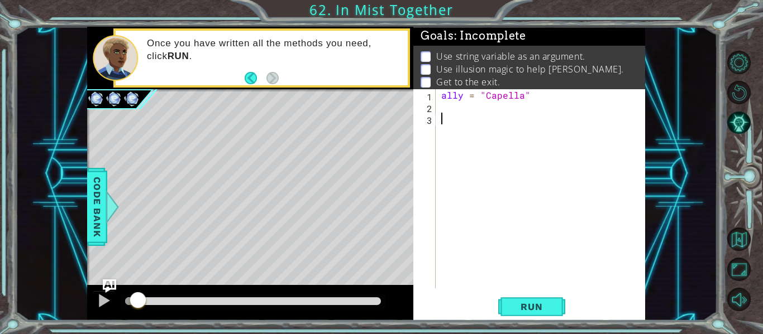
click at [462, 117] on div "ally = "Capella"" at bounding box center [543, 200] width 209 height 223
click at [462, 111] on div "ally = "Capella"" at bounding box center [543, 200] width 209 height 223
type textarea "c"
type textarea "steps = 2"
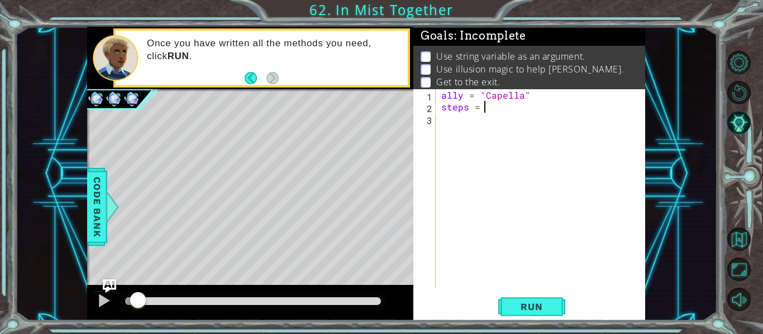
scroll to position [0, 2]
click at [476, 112] on div "ally = "Capella" steps = 2" at bounding box center [543, 200] width 209 height 223
click at [483, 136] on div "ally = "Capella" steps = 2" at bounding box center [543, 200] width 209 height 223
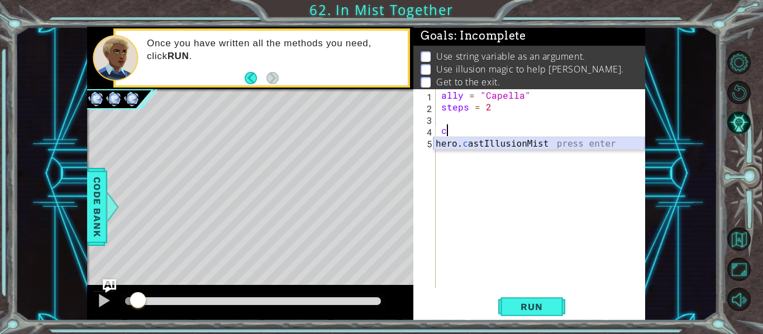
click at [486, 147] on div "hero. c astIllusionMist press enter" at bounding box center [538, 157] width 211 height 40
type textarea "hero.castIllusionMist(friend)"
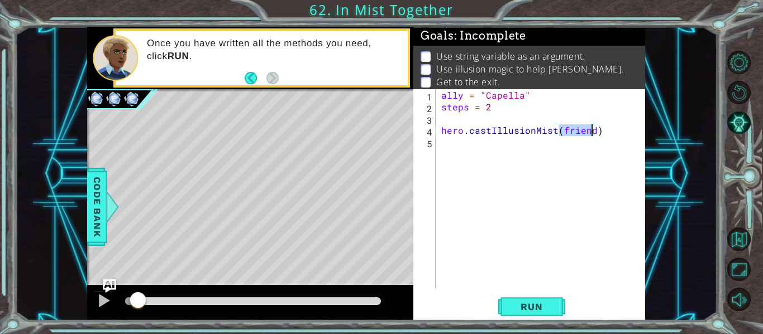
click at [495, 142] on div "ally = "Capella" steps = 2 hero . castIllusionMist ( friend )" at bounding box center [543, 200] width 209 height 223
click at [460, 98] on div "ally = "Capella" steps = 2 hero . castIllusionMist ( friend )" at bounding box center [543, 200] width 209 height 223
type textarea "friend = "Capella""
click at [444, 160] on div "friend = "Capella" steps = 2 hero . castIllusionMist ( friend )" at bounding box center [543, 200] width 209 height 223
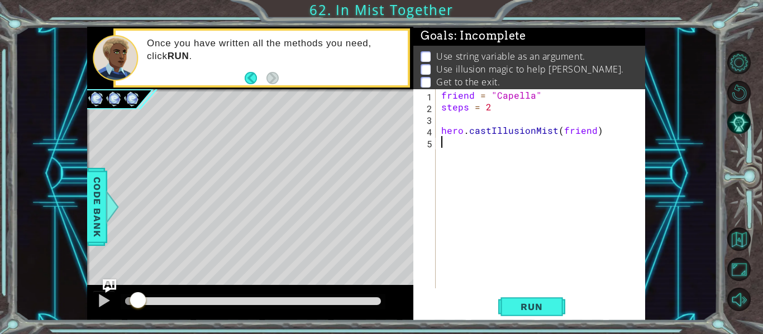
scroll to position [0, 0]
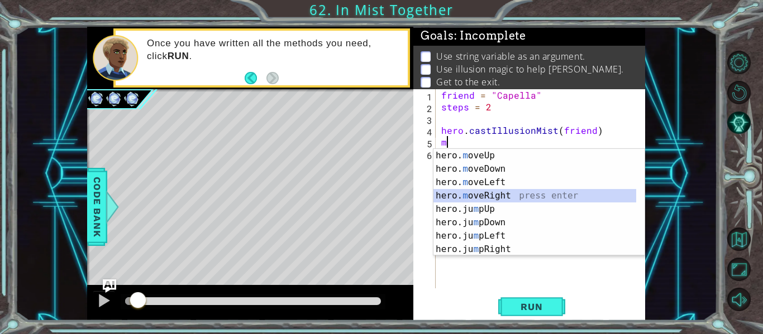
click at [497, 198] on div "hero. m oveUp press enter hero. m oveDown press enter hero. m oveLeft press ent…" at bounding box center [534, 216] width 203 height 134
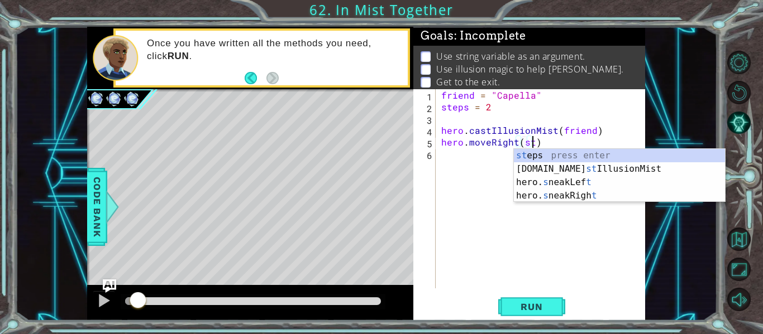
scroll to position [0, 6]
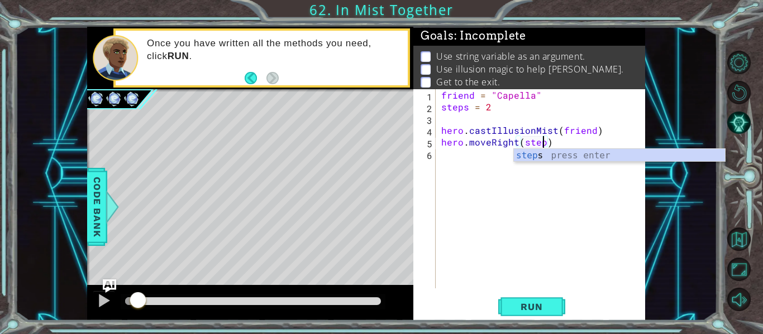
type textarea "hero.moveRight(steps)"
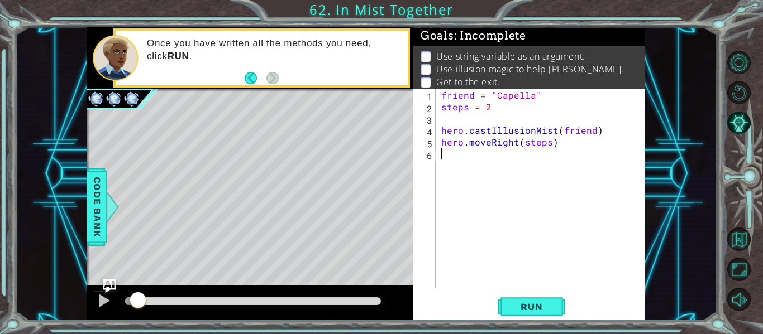
click at [508, 165] on div "friend = "Capella" steps = 2 hero . castIllusionMist ( friend ) hero . moveRigh…" at bounding box center [543, 200] width 209 height 223
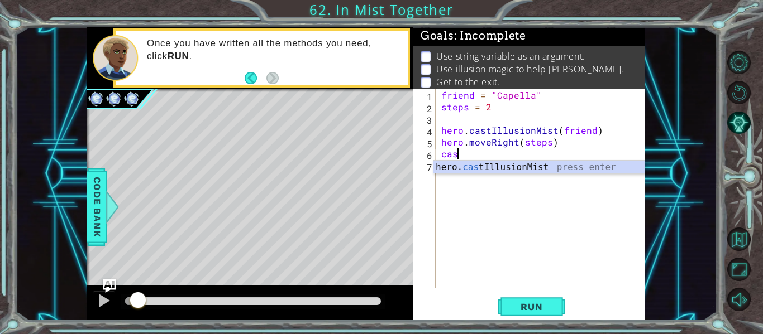
scroll to position [0, 1]
click at [508, 165] on div "hero. cas tIllusionMist press enter" at bounding box center [538, 181] width 211 height 40
type textarea "hero.castIllusionMist(friend)"
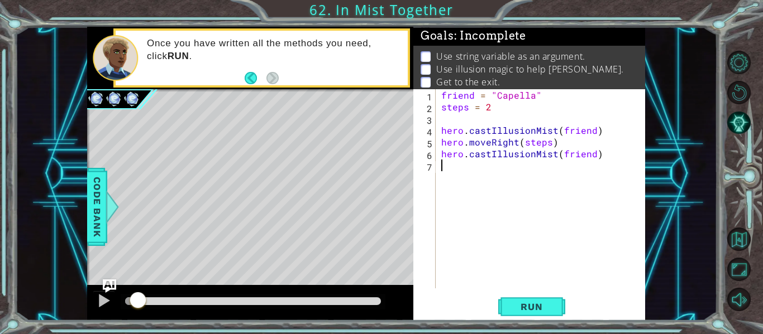
click at [506, 169] on div "friend = "Capella" steps = 2 hero . castIllusionMist ( friend ) hero . moveRigh…" at bounding box center [543, 200] width 209 height 223
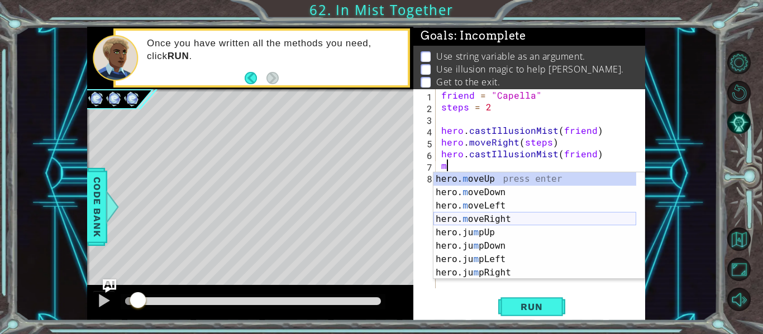
click at [496, 217] on div "hero. m oveUp press enter hero. m oveDown press enter hero. m oveLeft press ent…" at bounding box center [534, 240] width 203 height 134
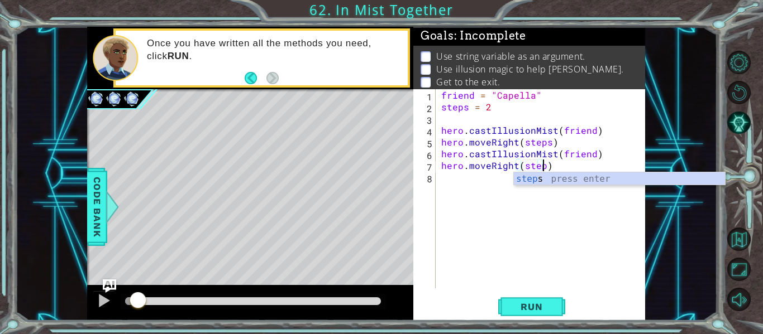
type textarea "hero.moveRight(steps)"
click at [481, 179] on div "friend = "Capella" steps = 2 hero . castIllusionMist ( friend ) hero . moveRigh…" at bounding box center [543, 200] width 209 height 223
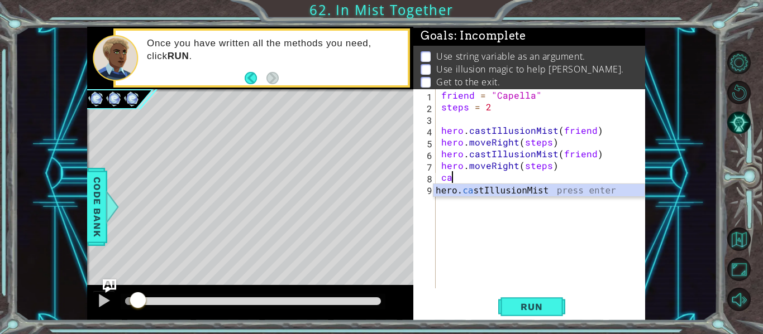
scroll to position [0, 1]
click at [483, 193] on div "hero. cas tIllusionMist press enter" at bounding box center [538, 204] width 211 height 40
type textarea "hero.castIllusionMist(friend)"
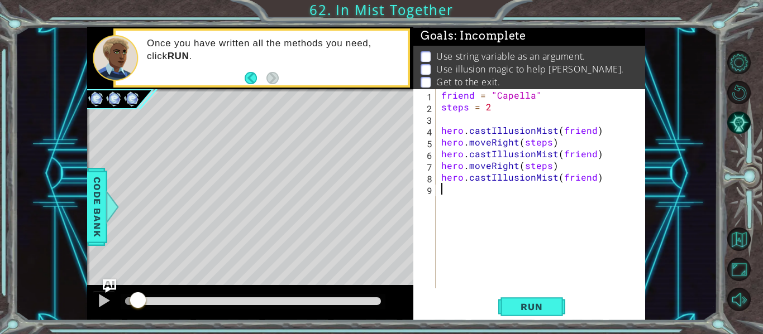
click at [548, 209] on div "friend = "Capella" steps = 2 hero . castIllusionMist ( friend ) hero . moveRigh…" at bounding box center [543, 200] width 209 height 223
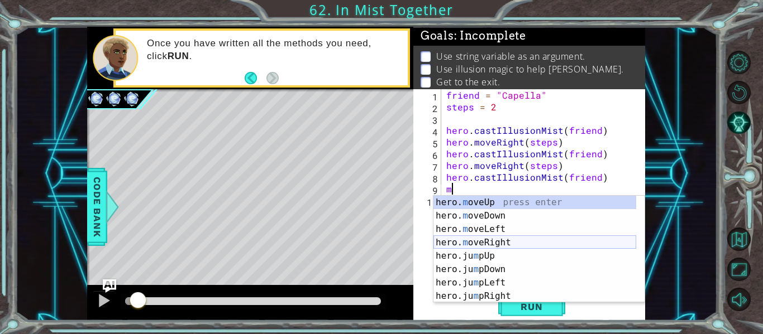
click at [500, 246] on div "hero. m oveUp press enter hero. m oveDown press enter hero. m oveLeft press ent…" at bounding box center [534, 263] width 203 height 134
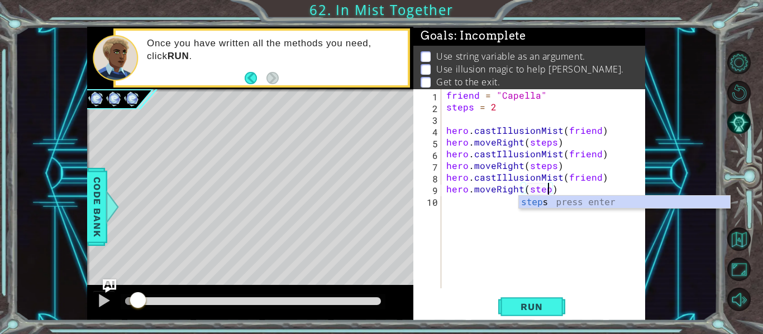
scroll to position [0, 7]
click at [536, 202] on div "steps press enter" at bounding box center [624, 216] width 211 height 40
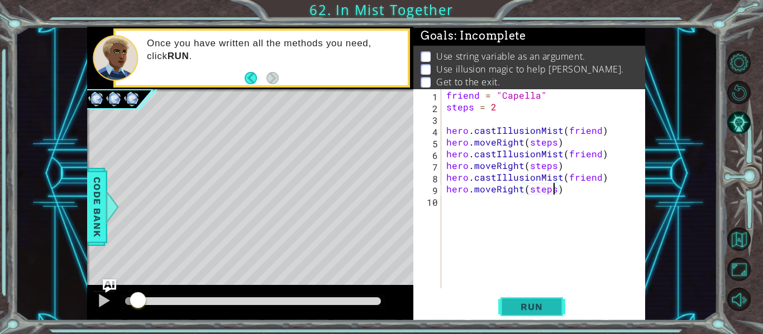
click at [529, 304] on span "Run" at bounding box center [531, 307] width 44 height 11
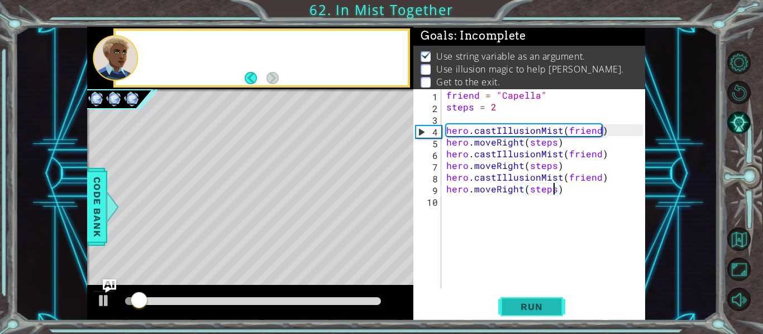
scroll to position [9, 0]
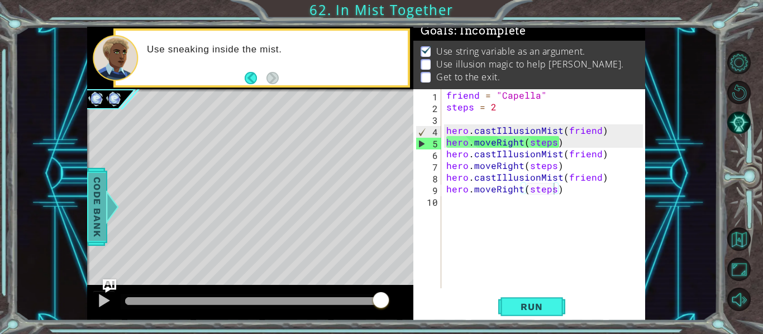
click at [106, 234] on span "Code Bank" at bounding box center [97, 207] width 18 height 68
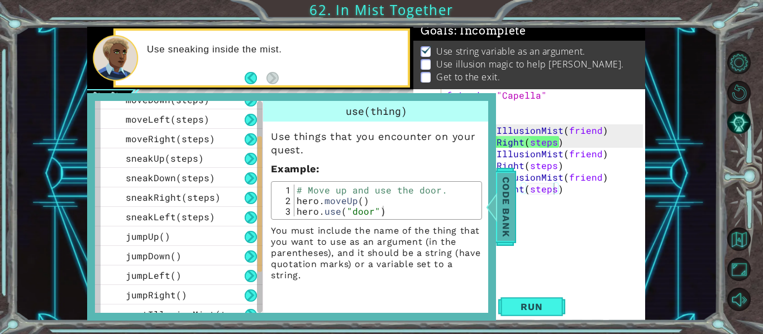
scroll to position [51, 0]
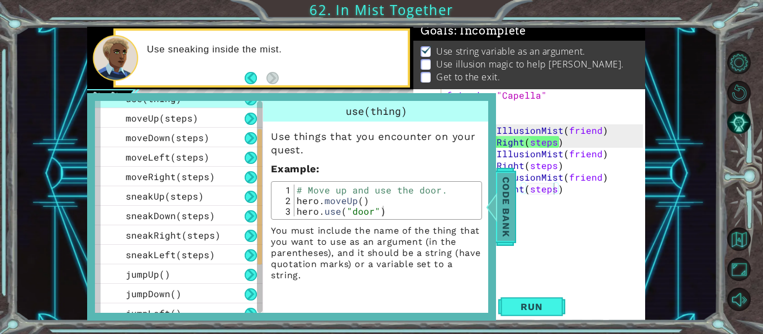
click at [497, 235] on span "Code Bank" at bounding box center [506, 207] width 18 height 68
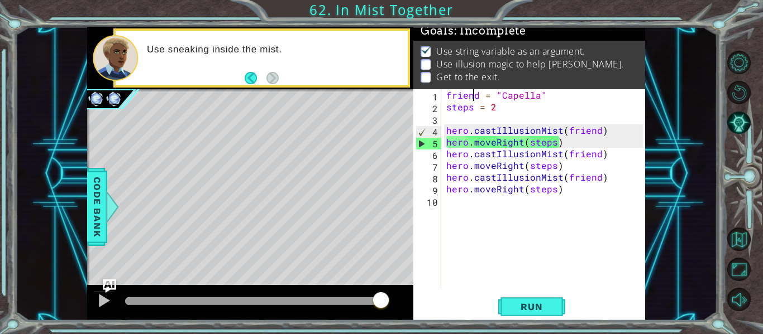
scroll to position [0, 6]
click at [476, 97] on div "friend = "Capella" steps = 2 hero . castIllusionMist ( friend ) hero . moveRigh…" at bounding box center [546, 200] width 204 height 223
click at [479, 97] on div "friend = "Capella" steps = 2 hero . castIllusionMist ( friend ) hero . moveRigh…" at bounding box center [546, 200] width 204 height 223
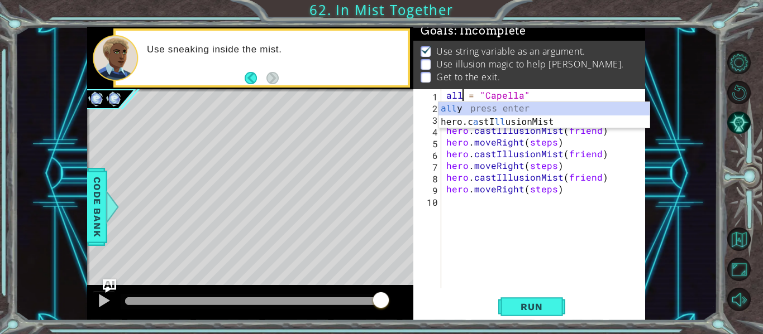
scroll to position [0, 2]
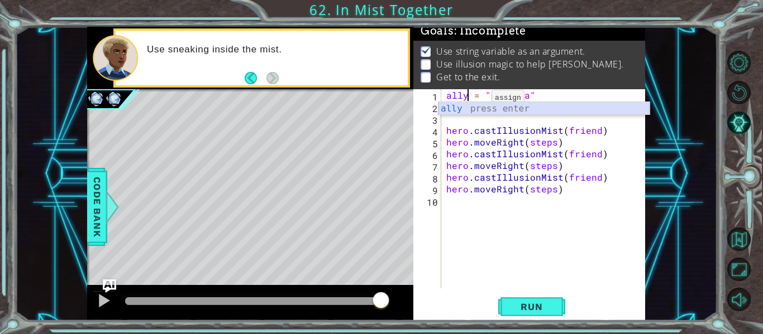
click at [475, 106] on div "ally press enter" at bounding box center [543, 122] width 211 height 40
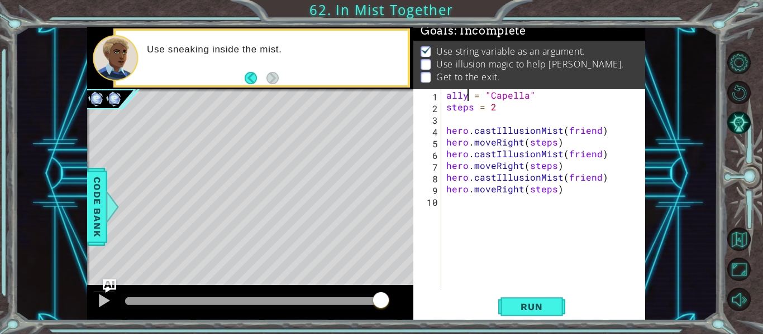
click at [596, 131] on div "ally = "Capella" steps = 2 hero . castIllusionMist ( friend ) hero . moveRight …" at bounding box center [546, 200] width 204 height 223
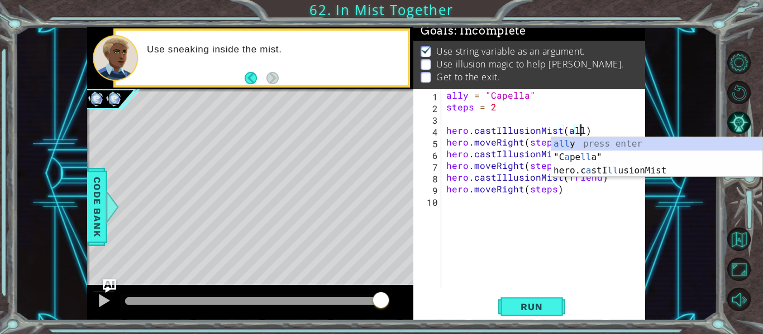
scroll to position [0, 8]
click at [595, 143] on div "all y press enter "C a pe ll a" press enter hero.c a stI ll usionMist press ent…" at bounding box center [656, 170] width 211 height 67
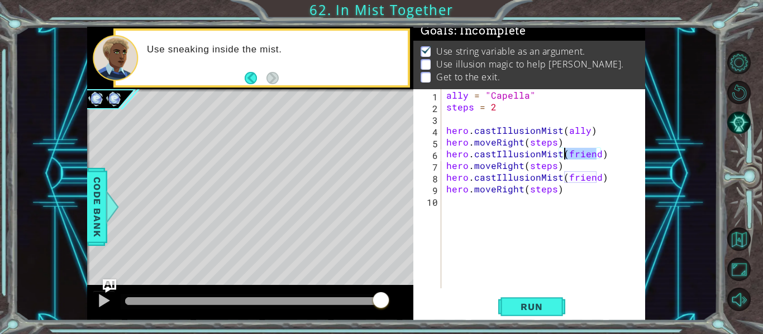
drag, startPoint x: 597, startPoint y: 157, endPoint x: 566, endPoint y: 156, distance: 31.8
click at [566, 156] on div "ally = "Capella" steps = 2 hero . castIllusionMist ( ally ) hero . moveRight ( …" at bounding box center [546, 200] width 204 height 223
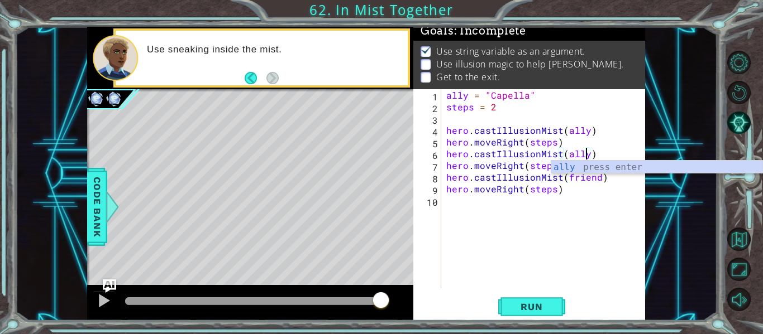
click at [595, 184] on div "ally = "Capella" steps = 2 hero . castIllusionMist ( ally ) hero . moveRight ( …" at bounding box center [546, 200] width 204 height 223
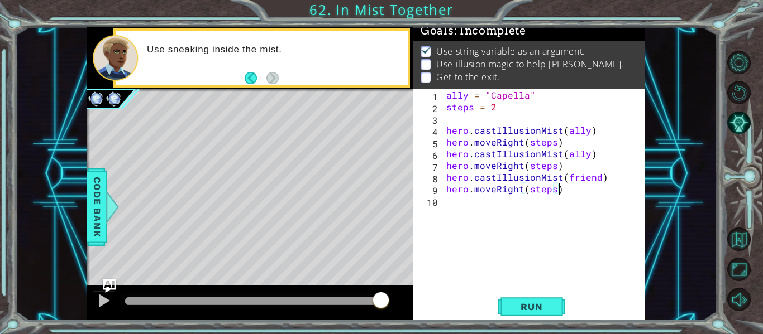
scroll to position [0, 7]
click at [595, 181] on div "ally = "Capella" steps = 2 hero . castIllusionMist ( ally ) hero . moveRight ( …" at bounding box center [546, 200] width 204 height 223
drag, startPoint x: 595, startPoint y: 181, endPoint x: 566, endPoint y: 180, distance: 29.1
click at [566, 180] on div "ally = "Capella" steps = 2 hero . castIllusionMist ( ally ) hero . moveRight ( …" at bounding box center [546, 200] width 204 height 223
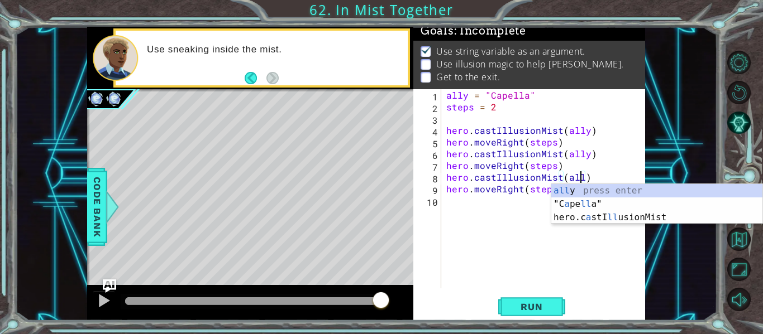
scroll to position [0, 8]
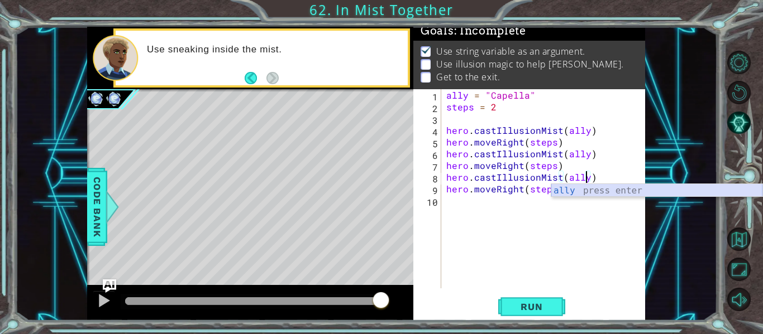
click at [568, 189] on div "ally press enter" at bounding box center [656, 204] width 211 height 40
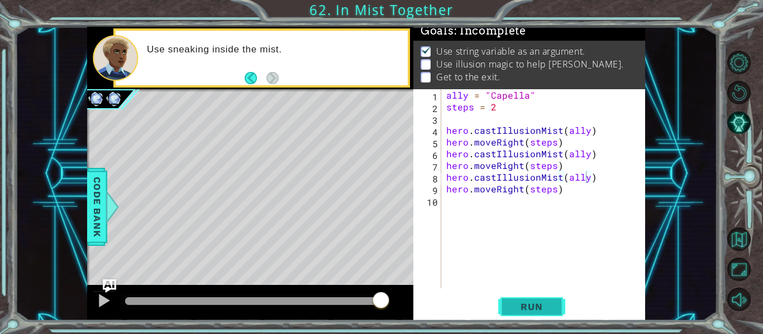
click at [544, 306] on span "Run" at bounding box center [531, 307] width 44 height 11
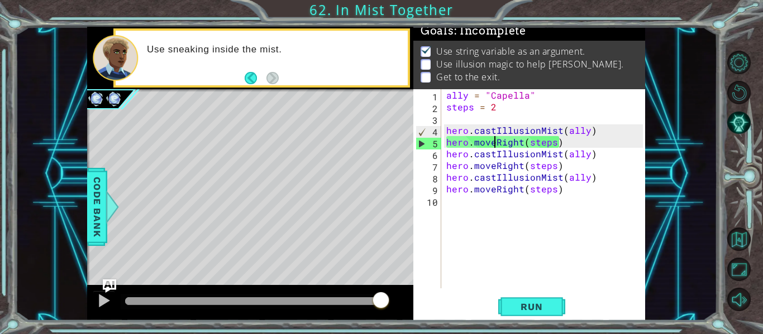
click at [495, 144] on div "ally = "Capella" steps = 2 hero . castIllusionMist ( ally ) hero . moveRight ( …" at bounding box center [546, 200] width 204 height 223
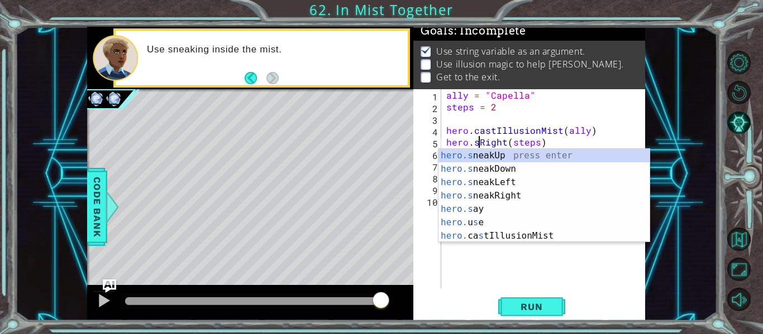
scroll to position [0, 3]
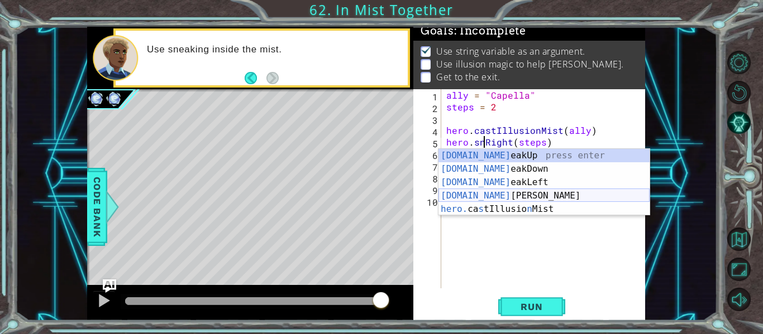
click at [503, 194] on div "[DOMAIN_NAME] eakUp press enter [DOMAIN_NAME] eakDown press enter [DOMAIN_NAME]…" at bounding box center [543, 196] width 211 height 94
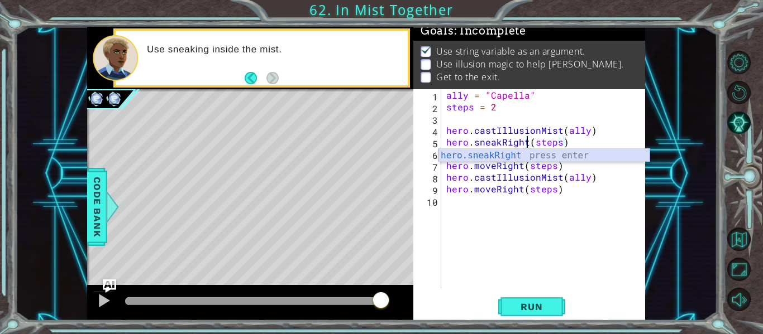
click at [485, 159] on div "hero.sneakRight press enter" at bounding box center [543, 169] width 211 height 40
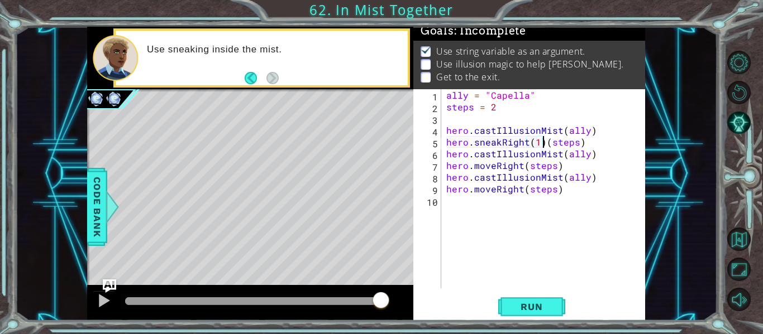
click at [542, 145] on div "ally = "Capella" steps = 2 hero . castIllusionMist ( ally ) hero . sneakRight (…" at bounding box center [546, 200] width 204 height 223
type textarea "hero.sneakRight(steps)"
click at [607, 209] on div "ally = "Capella" steps = 2 hero . castIllusionMist ( ally ) hero . sneakRight (…" at bounding box center [546, 200] width 204 height 223
drag, startPoint x: 569, startPoint y: 167, endPoint x: 429, endPoint y: 167, distance: 139.6
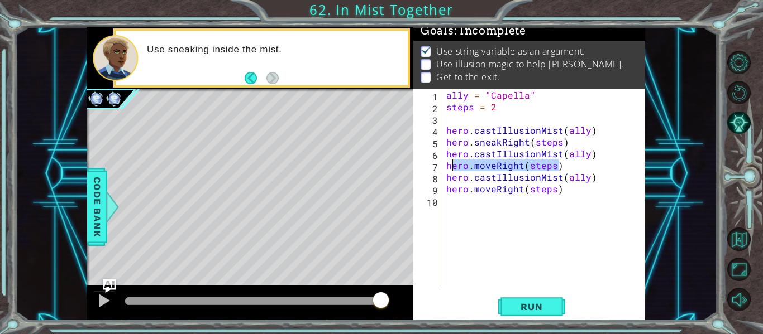
click at [429, 167] on div "1 2 3 4 5 6 7 8 9 10 ally = "Capella" steps = 2 hero . castIllusionMist ( ally …" at bounding box center [527, 188] width 229 height 199
type textarea "hero.moveRight(steps)"
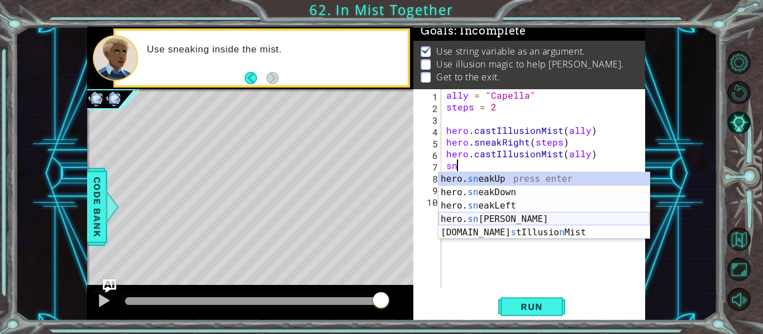
click at [505, 219] on div "hero. sn eakUp press enter hero. sn eakDown press enter hero. sn eakLeft press …" at bounding box center [543, 220] width 211 height 94
type textarea "hero.sneakRight(1)"
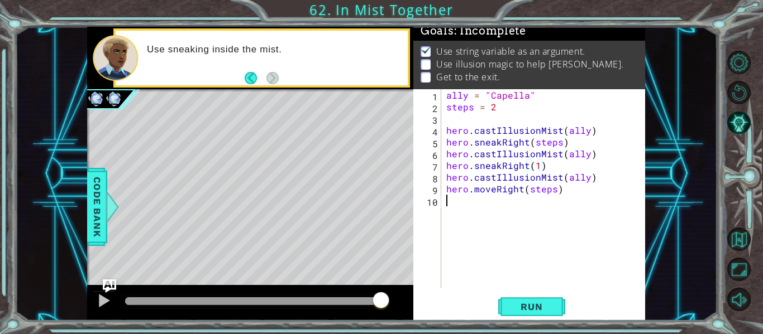
click at [505, 219] on div "ally = "Capella" steps = 2 hero . castIllusionMist ( ally ) hero . sneakRight (…" at bounding box center [546, 200] width 204 height 223
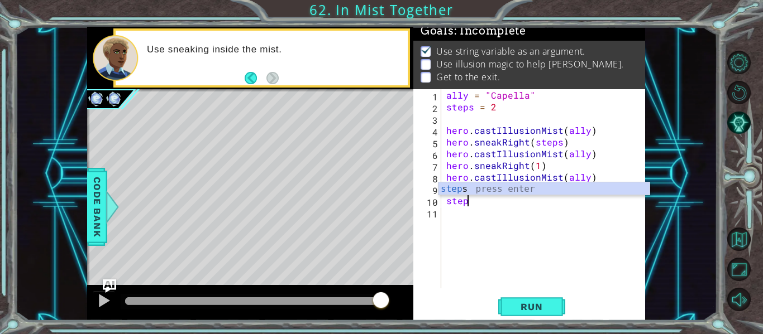
scroll to position [0, 1]
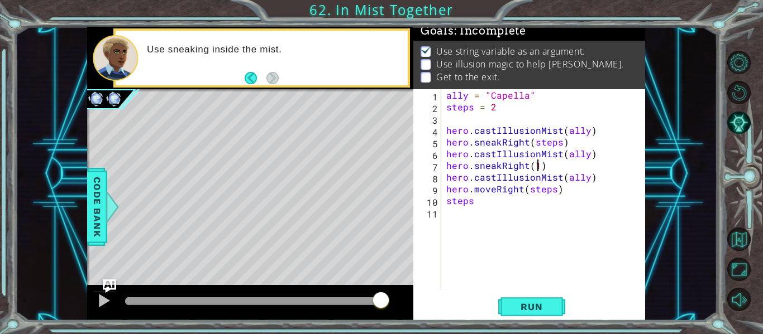
click at [537, 166] on div "ally = "Capella" steps = 2 hero . castIllusionMist ( ally ) hero . sneakRight (…" at bounding box center [546, 200] width 204 height 223
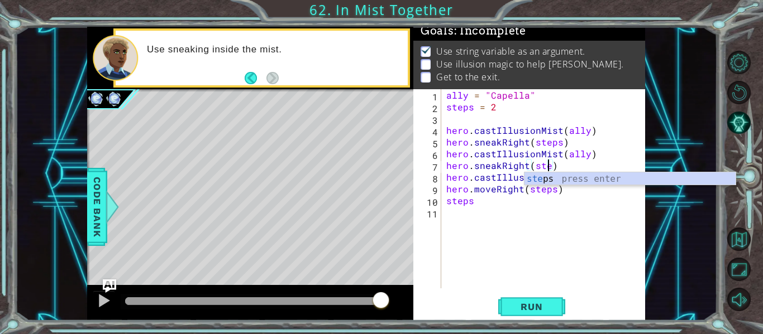
scroll to position [0, 7]
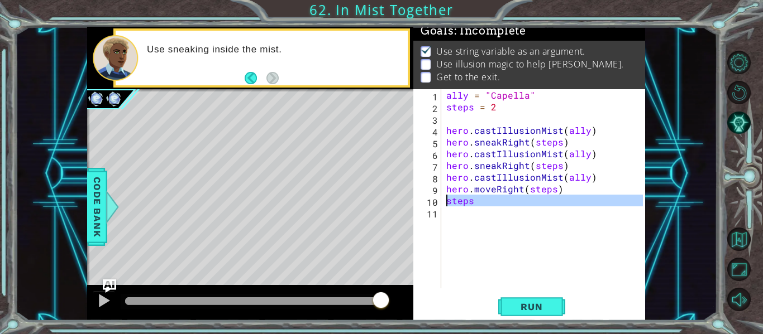
click at [391, 204] on div "1 ההההההההההההההההההההההההההההההההההההההההההההההההההההההההההההההההההההההההההההה…" at bounding box center [366, 174] width 558 height 294
type textarea "steps"
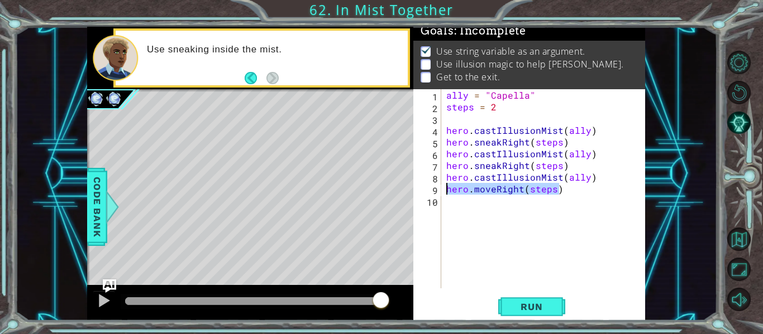
click at [377, 187] on div "1 ההההההההההההההההההההההההההההההההההההההההההההההההההההההההההההההההההההההההההההה…" at bounding box center [366, 174] width 558 height 294
type textarea "hero.moveRight(steps)"
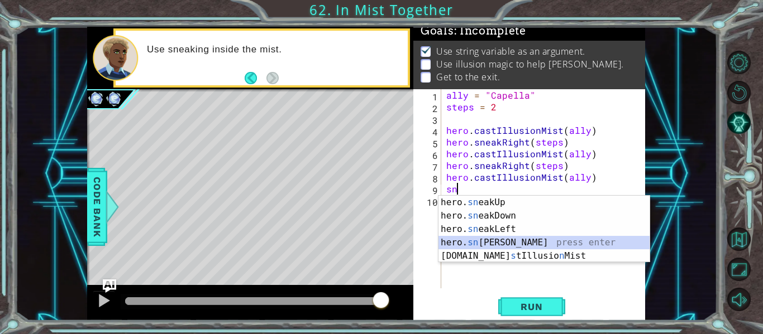
click at [486, 243] on div "hero. sn eakUp press enter hero. sn eakDown press enter hero. sn eakLeft press …" at bounding box center [543, 243] width 211 height 94
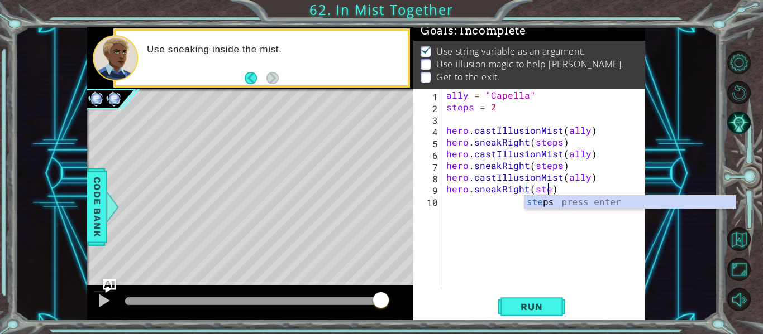
scroll to position [0, 7]
type textarea "hero.sneakRight(steps)"
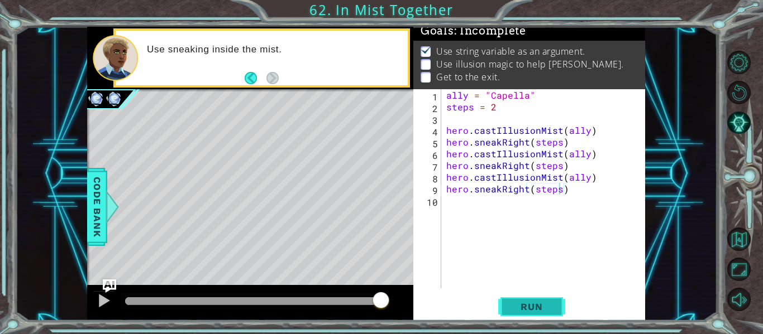
click at [533, 307] on span "Run" at bounding box center [531, 307] width 44 height 11
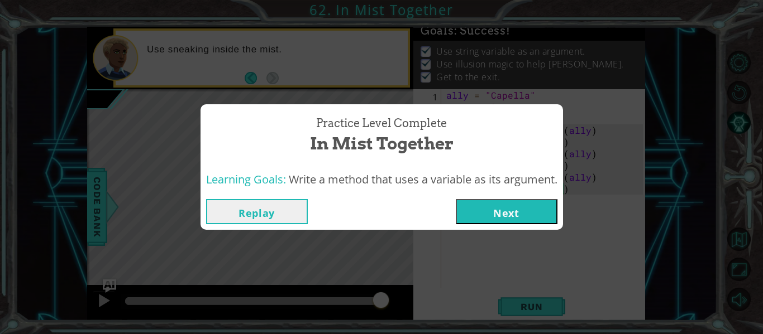
click at [532, 225] on div "Replay Next" at bounding box center [381, 212] width 362 height 36
click at [520, 204] on button "Next" at bounding box center [507, 211] width 102 height 25
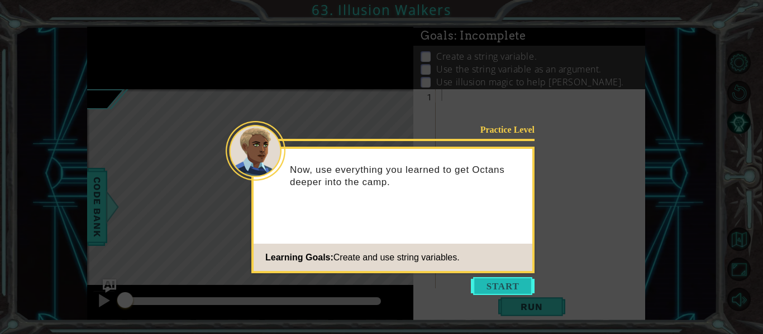
click at [499, 288] on button "Start" at bounding box center [503, 287] width 64 height 18
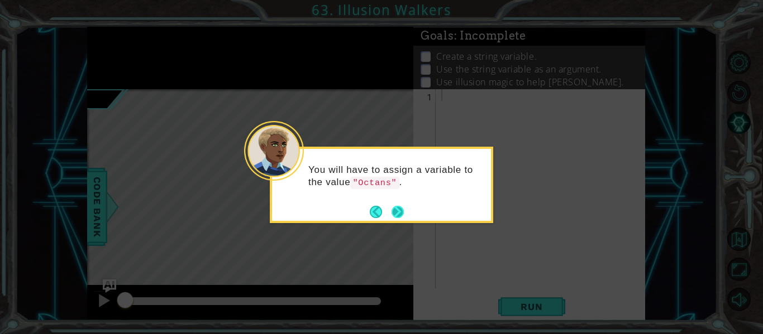
click at [396, 207] on button "Next" at bounding box center [397, 212] width 12 height 12
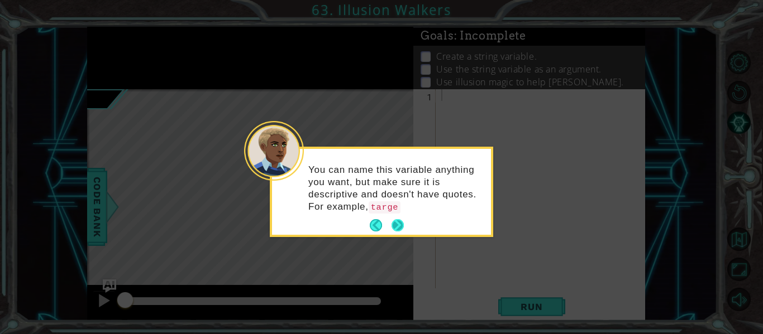
click at [399, 207] on p "You can name this variable anything you want, but make sure it is descriptive a…" at bounding box center [395, 189] width 175 height 50
click at [402, 219] on button "Next" at bounding box center [397, 225] width 12 height 12
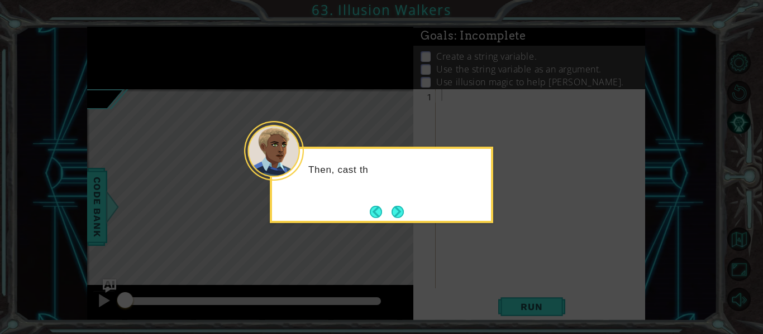
click at [402, 218] on button "Next" at bounding box center [397, 212] width 12 height 12
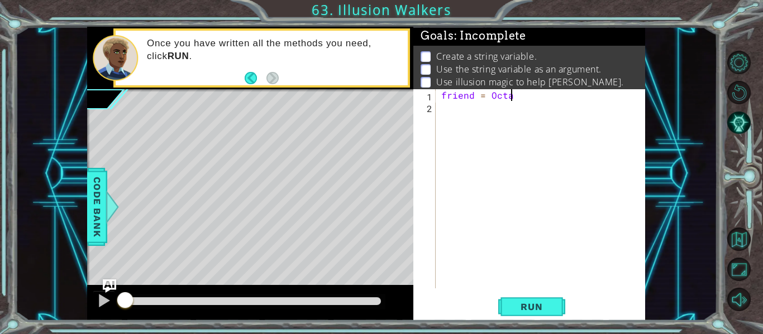
scroll to position [0, 4]
type textarea "friend = [PERSON_NAME]"
click at [454, 116] on div "friend = [PERSON_NAME]" at bounding box center [543, 200] width 209 height 223
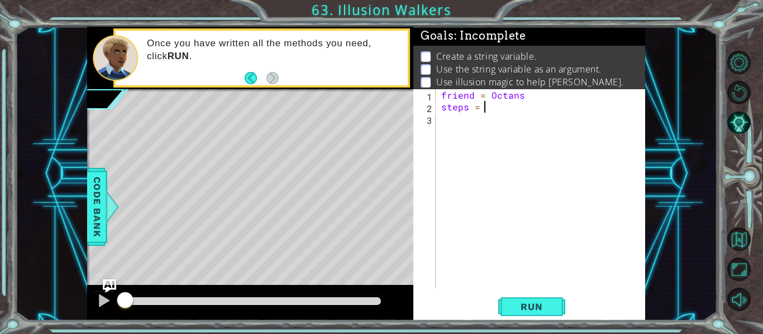
type textarea "steps = 2"
click at [507, 137] on div "friend = Octans steps = 2" at bounding box center [543, 200] width 209 height 223
type textarea "m"
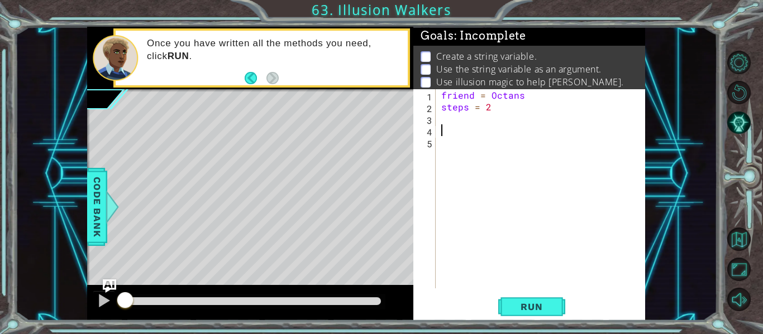
type textarea "q"
type textarea "m"
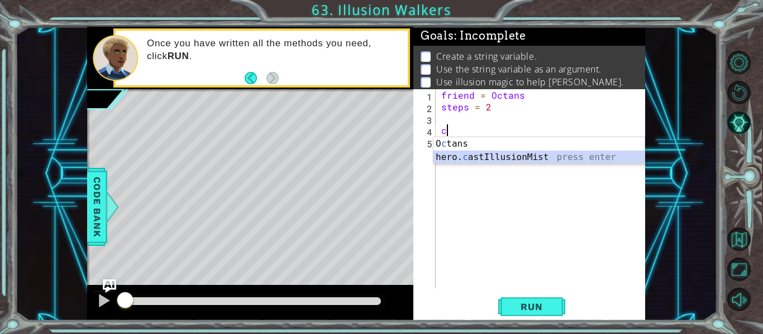
click at [501, 157] on div "O c tans press enter hero. c astIllusionMist press enter" at bounding box center [538, 164] width 211 height 54
type textarea "hero.castIllusionMist(friend)"
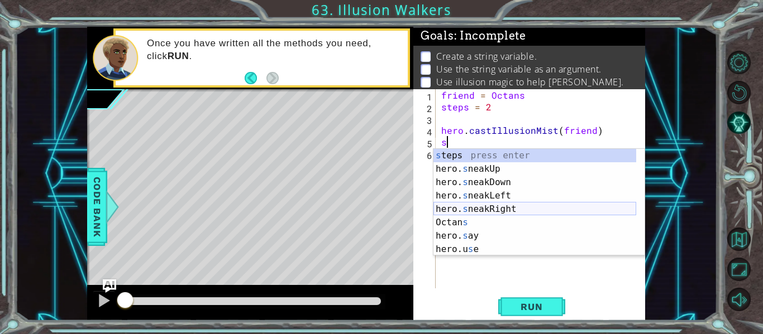
click at [490, 207] on div "s teps press enter hero. s neakUp press enter hero. s neakDown press enter hero…" at bounding box center [534, 216] width 203 height 134
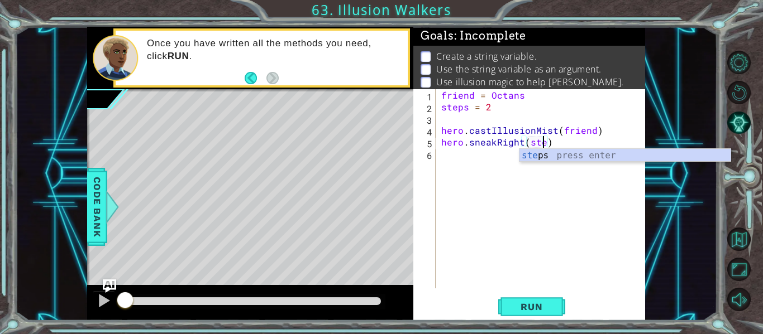
scroll to position [0, 7]
type textarea "hero.sneakRight(steps)"
click at [461, 161] on div "friend = Octans steps = 2 hero . castIllusionMist ( friend ) hero . sneakRight …" at bounding box center [543, 200] width 209 height 223
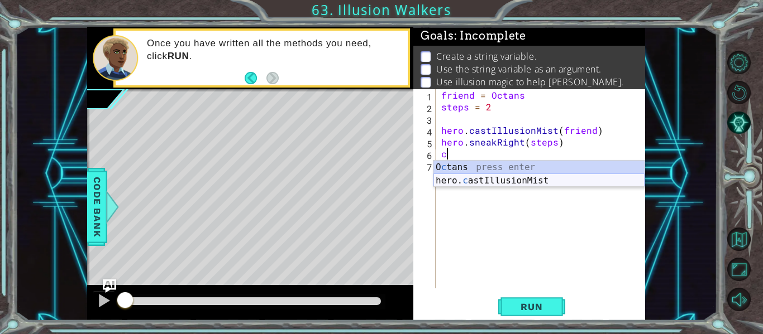
click at [466, 181] on div "O c tans press enter hero. c astIllusionMist press enter" at bounding box center [538, 188] width 211 height 54
type textarea "hero.castIllusionMist(friend)"
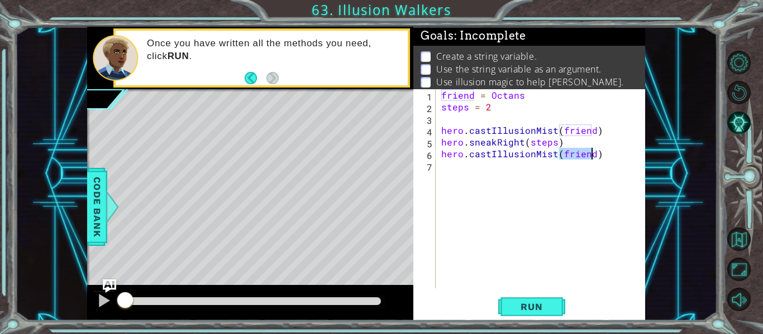
click at [463, 183] on div "friend = Octans steps = 2 hero . castIllusionMist ( friend ) hero . sneakRight …" at bounding box center [543, 200] width 209 height 223
type textarea "m"
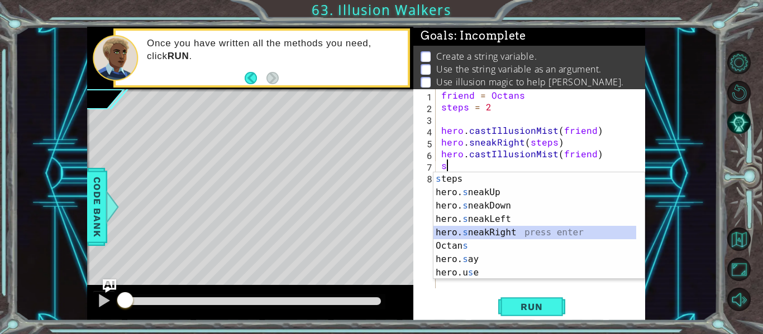
click at [489, 230] on div "s teps press enter hero. s neakUp press enter hero. s neakDown press enter hero…" at bounding box center [534, 240] width 203 height 134
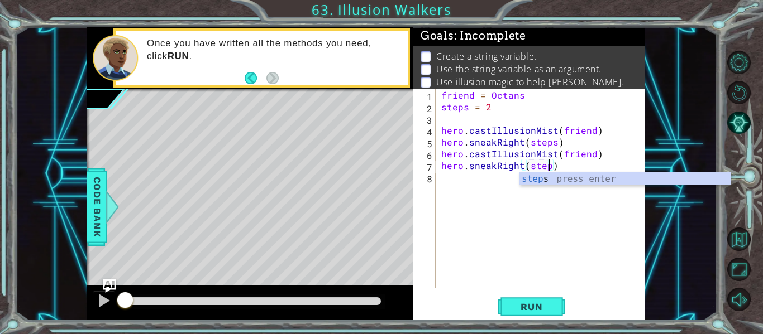
scroll to position [0, 7]
type textarea "hero.sneakRight(steps)"
click at [448, 196] on div "friend = Octans steps = 2 hero . castIllusionMist ( friend ) hero . sneakRight …" at bounding box center [543, 200] width 209 height 223
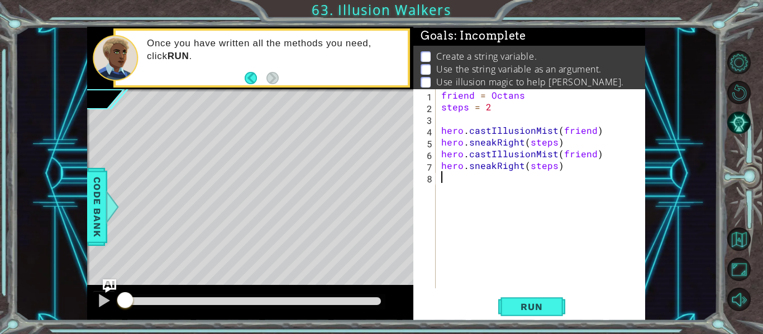
scroll to position [0, 0]
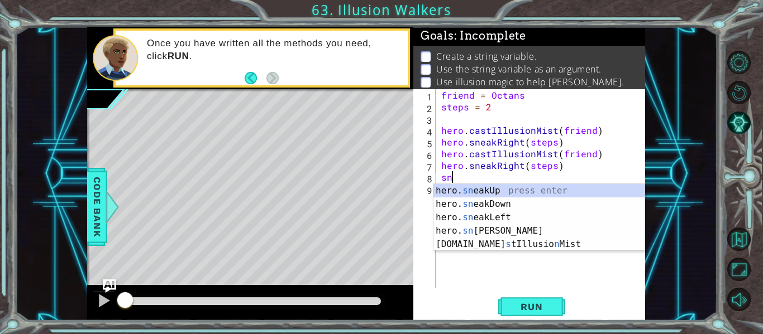
type textarea "s"
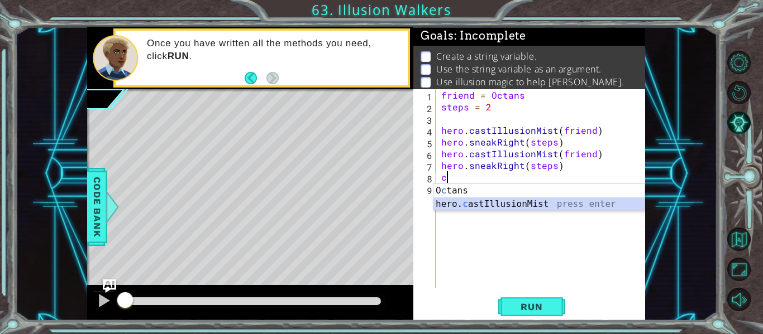
click at [451, 205] on div "O c tans press enter hero. c astIllusionMist press enter" at bounding box center [538, 211] width 211 height 54
type textarea "hero.castIllusionMist(friend)"
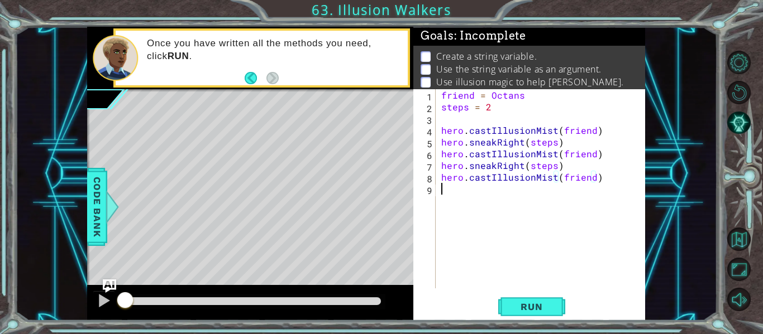
click at [451, 205] on div "friend = Octans steps = 2 hero . castIllusionMist ( friend ) hero . sneakRight …" at bounding box center [543, 200] width 209 height 223
type textarea "o"
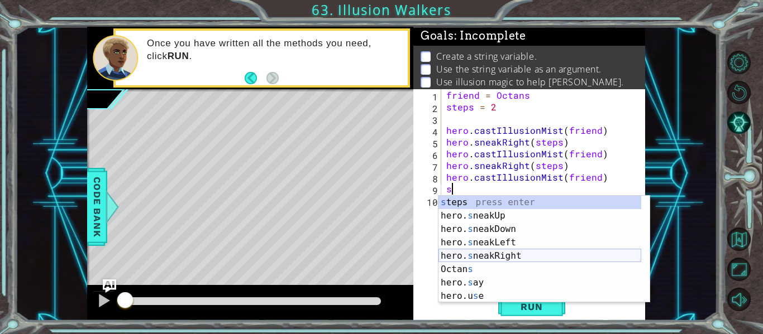
click at [489, 259] on div "s teps press enter hero. s neakUp press enter hero. s neakDown press enter hero…" at bounding box center [539, 263] width 203 height 134
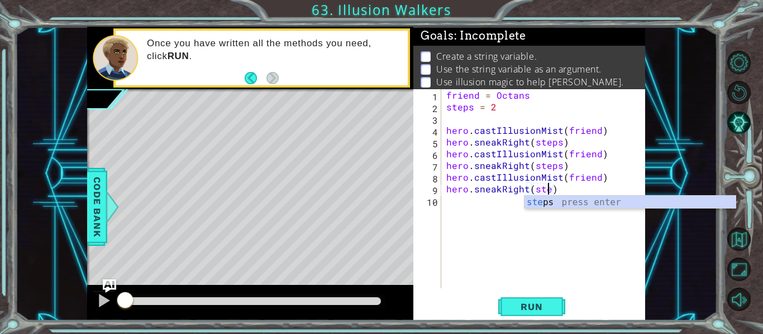
scroll to position [0, 7]
type textarea "hero.sneakRight(steps)"
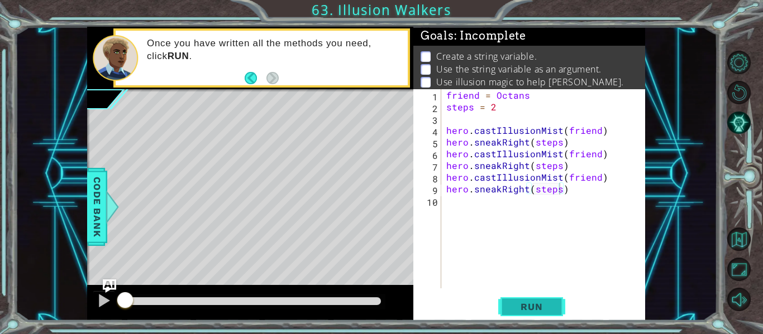
click at [541, 309] on span "Run" at bounding box center [531, 307] width 44 height 11
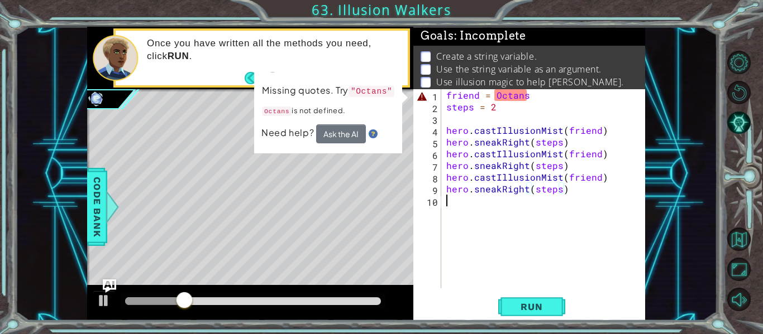
click at [474, 205] on div "friend = Octans steps = 2 hero . castIllusionMist ( friend ) hero . sneakRight …" at bounding box center [546, 200] width 204 height 223
type textarea "o"
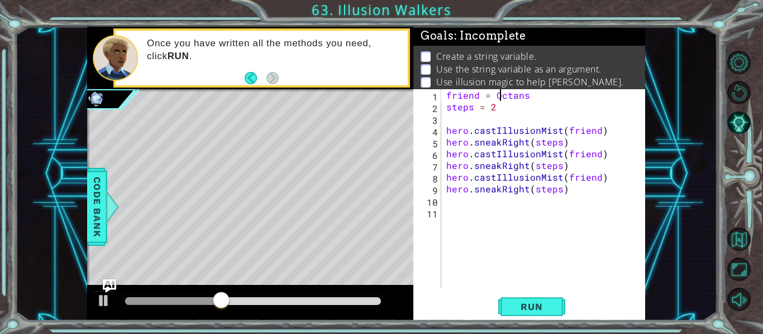
click at [499, 98] on div "friend = Octans steps = 2 hero . castIllusionMist ( friend ) hero . sneakRight …" at bounding box center [546, 200] width 204 height 223
type textarea "friend = [PERSON_NAME]"
click at [494, 100] on div "friend = Octans steps = 2 hero . castIllusionMist ( friend ) hero . sneakRight …" at bounding box center [546, 200] width 204 height 223
click at [508, 99] on div "friend = Octans steps = 2 hero . castIllusionMist ( friend ) hero . sneakRight …" at bounding box center [546, 200] width 204 height 223
click at [505, 246] on div "friend = Octans steps = 2 hero . castIllusionMist ( friend ) hero . sneakRight …" at bounding box center [546, 200] width 204 height 223
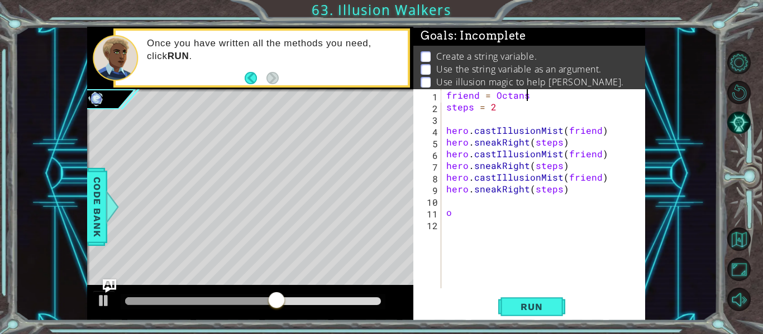
click at [530, 94] on div "friend = Octans steps = 2 hero . castIllusionMist ( friend ) hero . sneakRight …" at bounding box center [546, 200] width 204 height 223
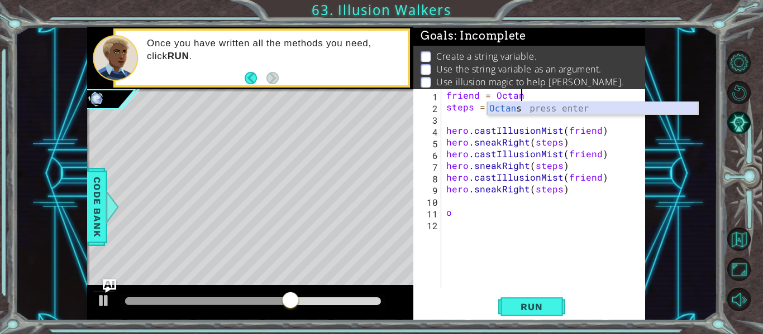
click at [525, 111] on div "Octan s press enter" at bounding box center [592, 122] width 211 height 40
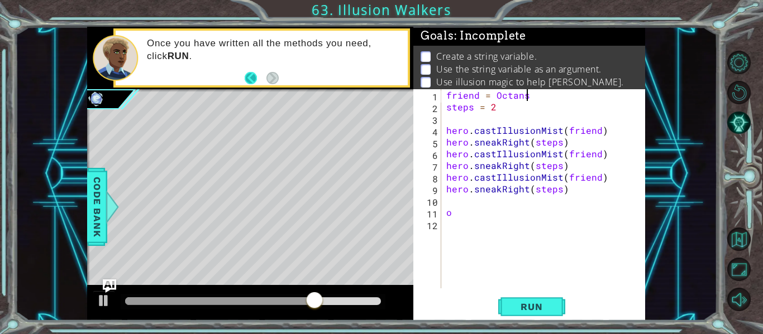
type textarea "friend = [PERSON_NAME]"
click at [253, 82] on button "Back" at bounding box center [256, 78] width 22 height 12
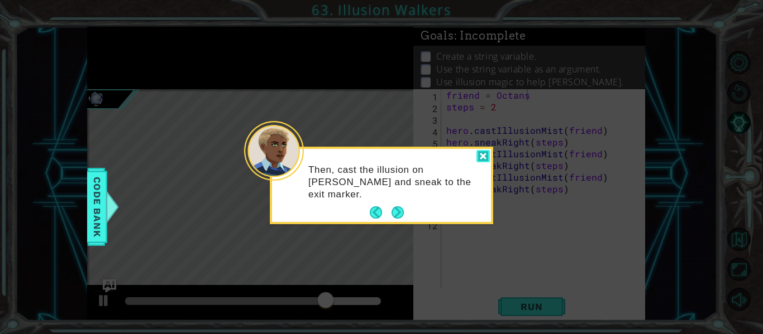
click at [479, 151] on div at bounding box center [482, 156] width 13 height 13
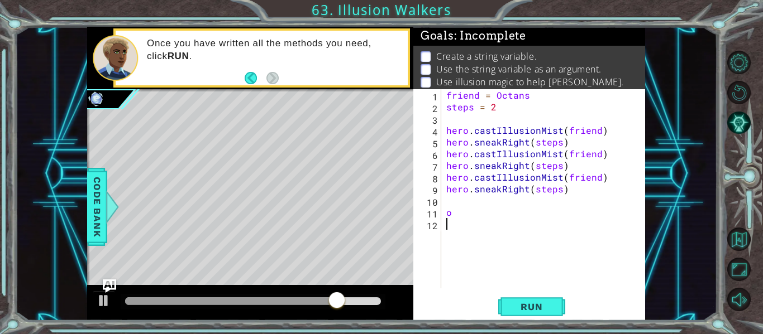
click at [499, 229] on div "friend = Octans steps = 2 hero . castIllusionMist ( friend ) hero . sneakRight …" at bounding box center [546, 200] width 204 height 223
click at [499, 227] on div "friend = Octans steps = 2 hero . castIllusionMist ( friend ) hero . sneakRight …" at bounding box center [546, 200] width 204 height 223
click at [492, 225] on div "friend = Octans steps = 2 hero . castIllusionMist ( friend ) hero . sneakRight …" at bounding box center [546, 200] width 204 height 223
click at [489, 223] on div "friend = Octans steps = 2 hero . castIllusionMist ( friend ) hero . sneakRight …" at bounding box center [546, 200] width 204 height 223
type textarea "o"
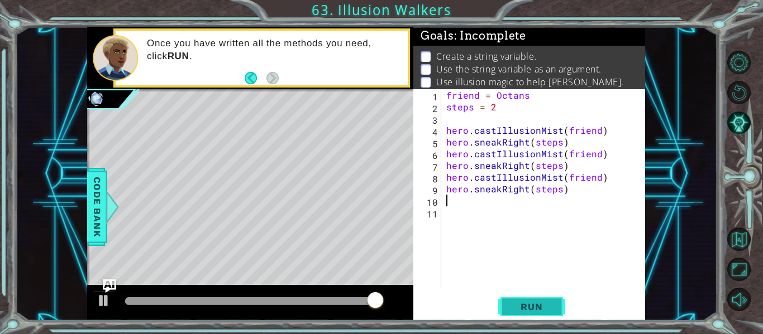
click at [564, 309] on button "Run" at bounding box center [531, 307] width 67 height 23
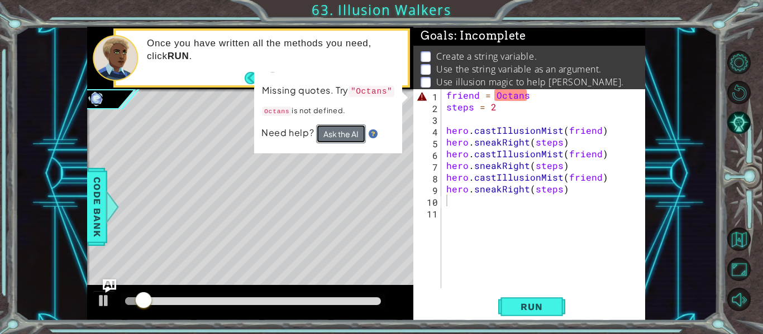
click at [333, 137] on button "Ask the AI" at bounding box center [341, 134] width 50 height 19
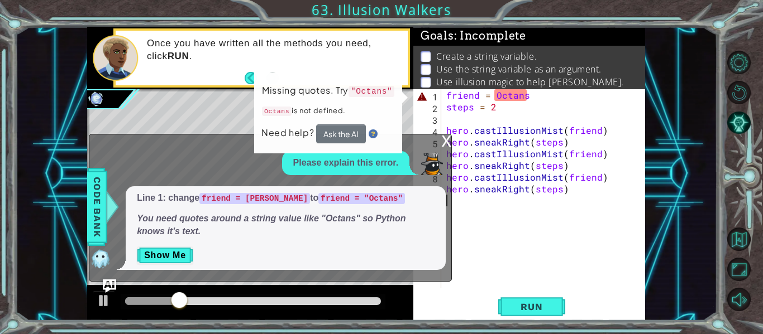
click at [439, 139] on div "x Please explain this error. Line 1: change friend = Octans to friend = "Octans…" at bounding box center [270, 208] width 363 height 148
click at [448, 142] on div "x" at bounding box center [446, 140] width 10 height 11
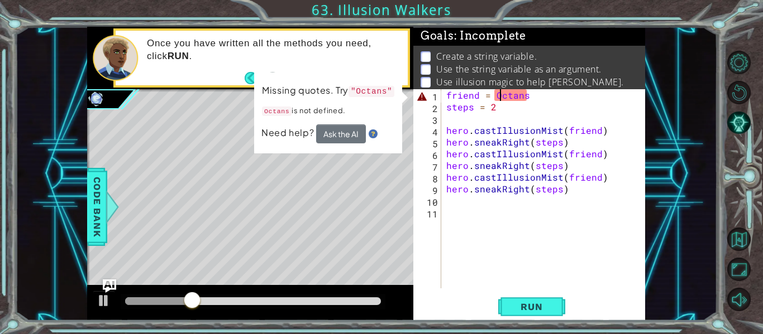
click at [497, 97] on div "friend = Octans steps = 2 hero . castIllusionMist ( friend ) hero . sneakRight …" at bounding box center [546, 200] width 204 height 223
click at [492, 97] on div "friend = Octans steps = 2 hero . castIllusionMist ( friend ) hero . sneakRight …" at bounding box center [546, 200] width 204 height 223
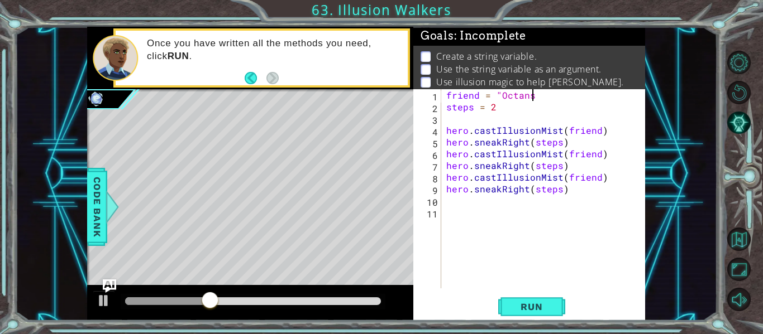
click at [534, 98] on div "friend = "Octans steps = 2 hero . castIllusionMist ( friend ) hero . sneakRight…" at bounding box center [546, 200] width 204 height 223
click at [523, 320] on div "friend = "Octans" 1 2 3 4 5 6 7 8 9 10 11 friend = "Octans" steps = 2 hero . ca…" at bounding box center [529, 205] width 232 height 232
click at [522, 308] on span "Run" at bounding box center [531, 307] width 44 height 11
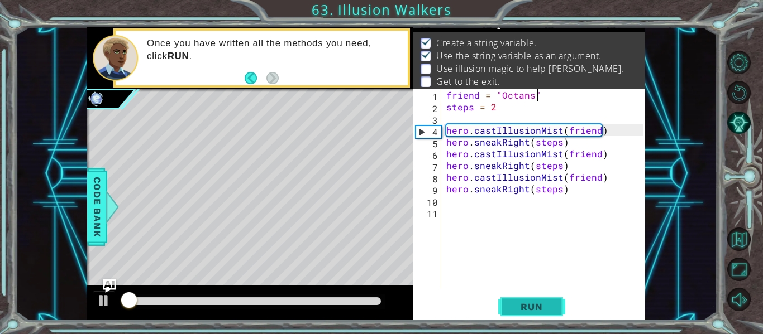
scroll to position [16, 0]
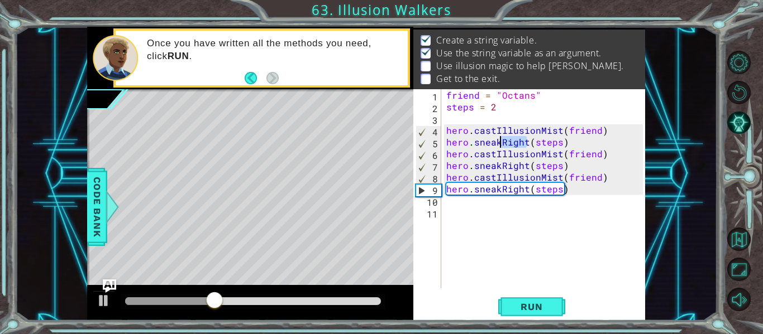
drag, startPoint x: 527, startPoint y: 143, endPoint x: 501, endPoint y: 142, distance: 25.7
click at [501, 142] on div "friend = "Octans" steps = 2 hero . castIllusionMist ( friend ) hero . sneakRigh…" at bounding box center [546, 200] width 204 height 223
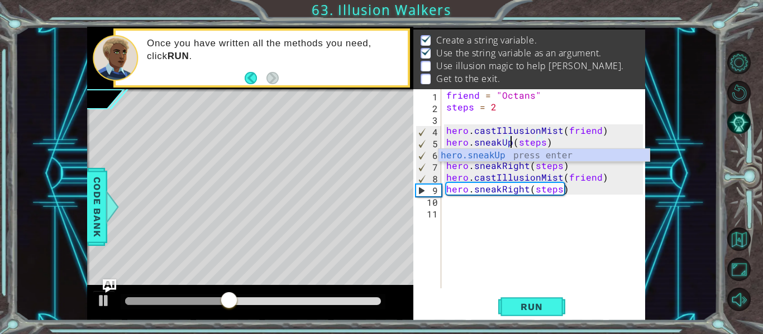
scroll to position [0, 4]
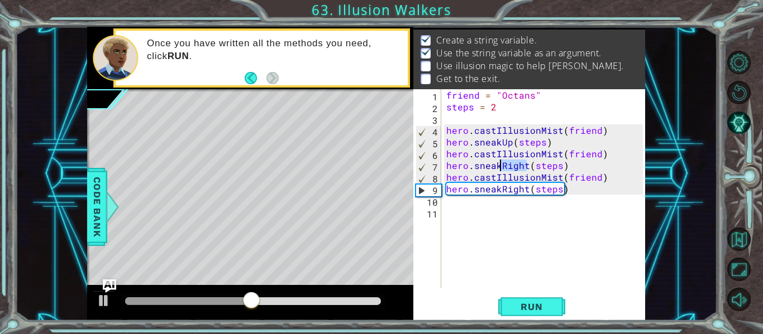
drag, startPoint x: 526, startPoint y: 168, endPoint x: 502, endPoint y: 168, distance: 24.0
click at [502, 168] on div "friend = "Octans" steps = 2 hero . castIllusionMist ( friend ) hero . sneakUp (…" at bounding box center [546, 200] width 204 height 223
drag, startPoint x: 525, startPoint y: 191, endPoint x: 503, endPoint y: 189, distance: 22.4
click at [503, 189] on div "friend = "Octans" steps = 2 hero . castIllusionMist ( friend ) hero . sneakUp (…" at bounding box center [546, 200] width 204 height 223
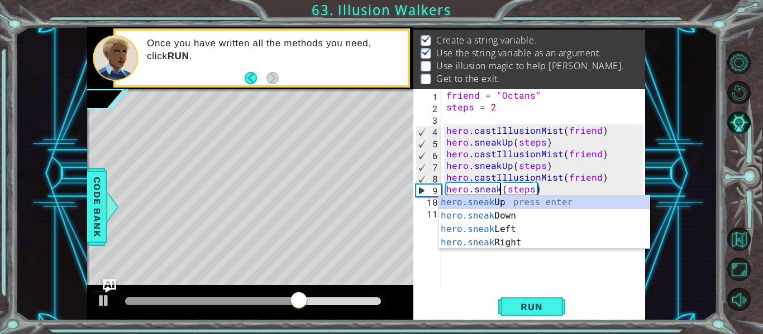
type textarea "hero.sneakUp(steps)"
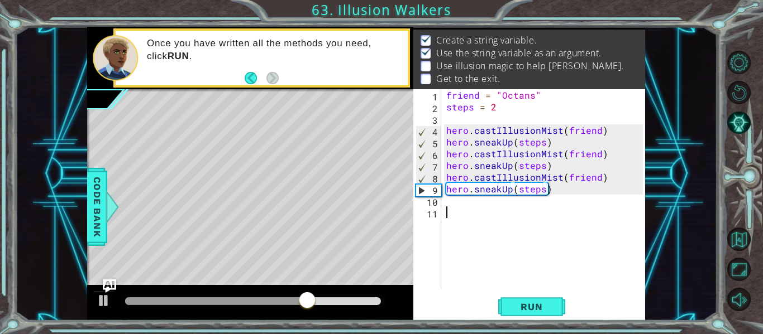
click at [510, 233] on div "friend = "Octans" steps = 2 hero . castIllusionMist ( friend ) hero . sneakUp (…" at bounding box center [546, 200] width 204 height 223
click at [524, 307] on span "Run" at bounding box center [531, 307] width 44 height 11
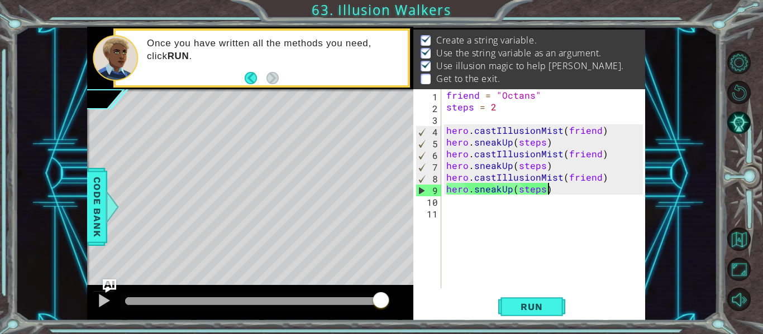
click at [547, 189] on div "friend = "Octans" steps = 2 hero . castIllusionMist ( friend ) hero . sneakUp (…" at bounding box center [546, 200] width 204 height 223
click at [541, 192] on div "friend = "Octans" steps = 2 hero . castIllusionMist ( friend ) hero . sneakUp (…" at bounding box center [546, 200] width 204 height 223
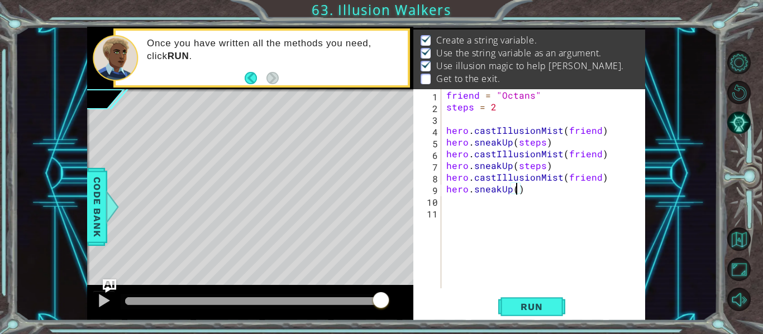
type textarea "hero.sneakUp(1)"
click at [511, 217] on div "friend = "Octans" steps = 2 hero . castIllusionMist ( friend ) hero . sneakUp (…" at bounding box center [546, 200] width 204 height 223
click at [511, 209] on div "friend = "Octans" steps = 2 hero . castIllusionMist ( friend ) hero . sneakUp (…" at bounding box center [546, 200] width 204 height 223
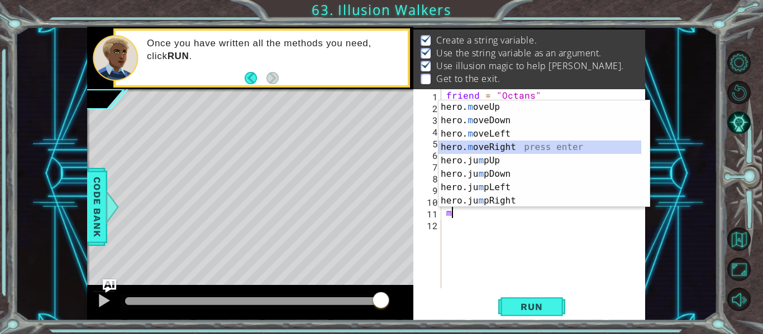
click at [500, 146] on div "hero. m oveUp press enter hero. m oveDown press enter hero. m oveLeft press ent…" at bounding box center [539, 168] width 203 height 134
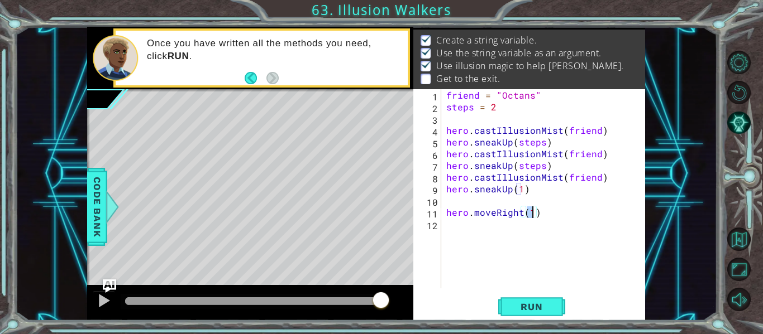
scroll to position [0, 5]
type textarea "hero.moveRight(3)"
click at [539, 296] on button "Run" at bounding box center [531, 307] width 67 height 23
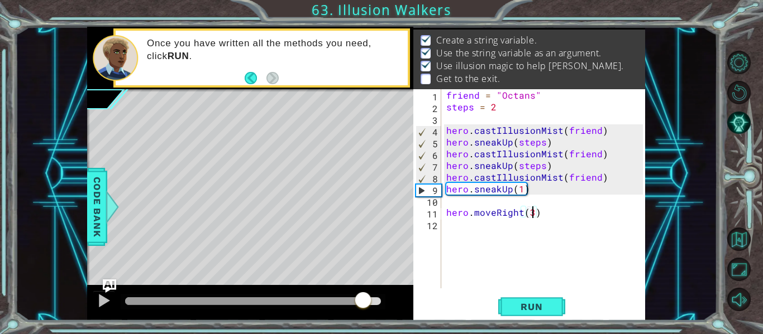
click at [363, 302] on div at bounding box center [253, 302] width 256 height 8
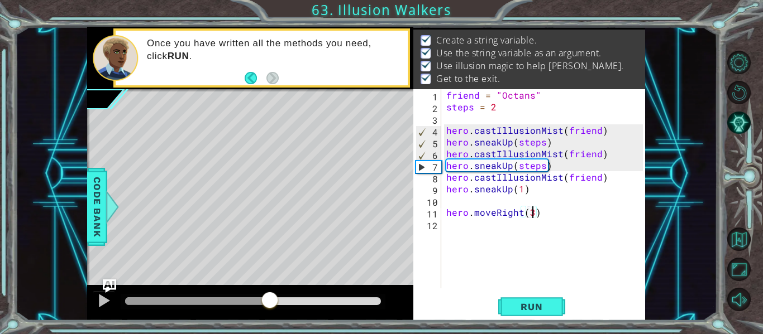
click at [342, 303] on div at bounding box center [253, 302] width 256 height 8
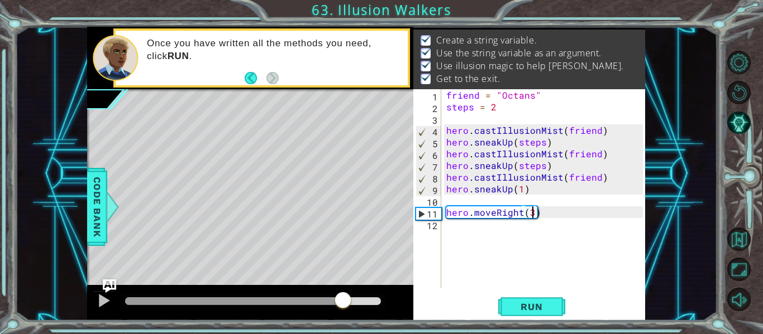
click at [90, 301] on div at bounding box center [250, 303] width 326 height 36
click at [96, 303] on button at bounding box center [104, 302] width 22 height 23
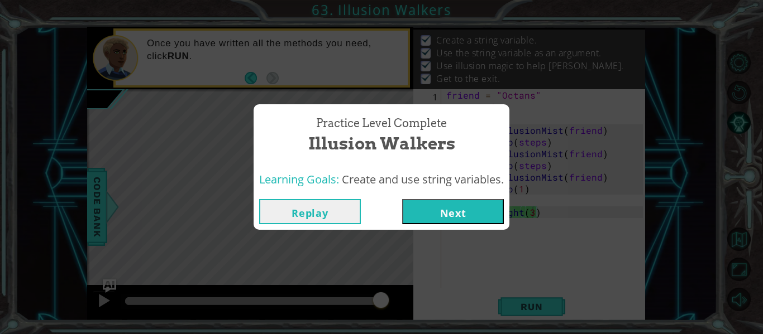
click at [428, 211] on button "Next" at bounding box center [453, 211] width 102 height 25
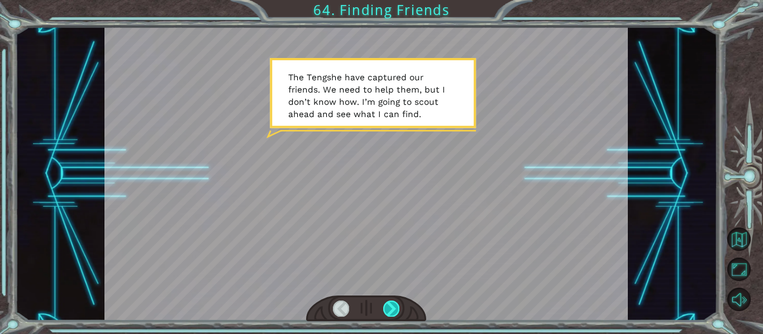
click at [391, 307] on div at bounding box center [391, 309] width 16 height 16
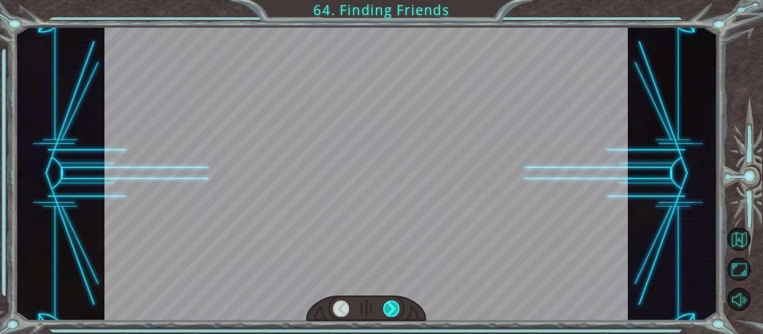
click at [391, 307] on div at bounding box center [391, 309] width 16 height 16
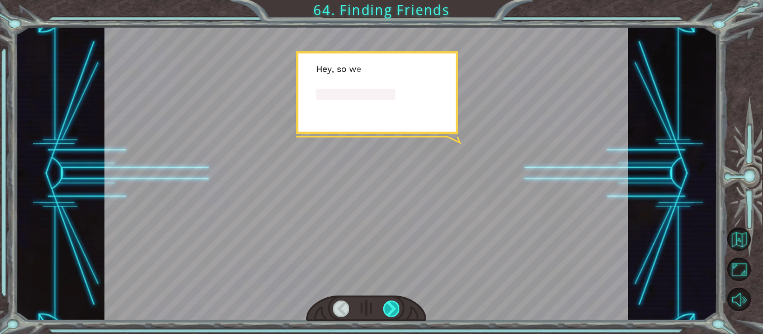
click at [391, 307] on div at bounding box center [391, 309] width 16 height 16
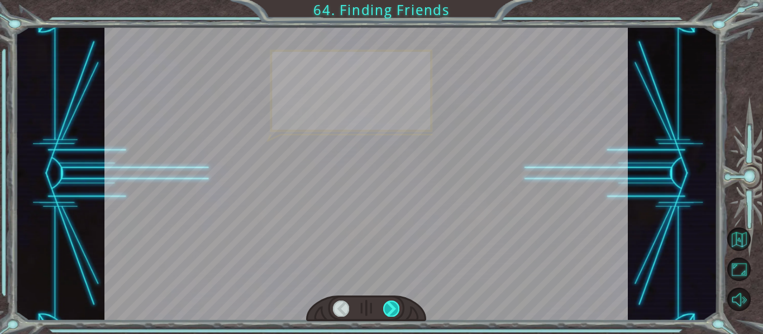
click at [391, 307] on div at bounding box center [391, 309] width 16 height 16
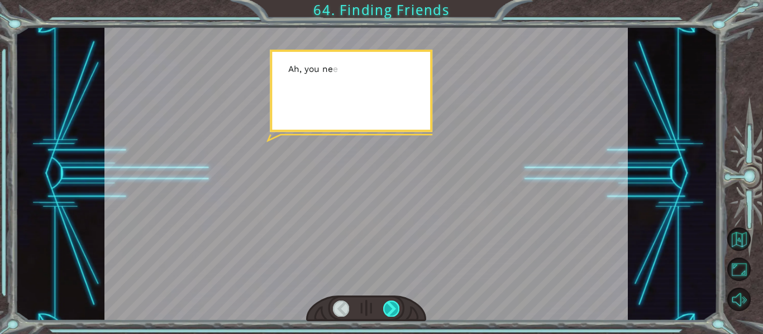
click at [391, 307] on div at bounding box center [391, 309] width 16 height 16
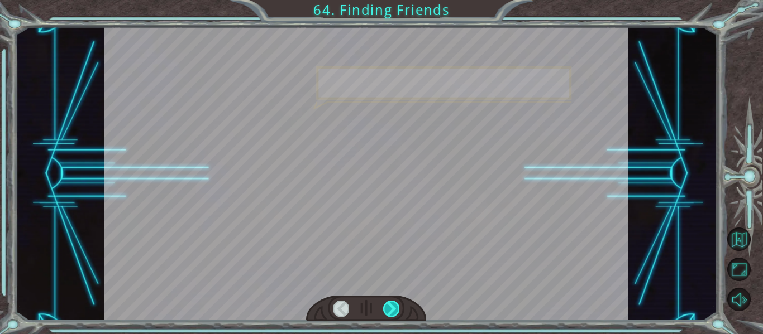
click at [391, 307] on div at bounding box center [391, 309] width 16 height 16
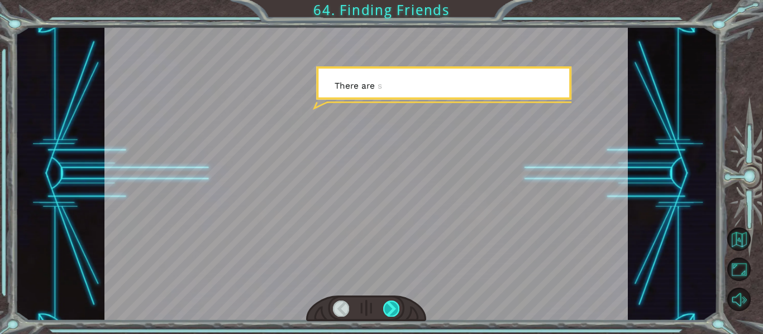
click at [391, 307] on div at bounding box center [391, 309] width 16 height 16
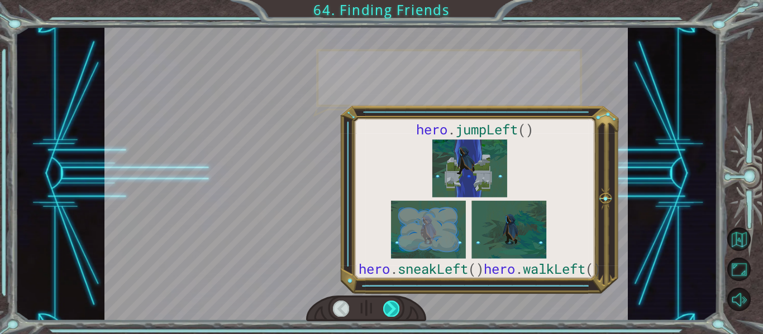
click at [391, 307] on div at bounding box center [391, 309] width 16 height 16
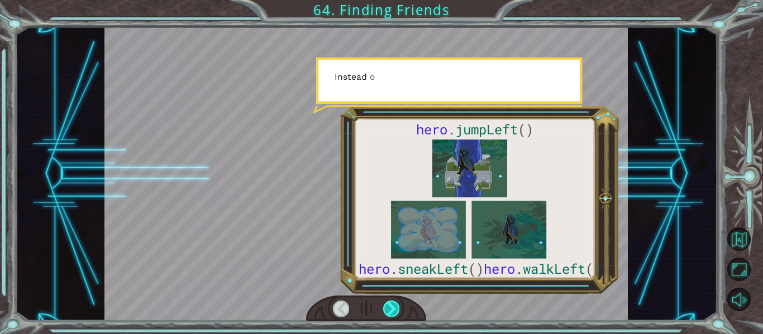
click at [391, 307] on div at bounding box center [391, 309] width 16 height 16
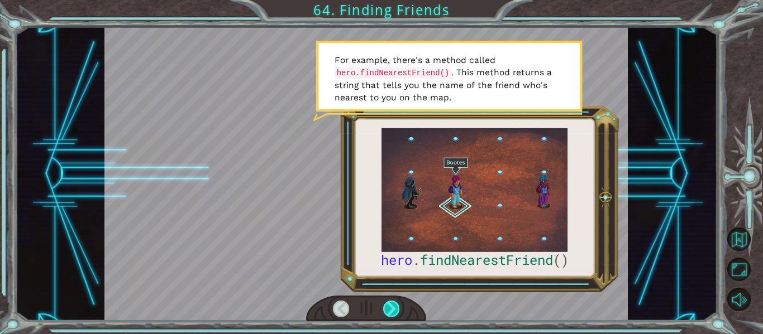
click at [390, 307] on div at bounding box center [391, 309] width 16 height 16
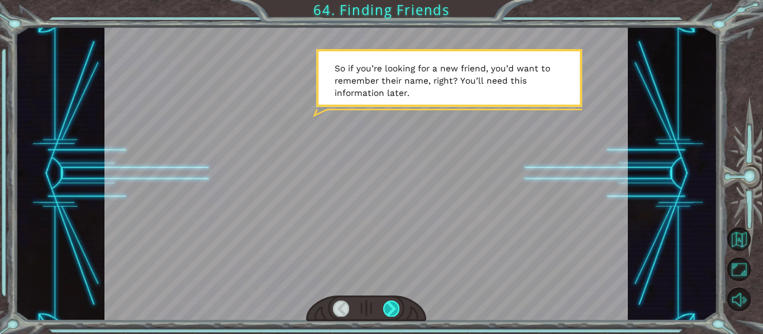
click at [392, 313] on div at bounding box center [391, 309] width 16 height 16
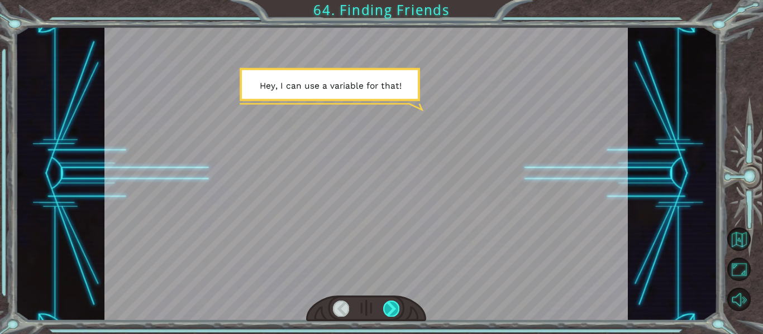
click at [392, 313] on div at bounding box center [391, 309] width 16 height 16
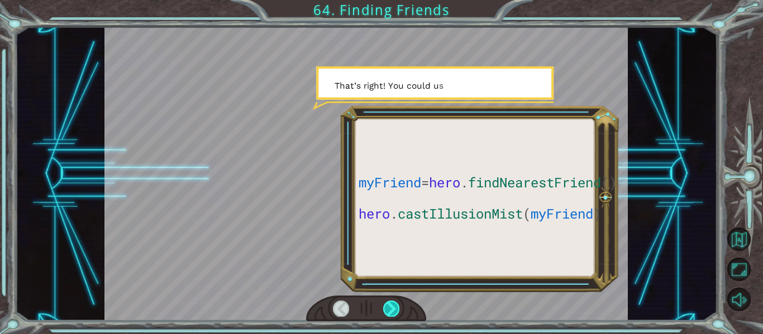
click at [392, 313] on div at bounding box center [391, 309] width 16 height 16
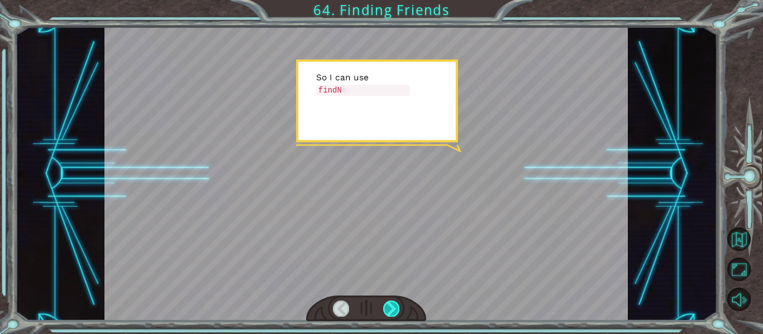
click at [391, 313] on div at bounding box center [391, 309] width 16 height 16
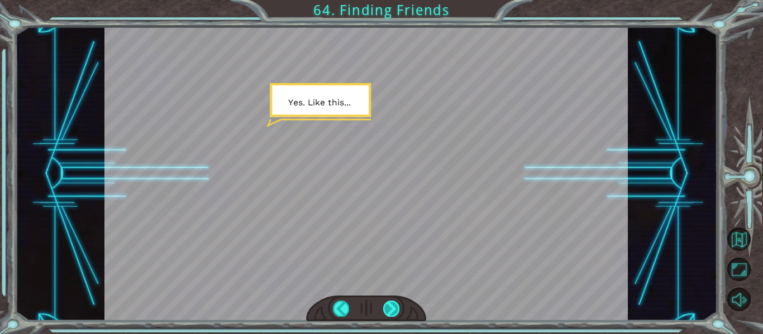
click at [388, 307] on div at bounding box center [391, 309] width 16 height 16
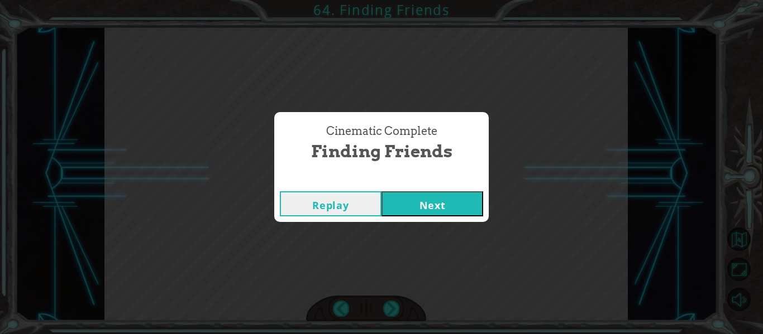
click at [419, 204] on button "Next" at bounding box center [432, 204] width 102 height 25
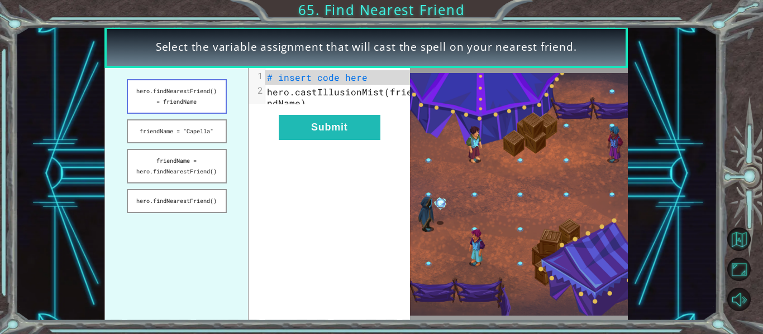
click at [186, 100] on button "hero.findNearestFriend() = friendName" at bounding box center [177, 96] width 100 height 35
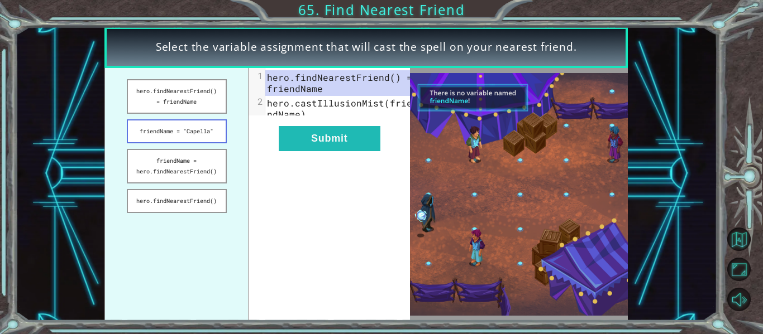
click at [171, 139] on button "friendName = "Capella"" at bounding box center [177, 131] width 100 height 24
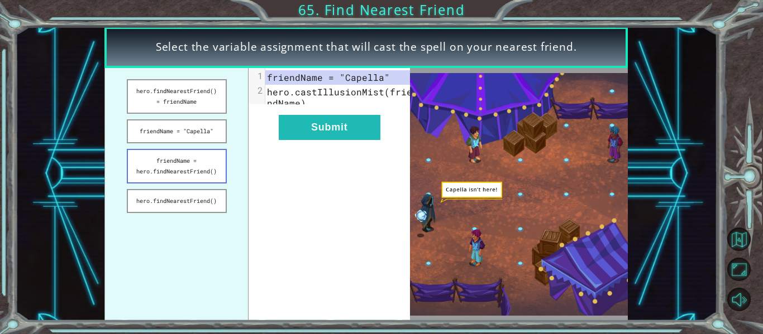
click at [189, 179] on button "friendName = hero.findNearestFriend()" at bounding box center [177, 166] width 100 height 35
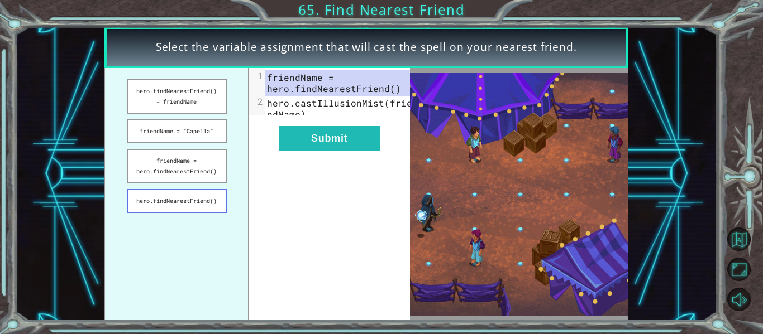
click at [185, 199] on button "hero.findNearestFriend()" at bounding box center [177, 201] width 100 height 24
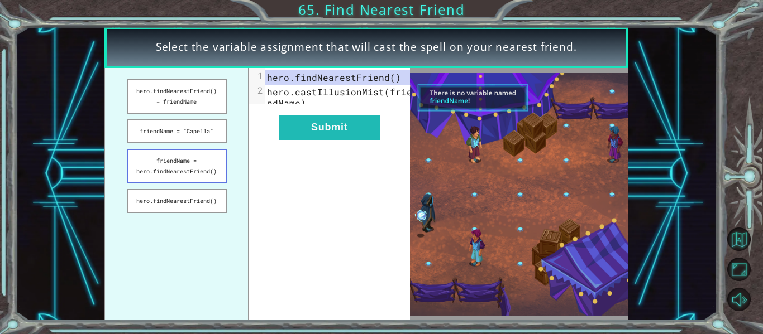
click at [164, 175] on button "friendName = hero.findNearestFriend()" at bounding box center [177, 166] width 100 height 35
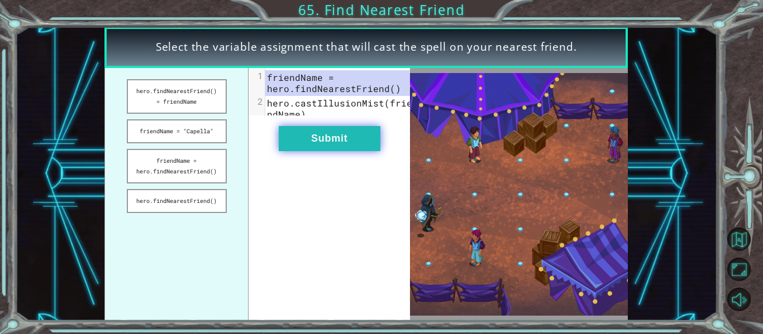
click at [348, 145] on button "Submit" at bounding box center [330, 138] width 102 height 25
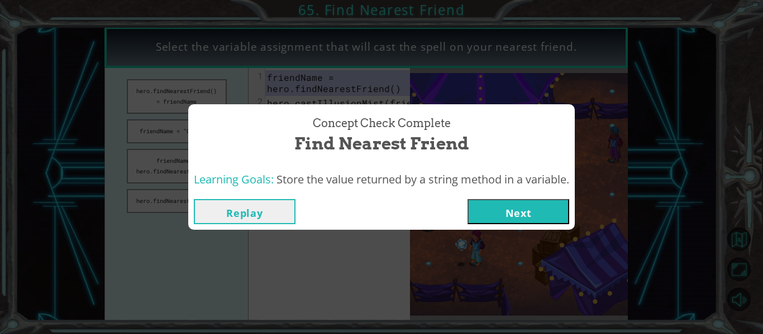
click at [494, 215] on button "Next" at bounding box center [518, 211] width 102 height 25
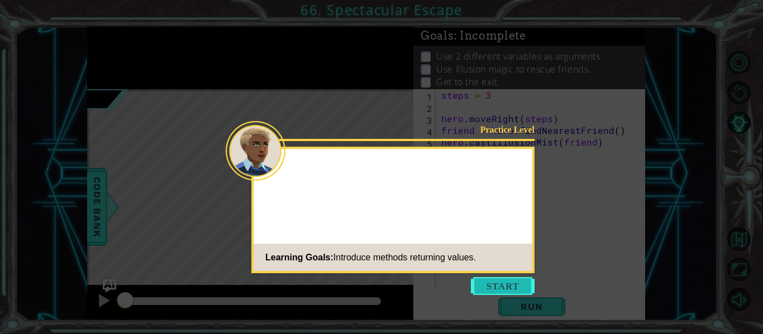
click at [524, 280] on button "Start" at bounding box center [503, 287] width 64 height 18
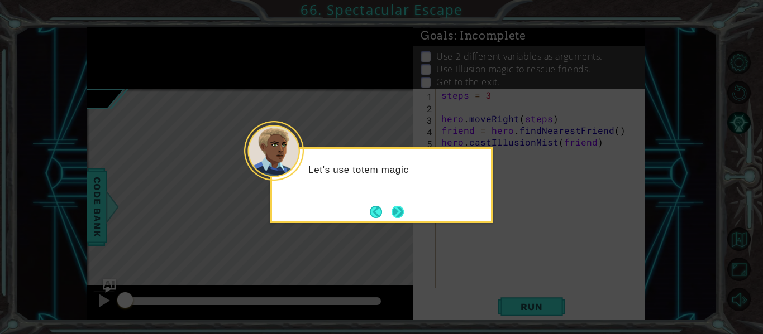
click at [398, 211] on button "Next" at bounding box center [397, 212] width 12 height 12
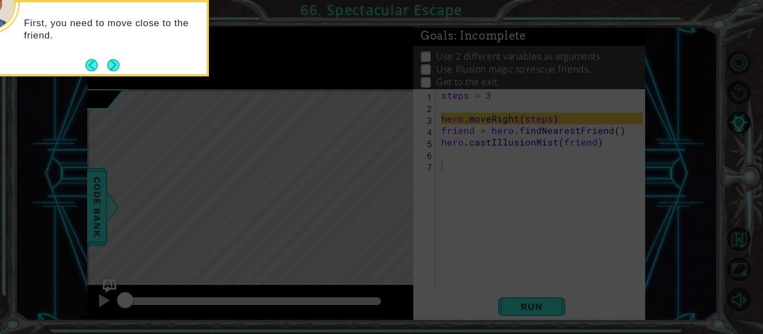
click at [108, 63] on button "Next" at bounding box center [113, 65] width 12 height 12
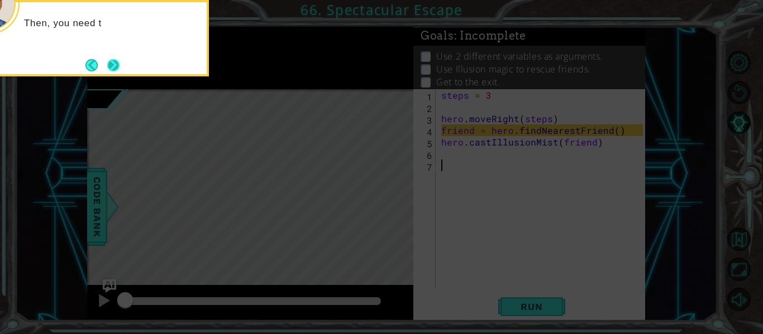
click at [107, 68] on button "Next" at bounding box center [113, 65] width 12 height 12
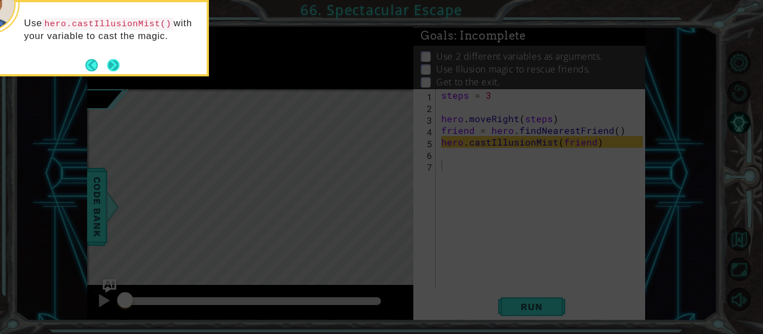
click at [113, 64] on button "Next" at bounding box center [113, 65] width 12 height 12
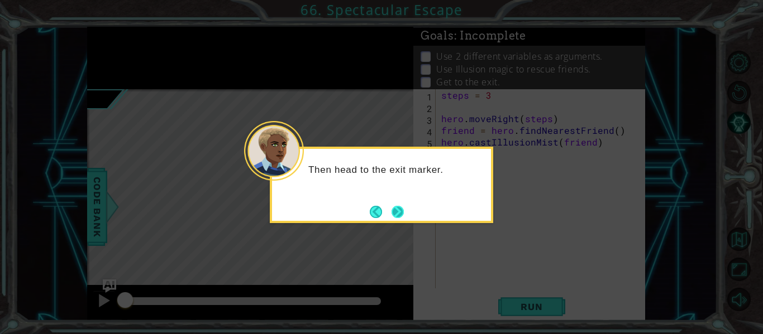
click at [400, 220] on footer at bounding box center [387, 212] width 34 height 17
click at [396, 212] on button "Next" at bounding box center [397, 212] width 12 height 12
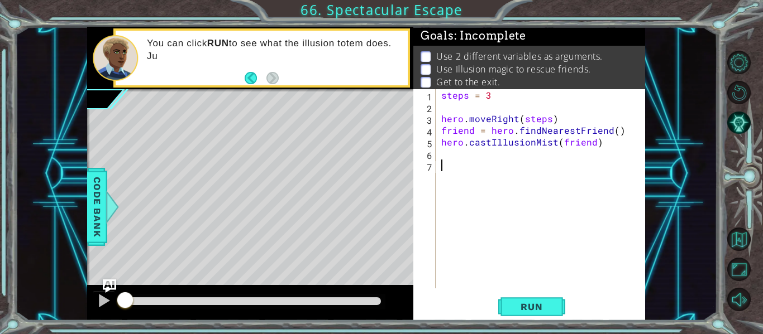
click at [470, 213] on div "steps = 3 hero . moveRight ( steps ) friend = hero . findNearestFriend ( ) hero…" at bounding box center [543, 200] width 209 height 223
click at [451, 154] on div "steps = 3 hero . moveRight ( steps ) friend = hero . findNearestFriend ( ) hero…" at bounding box center [543, 200] width 209 height 223
type textarea "r"
click at [544, 299] on button "Run" at bounding box center [531, 307] width 67 height 23
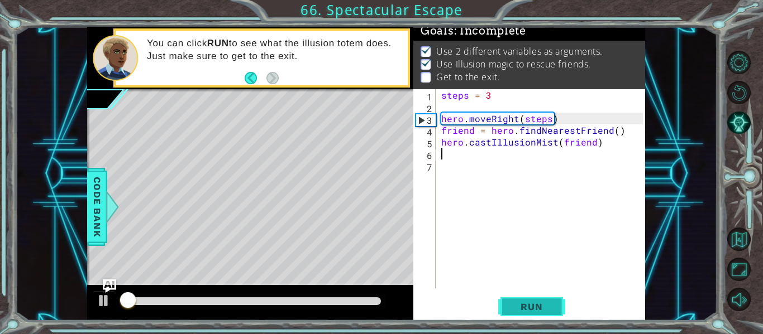
scroll to position [9, 0]
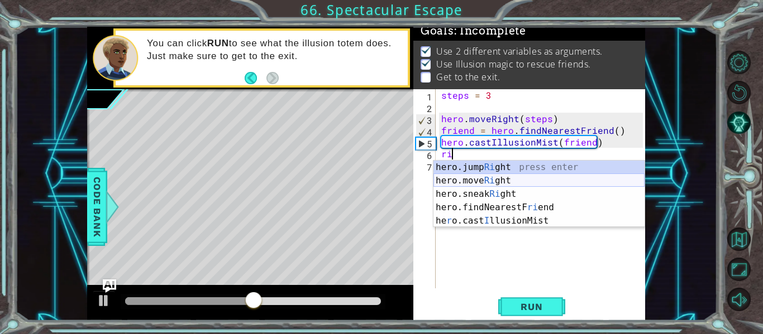
click at [472, 183] on div "hero.jump Ri ght press enter hero.move Ri ght press enter hero.sneak Ri ght pre…" at bounding box center [538, 208] width 211 height 94
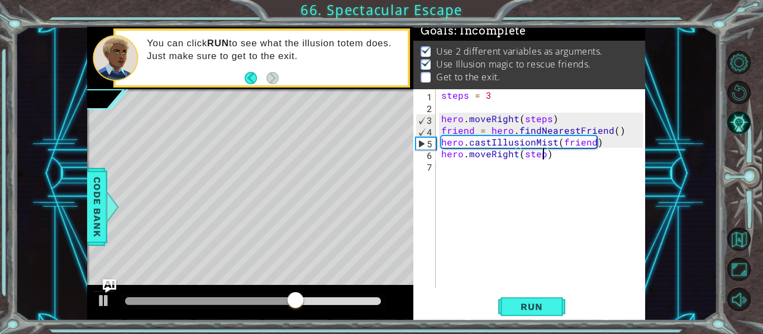
scroll to position [0, 7]
type textarea "hero.moveRight(steps)"
click at [543, 310] on span "Run" at bounding box center [531, 307] width 44 height 11
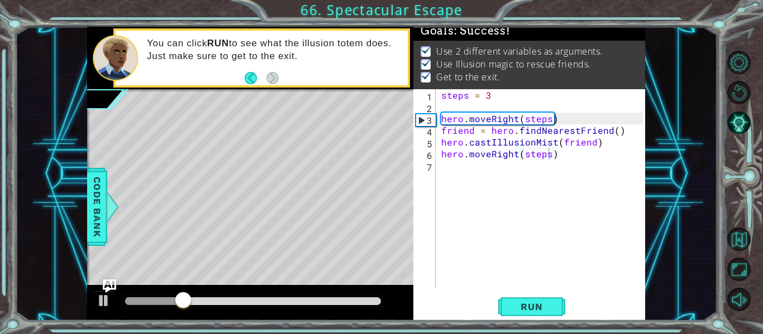
click at [368, 307] on div at bounding box center [253, 302] width 265 height 16
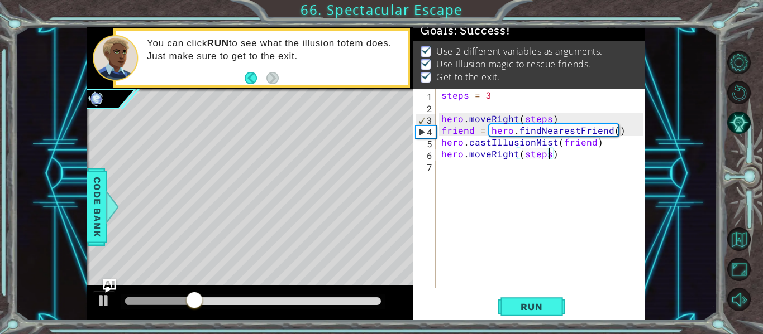
click at [371, 301] on div at bounding box center [253, 302] width 256 height 8
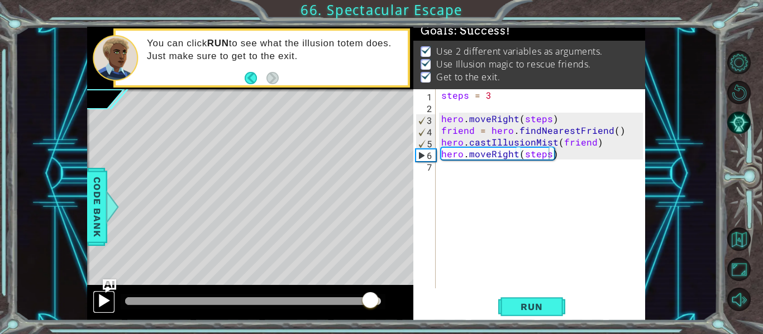
click at [108, 305] on div at bounding box center [104, 301] width 15 height 15
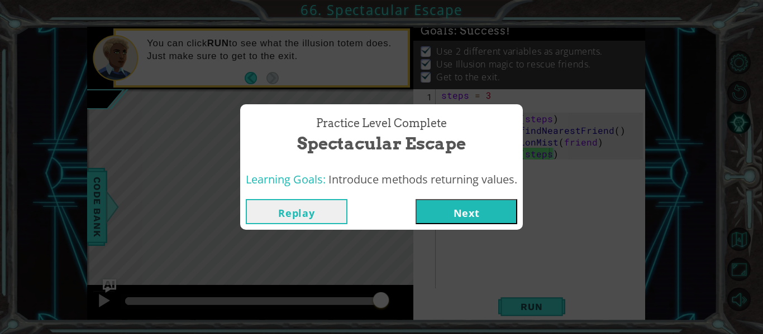
click at [429, 213] on button "Next" at bounding box center [466, 211] width 102 height 25
